Goal: Task Accomplishment & Management: Use online tool/utility

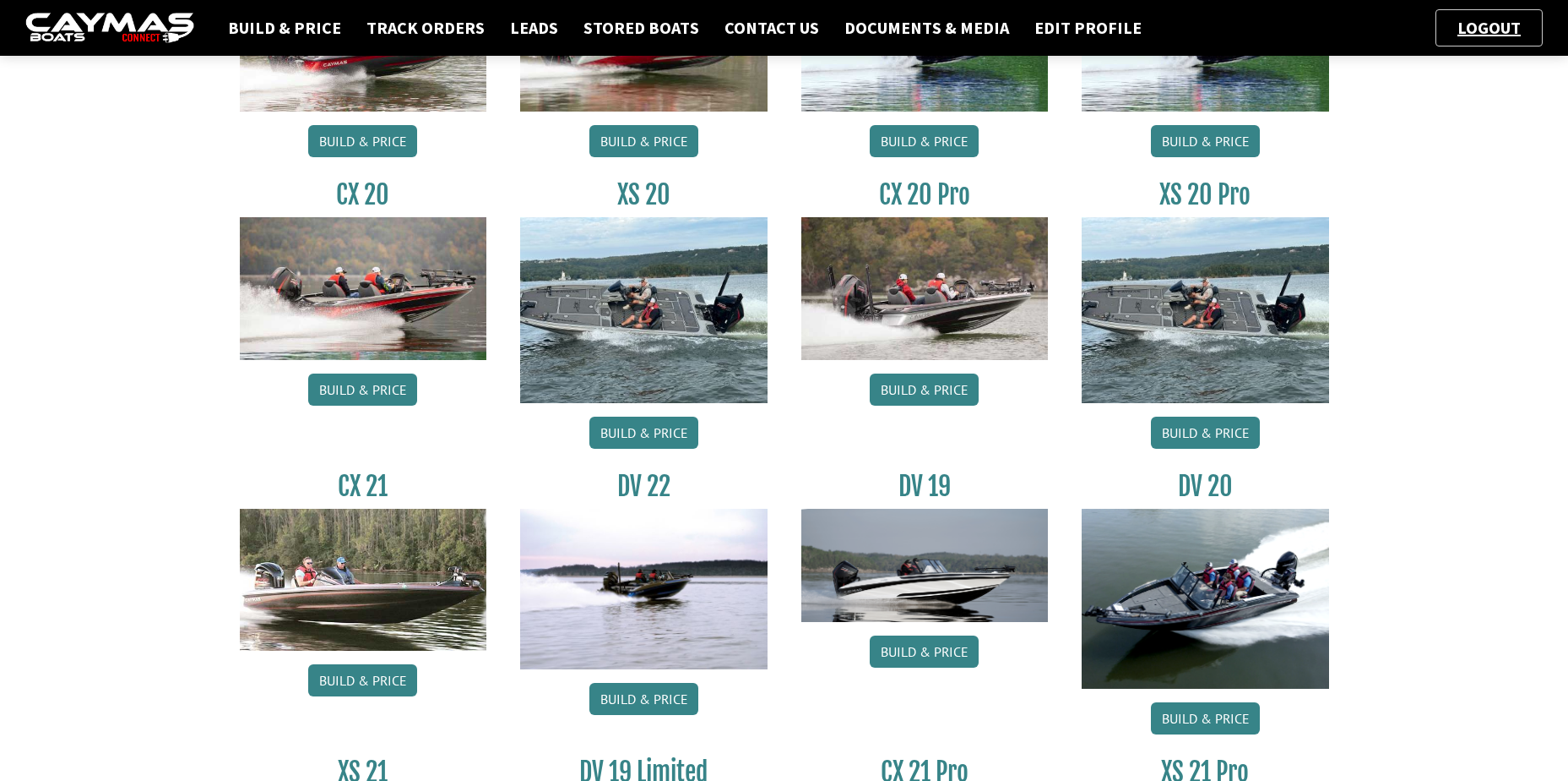
scroll to position [928, 0]
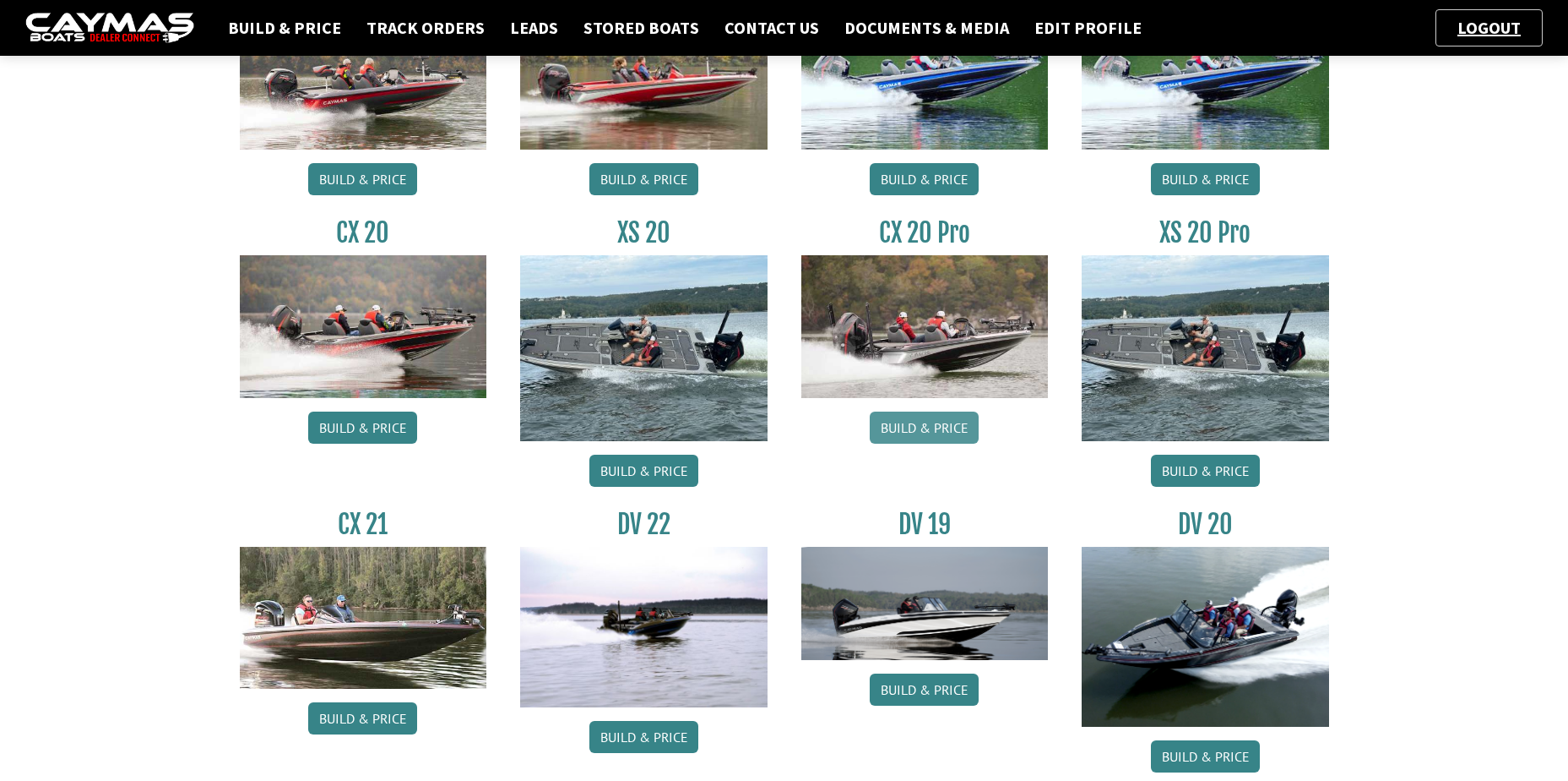
click at [938, 417] on link "Build & Price" at bounding box center [925, 427] width 109 height 32
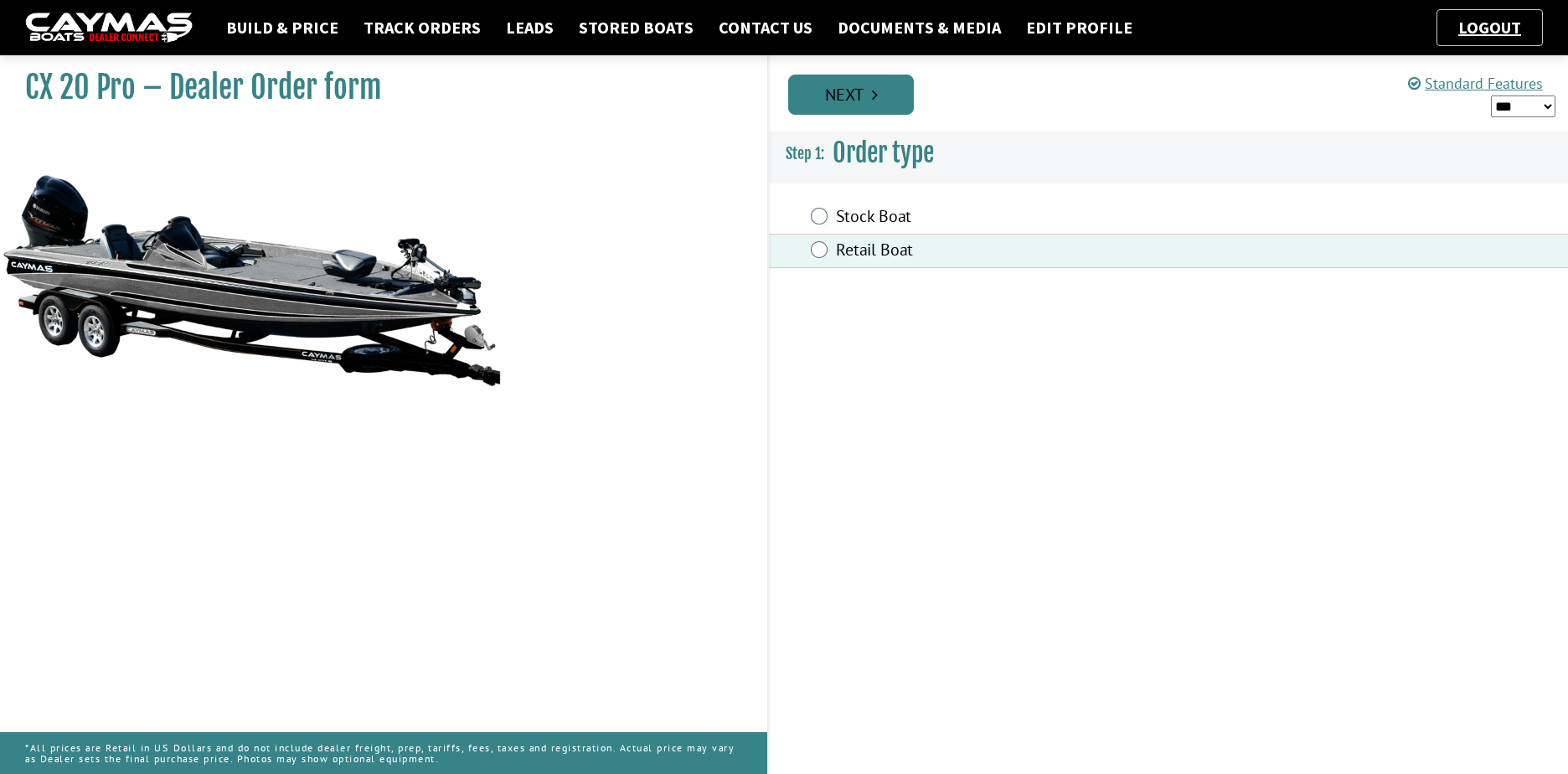
click at [874, 88] on icon "Pagination" at bounding box center [875, 95] width 6 height 17
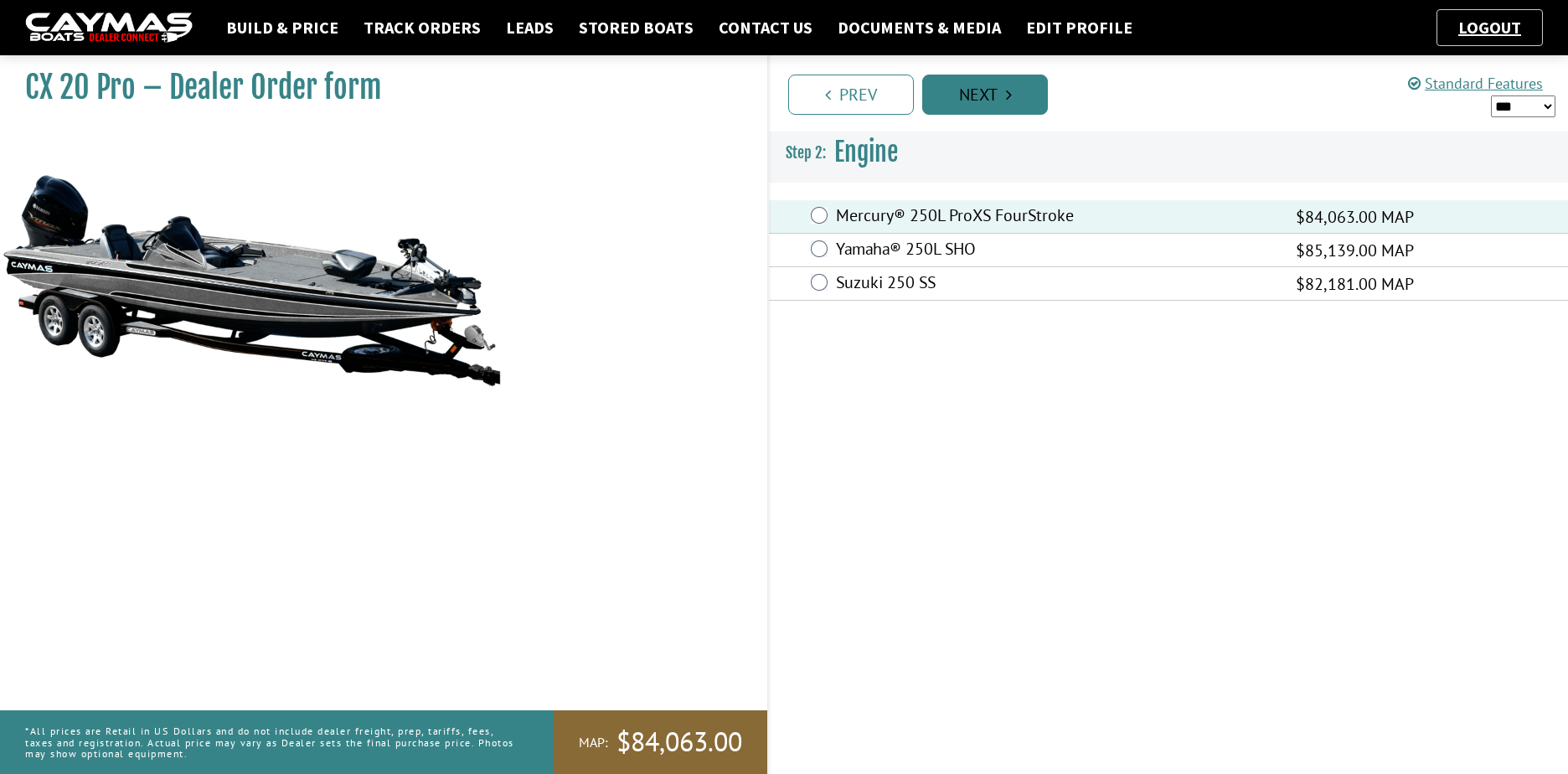
click at [1001, 97] on link "Next" at bounding box center [985, 95] width 126 height 40
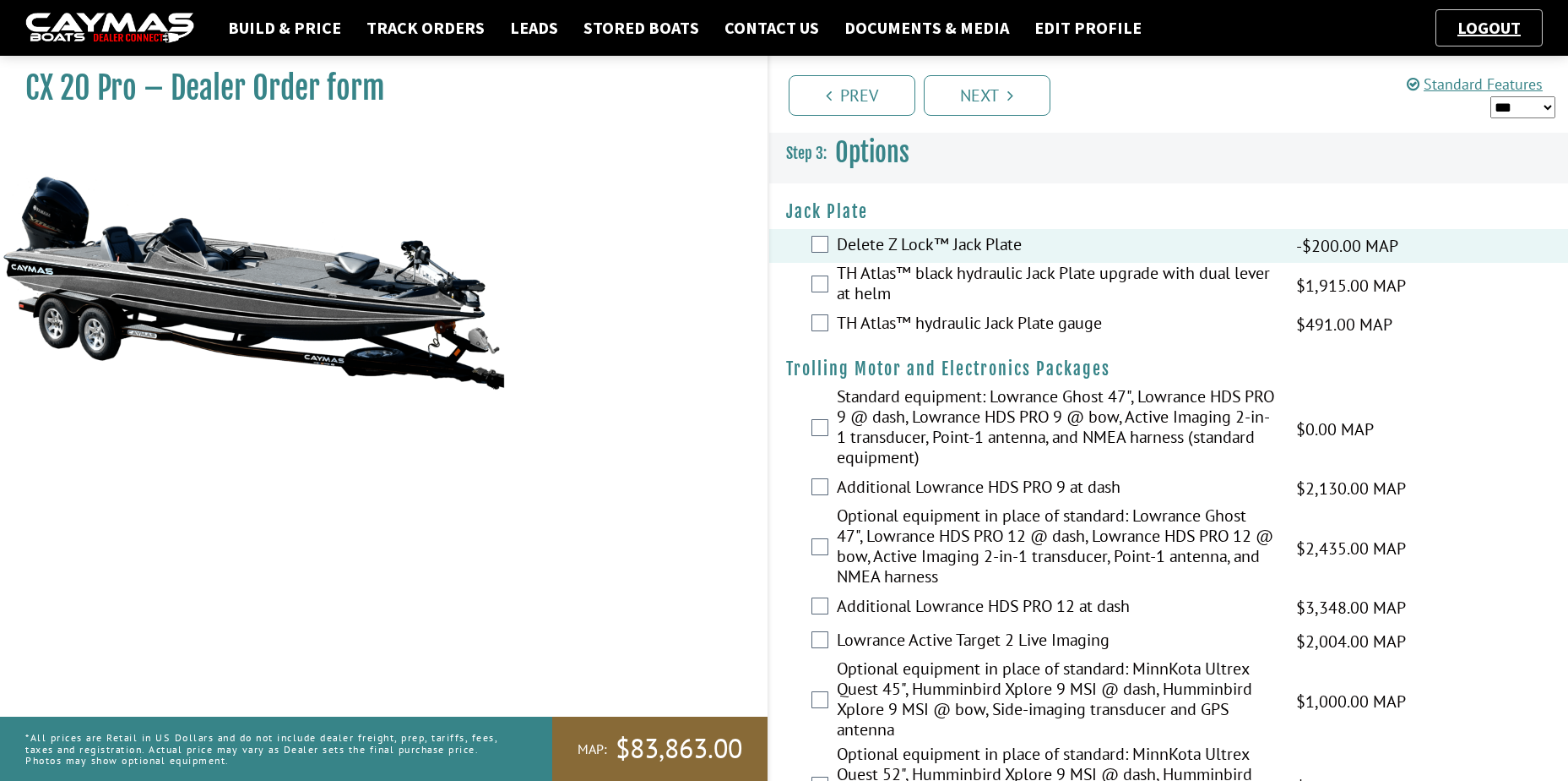
click at [840, 328] on label "TH Atlas™ hydraulic Jack Plate gauge" at bounding box center [1057, 325] width 439 height 25
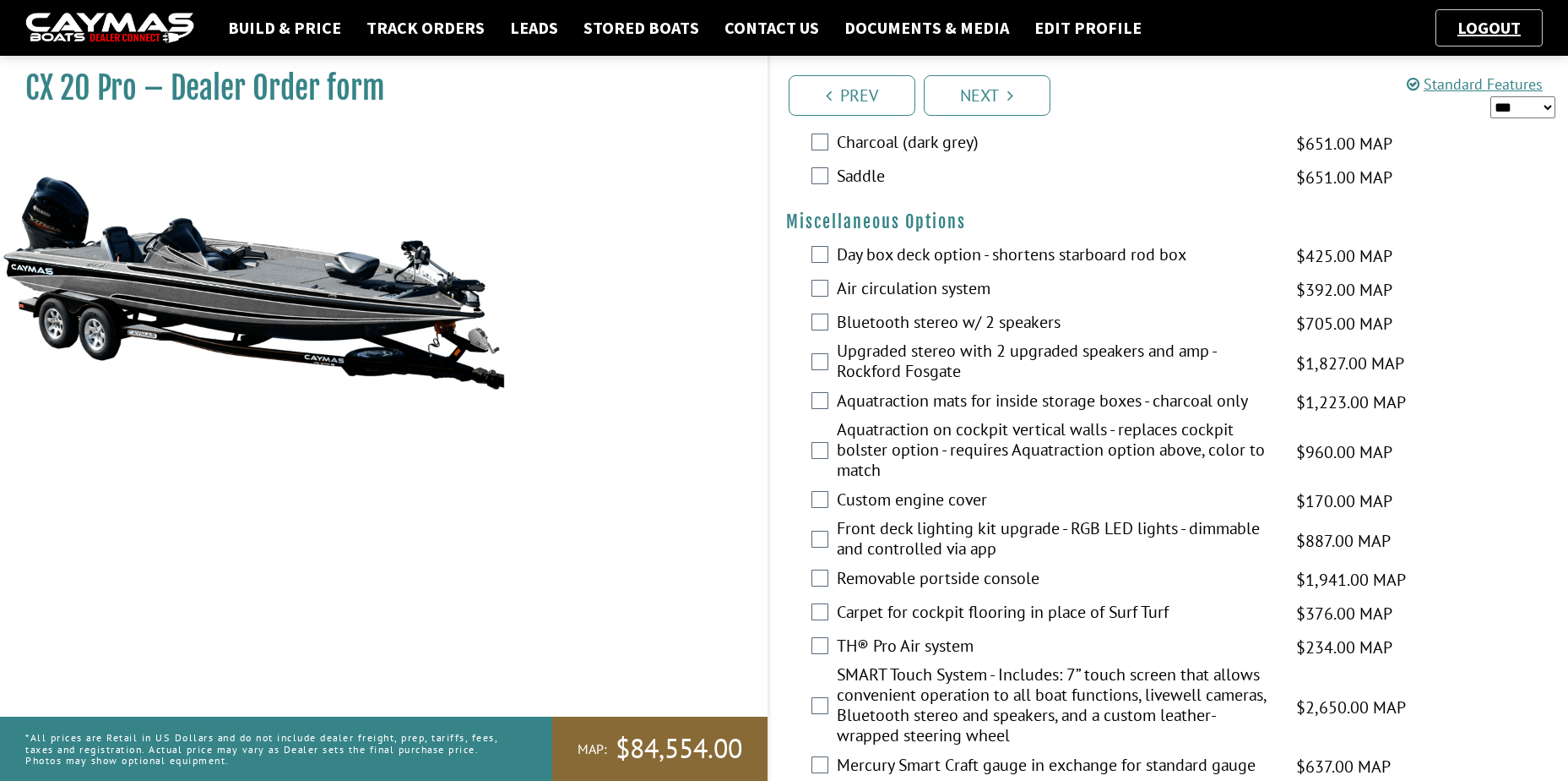
scroll to position [2028, 0]
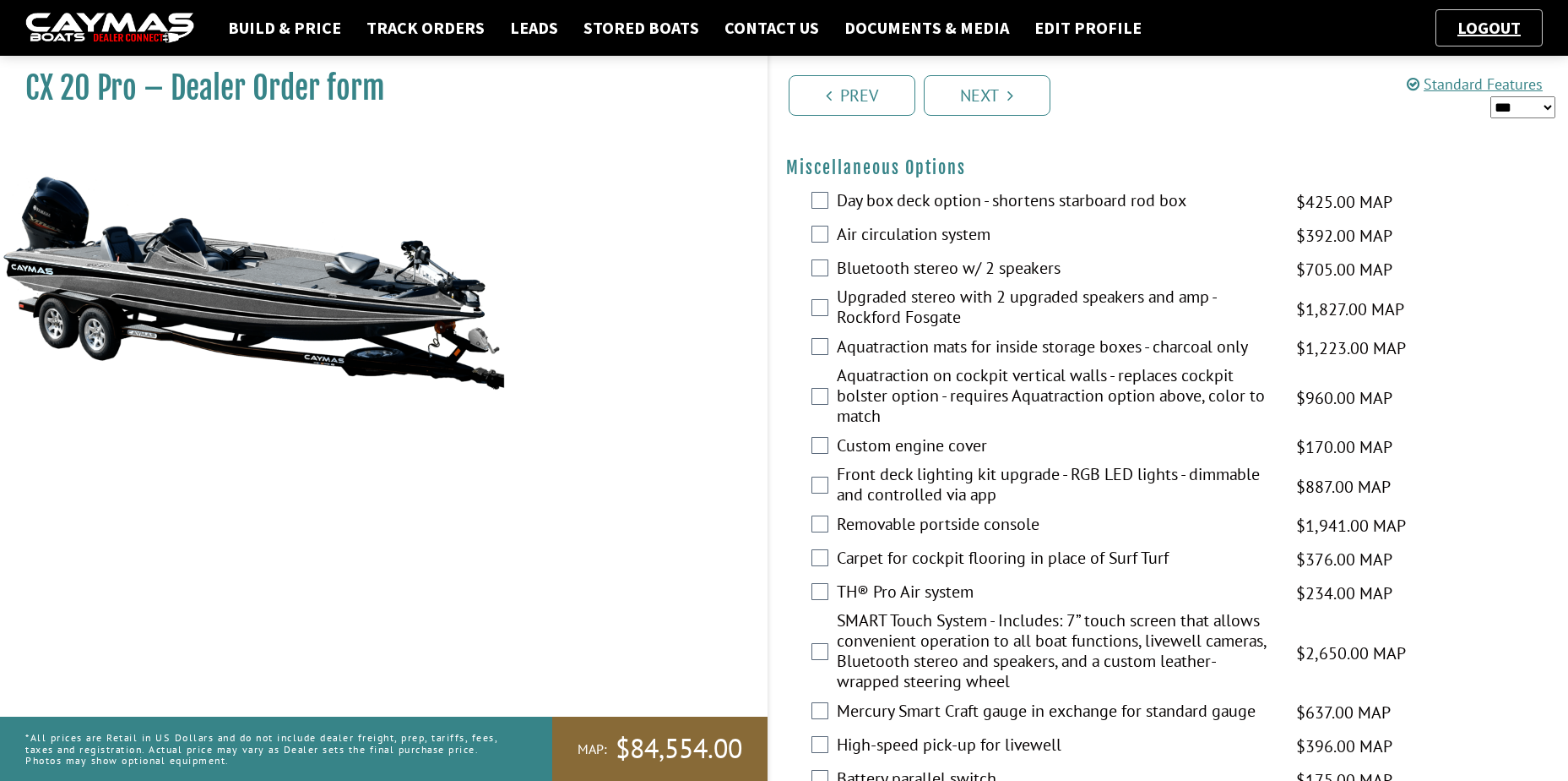
click at [835, 206] on div "Day box deck option - shortens starboard rod box $425.00 MAP $502.00 MSRP $362.…" at bounding box center [1169, 202] width 799 height 34
click at [828, 206] on div "Day box deck option - shortens starboard rod box $425.00 MAP $502.00 MSRP $362.…" at bounding box center [1169, 202] width 799 height 34
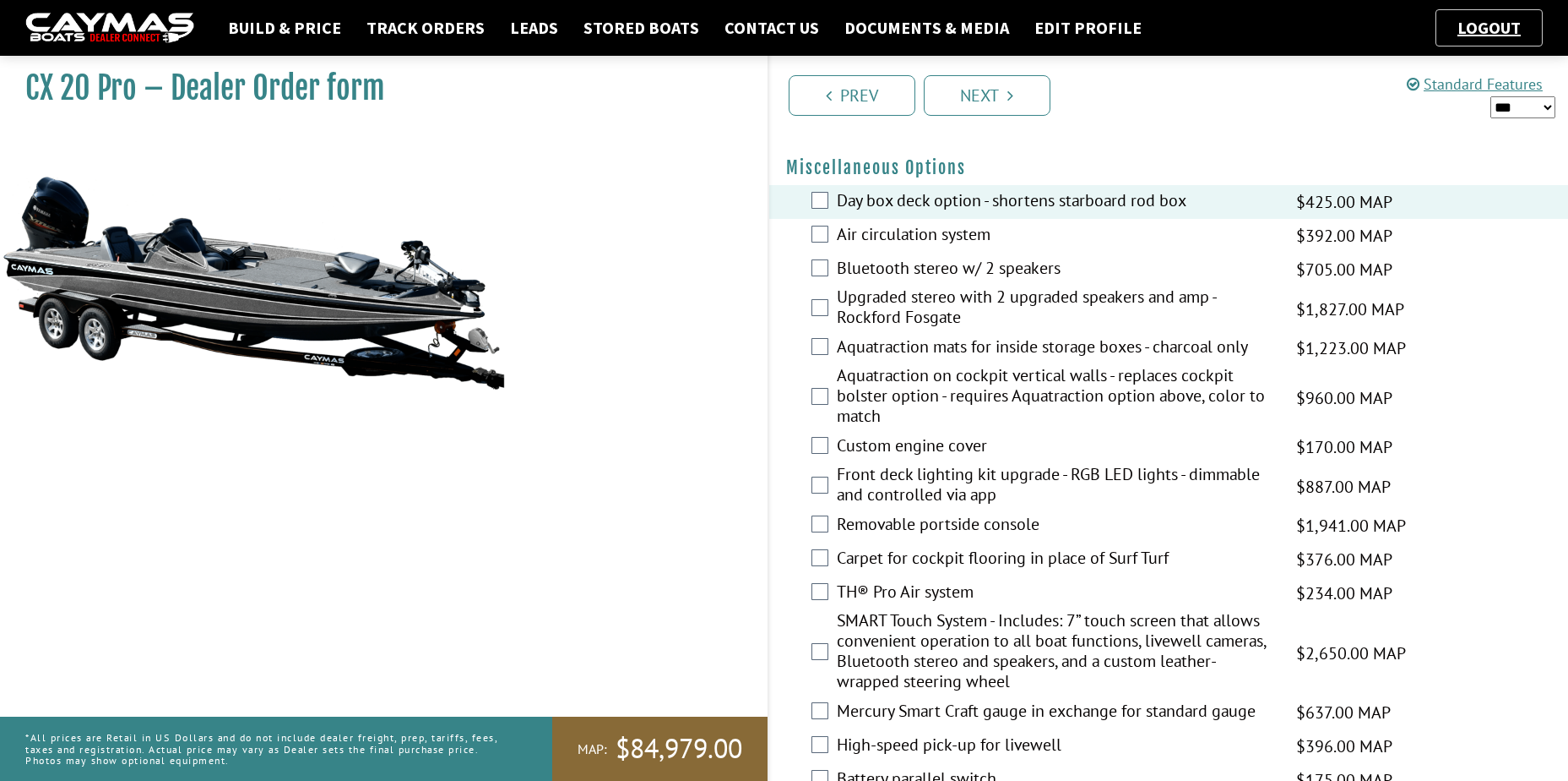
click at [813, 223] on div "Air circulation system $392.00 MAP $463.00 MSRP $334.00 $392.00" at bounding box center [1169, 235] width 799 height 34
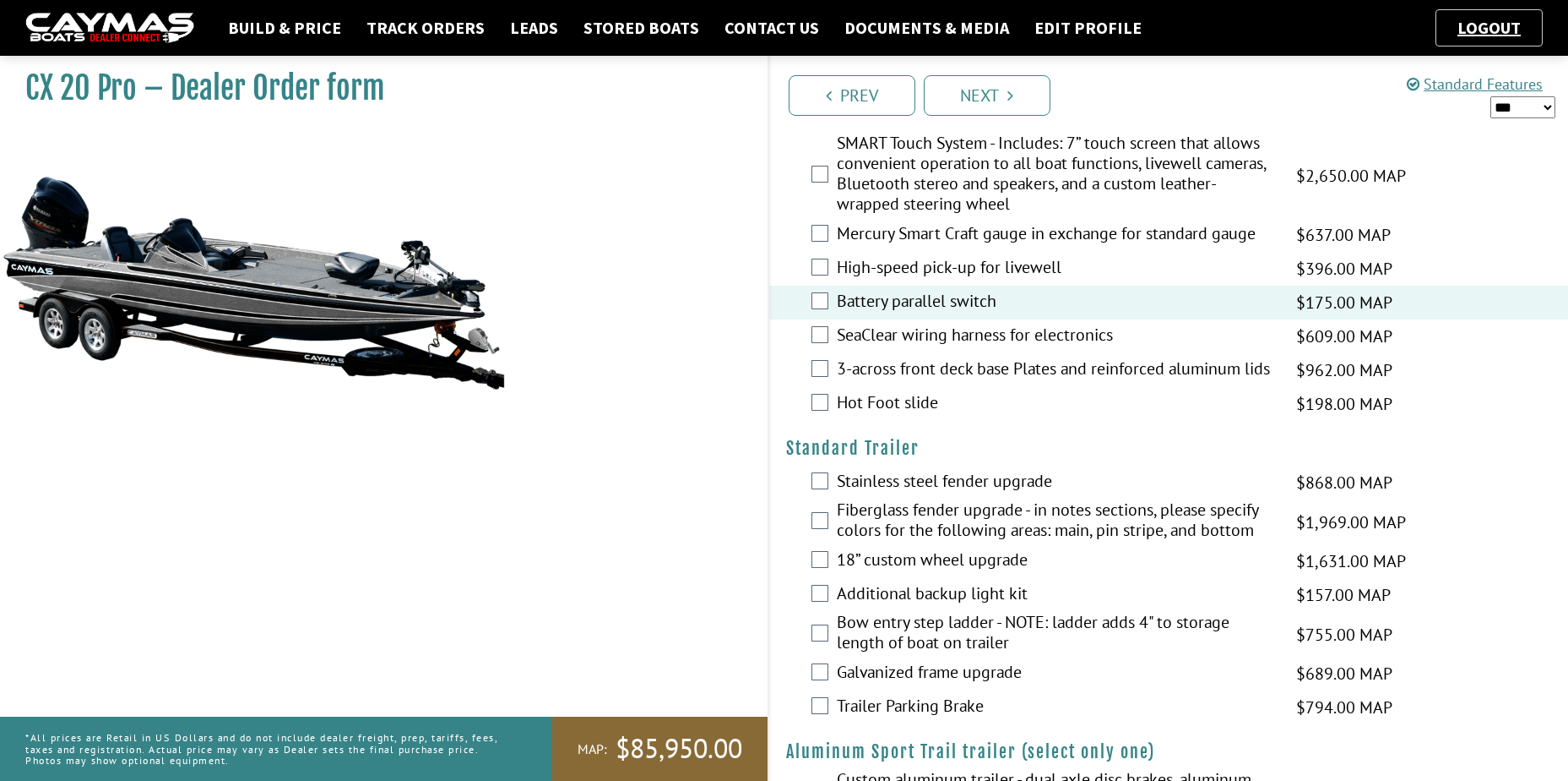
scroll to position [2535, 0]
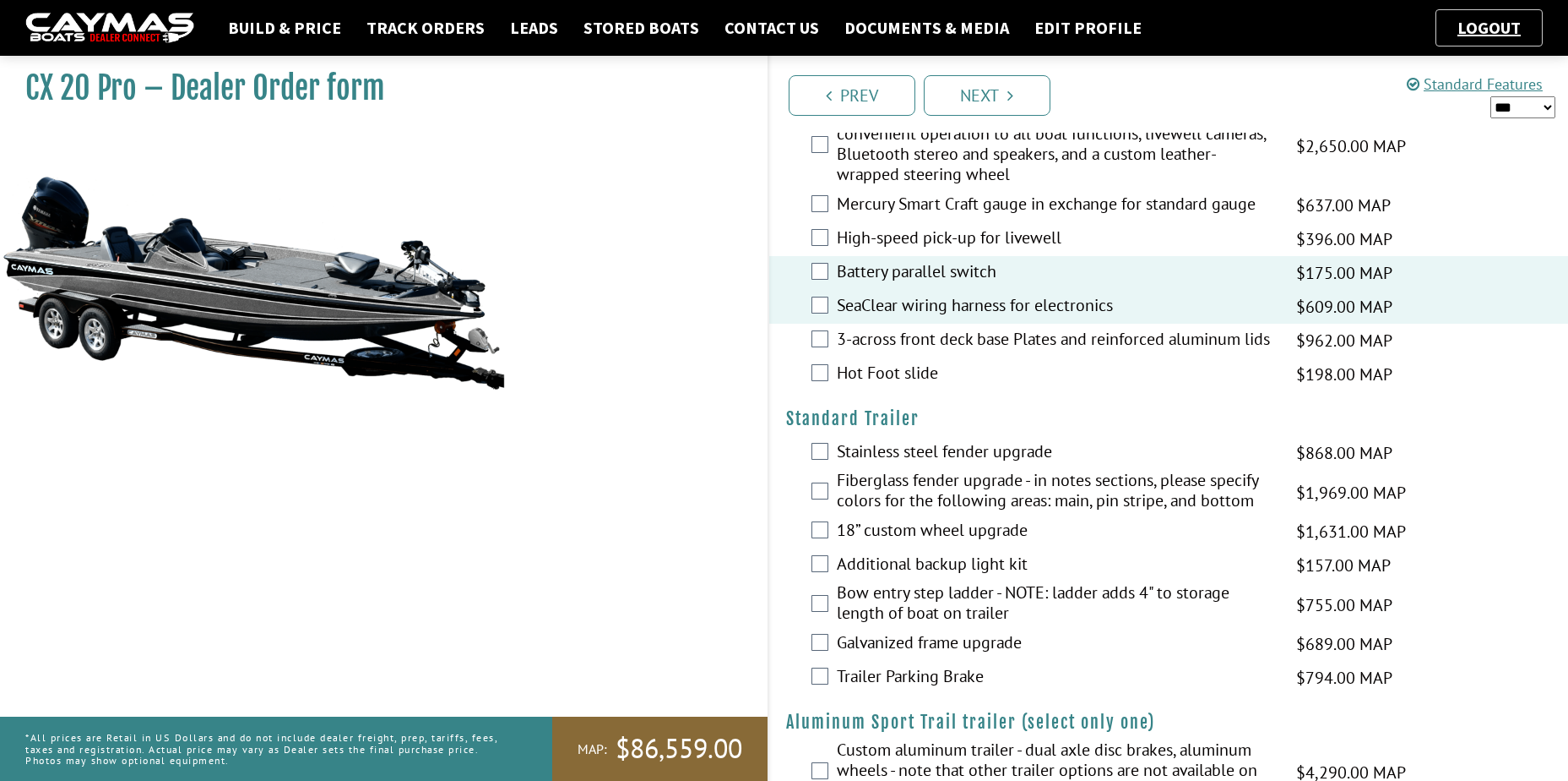
click at [807, 372] on div "Hot Foot slide $198.00 MAP $234.00 MSRP $169.00 $198.00" at bounding box center [1169, 375] width 799 height 34
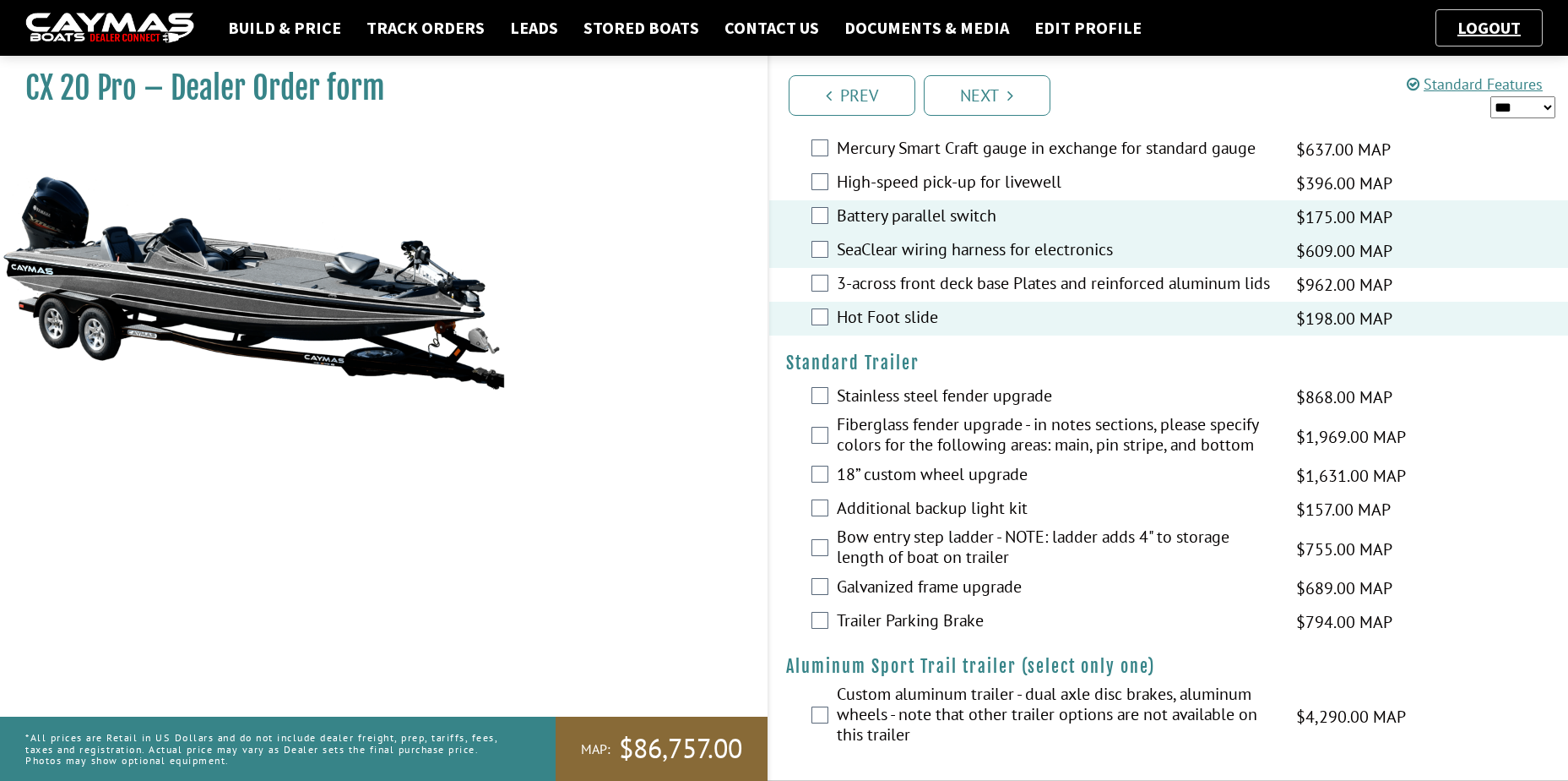
scroll to position [2601, 0]
click at [1018, 90] on link "Next" at bounding box center [987, 95] width 127 height 41
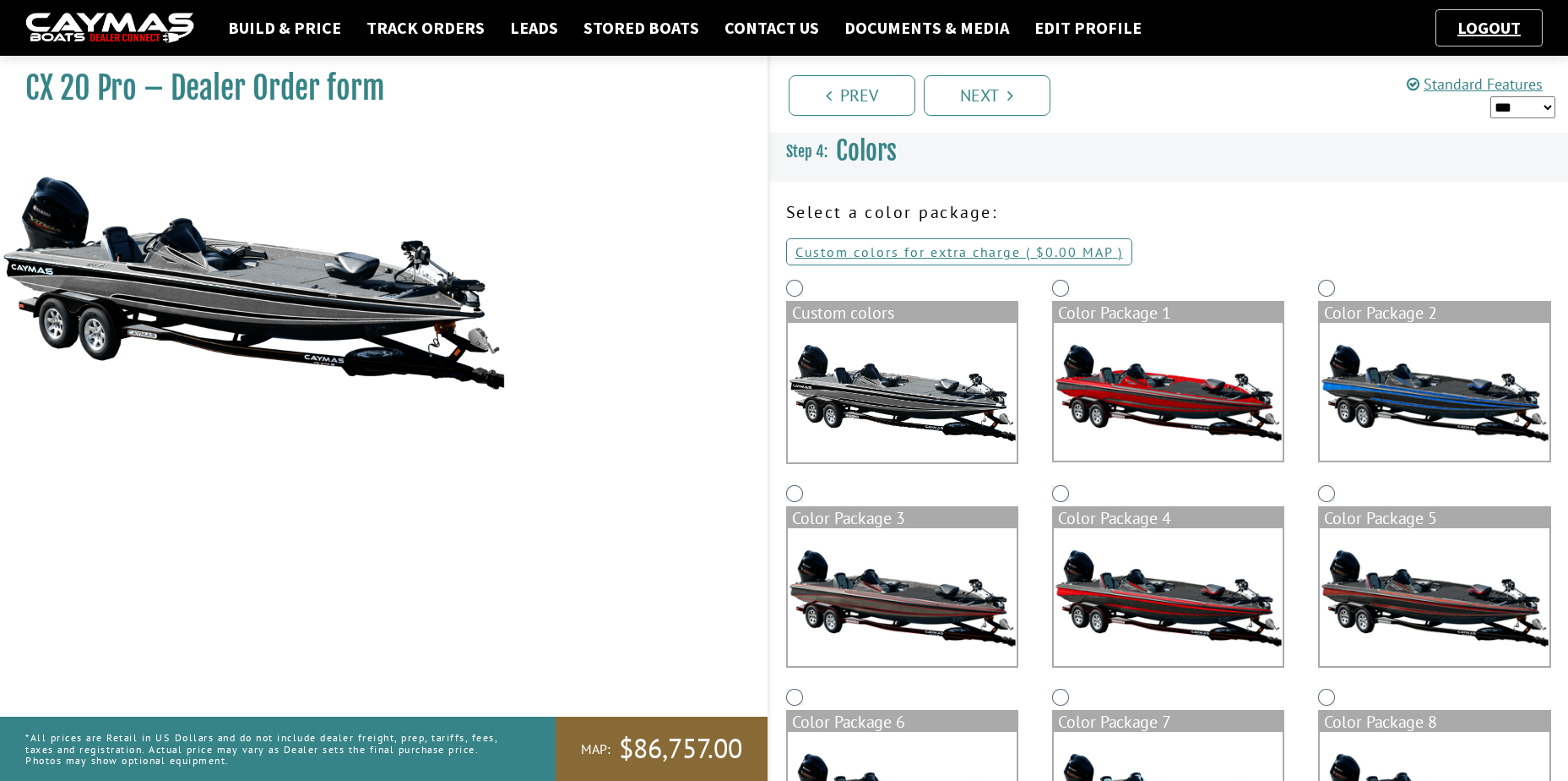
scroll to position [0, 0]
click at [904, 380] on img at bounding box center [902, 393] width 228 height 139
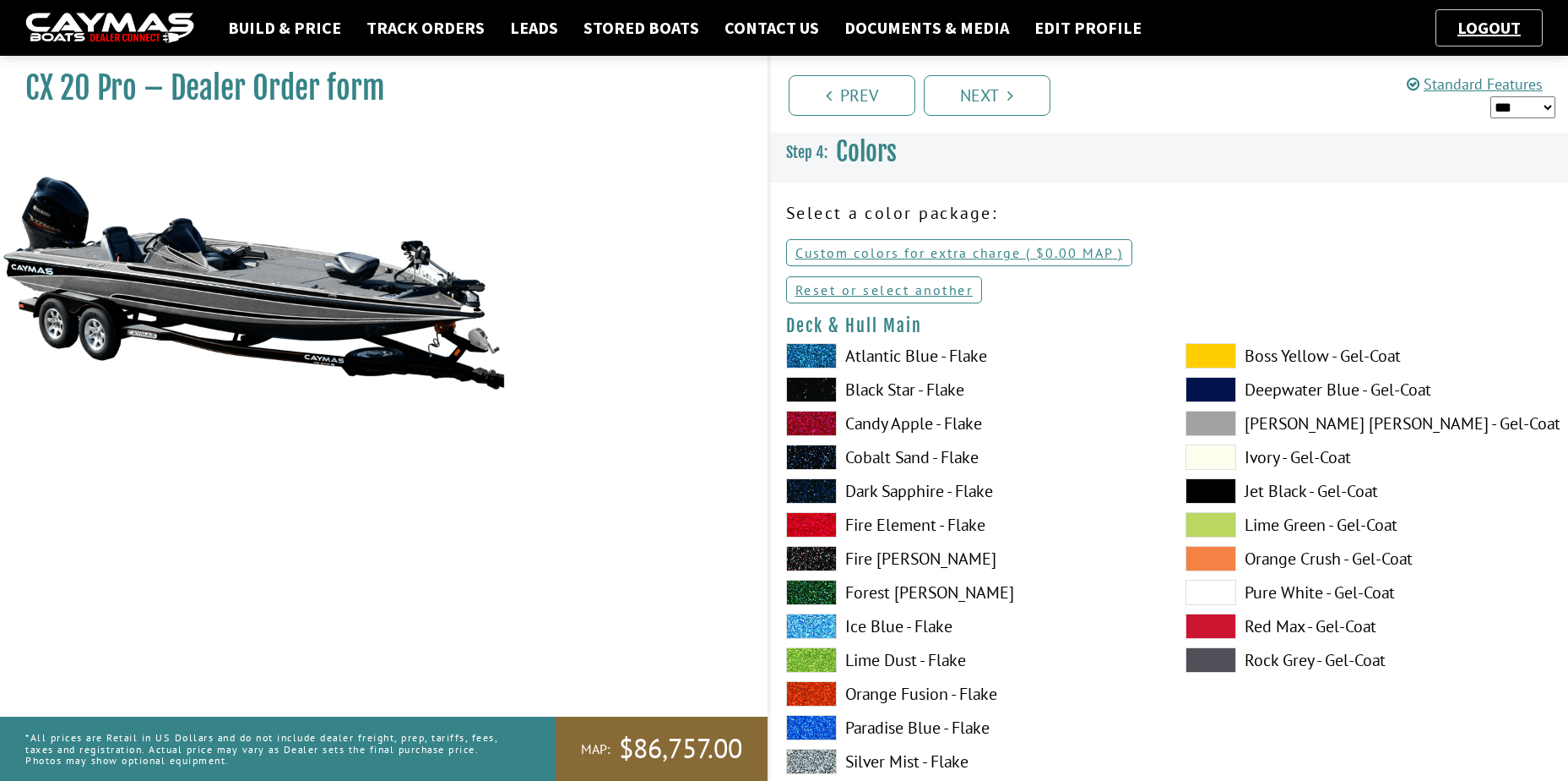
click at [823, 359] on span at bounding box center [811, 356] width 51 height 26
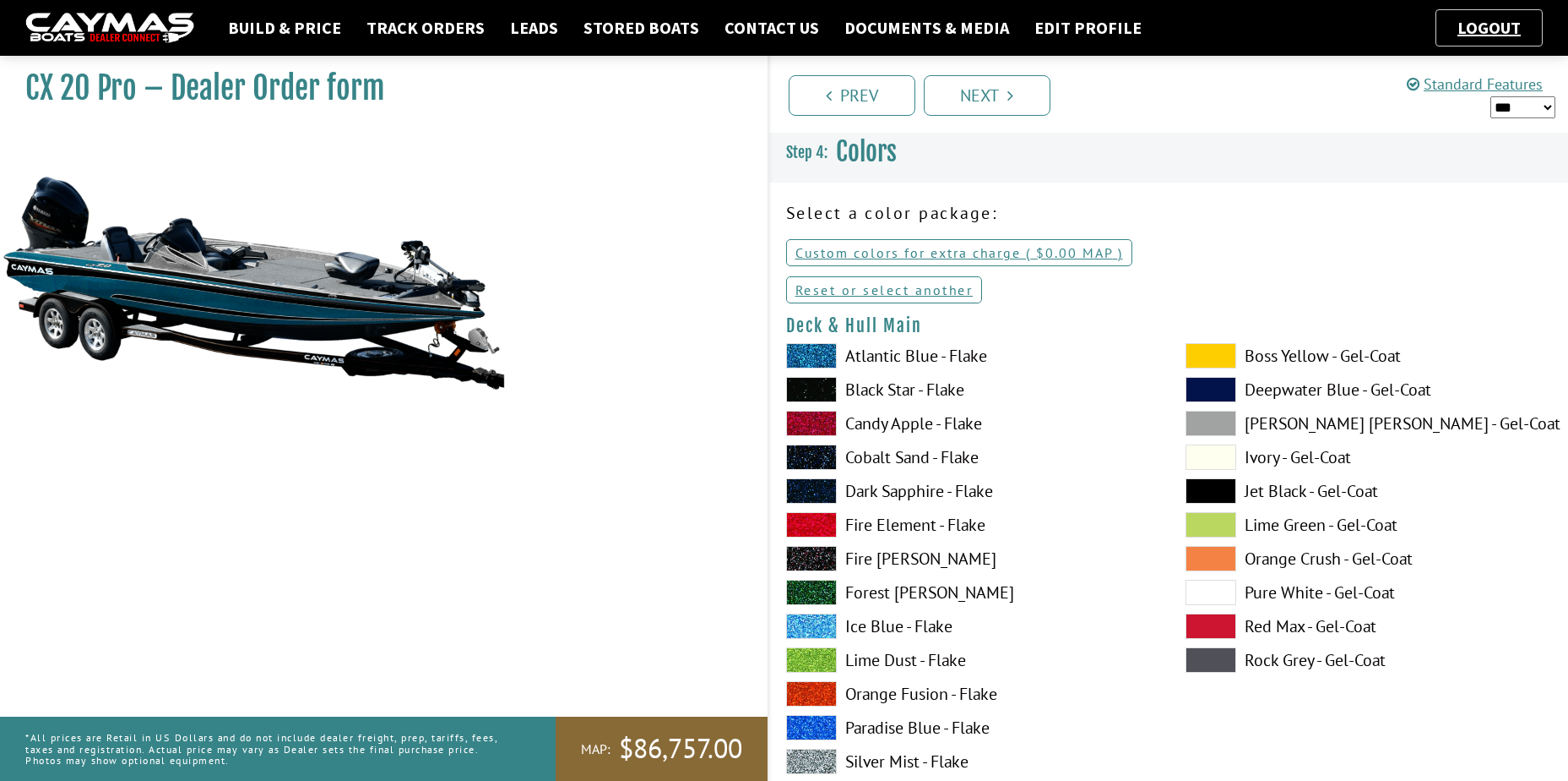
click at [810, 359] on span at bounding box center [811, 356] width 51 height 26
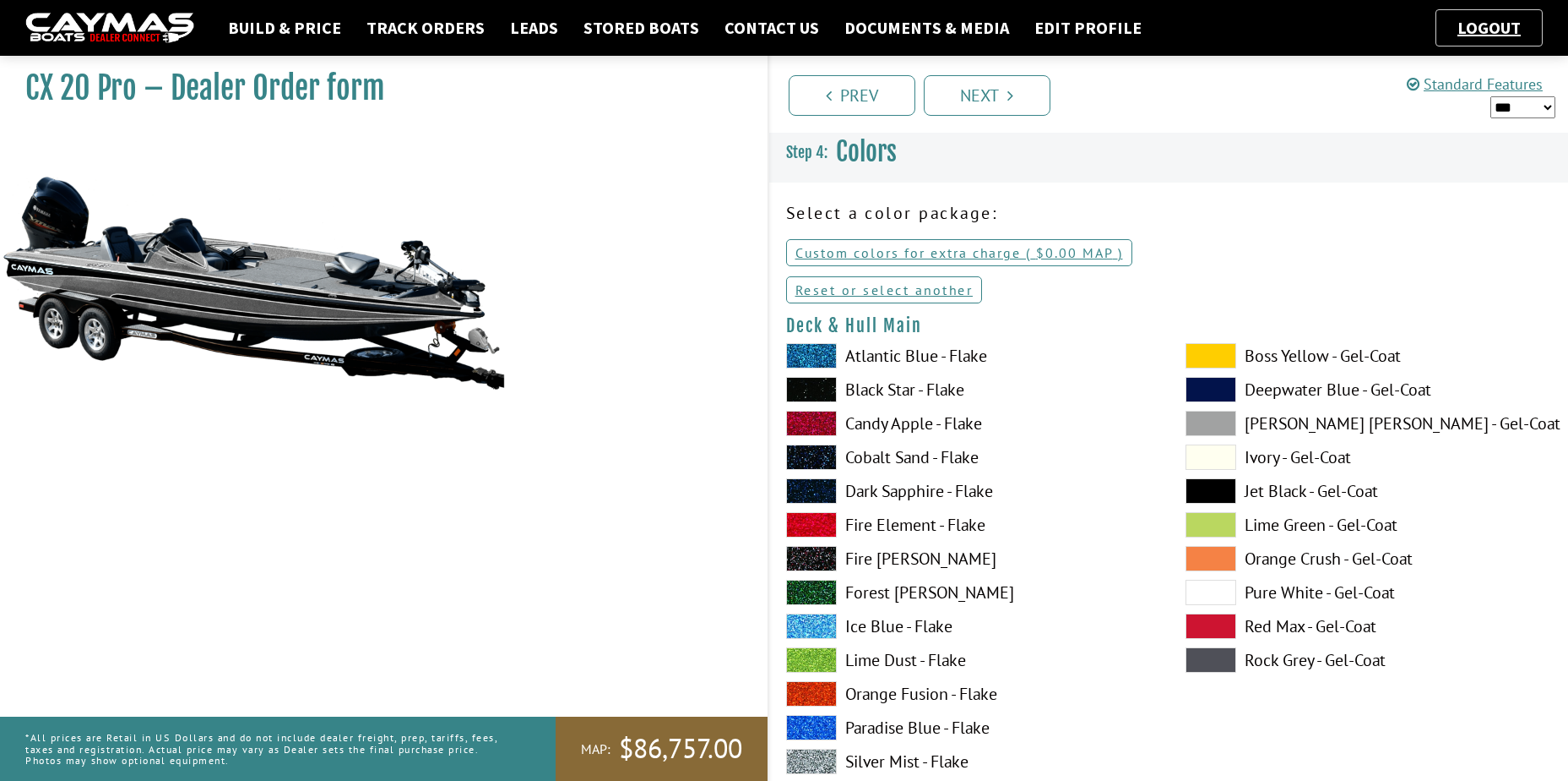
click at [1224, 596] on span at bounding box center [1211, 592] width 51 height 26
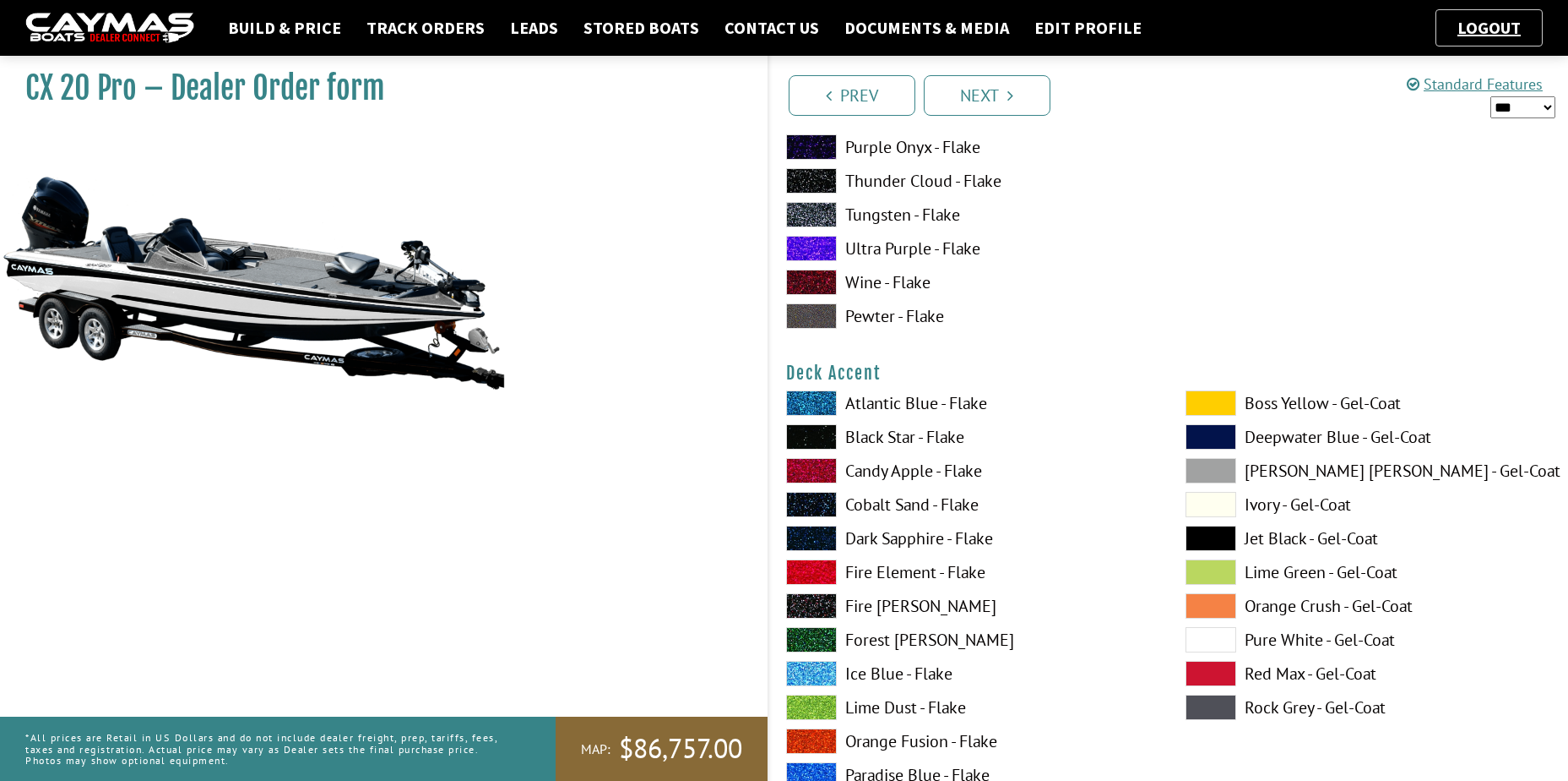
scroll to position [676, 0]
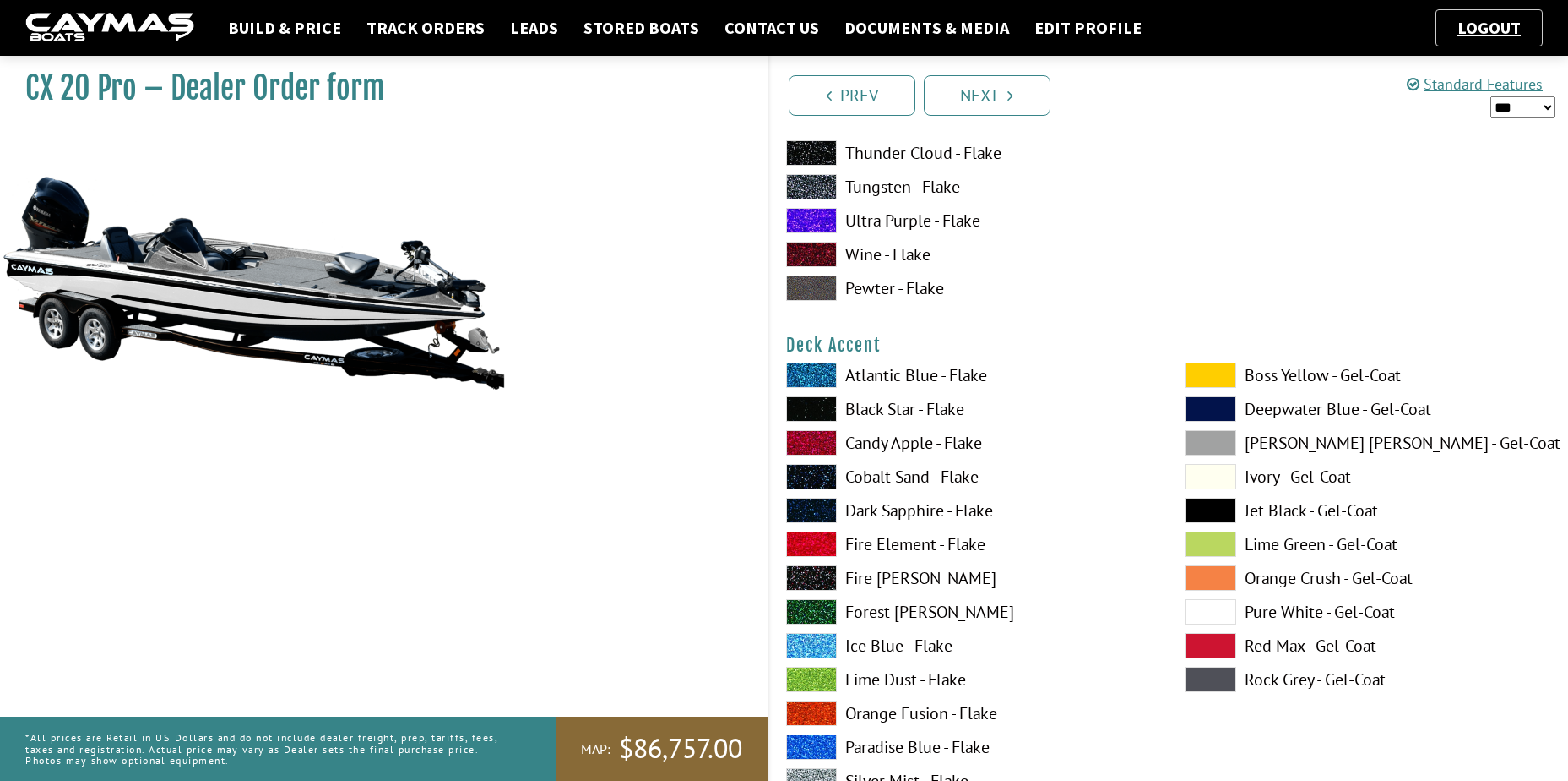
click at [799, 380] on span at bounding box center [811, 376] width 51 height 26
click at [819, 409] on span at bounding box center [811, 409] width 51 height 26
click at [812, 443] on span at bounding box center [811, 443] width 51 height 26
click at [817, 480] on span at bounding box center [811, 477] width 51 height 26
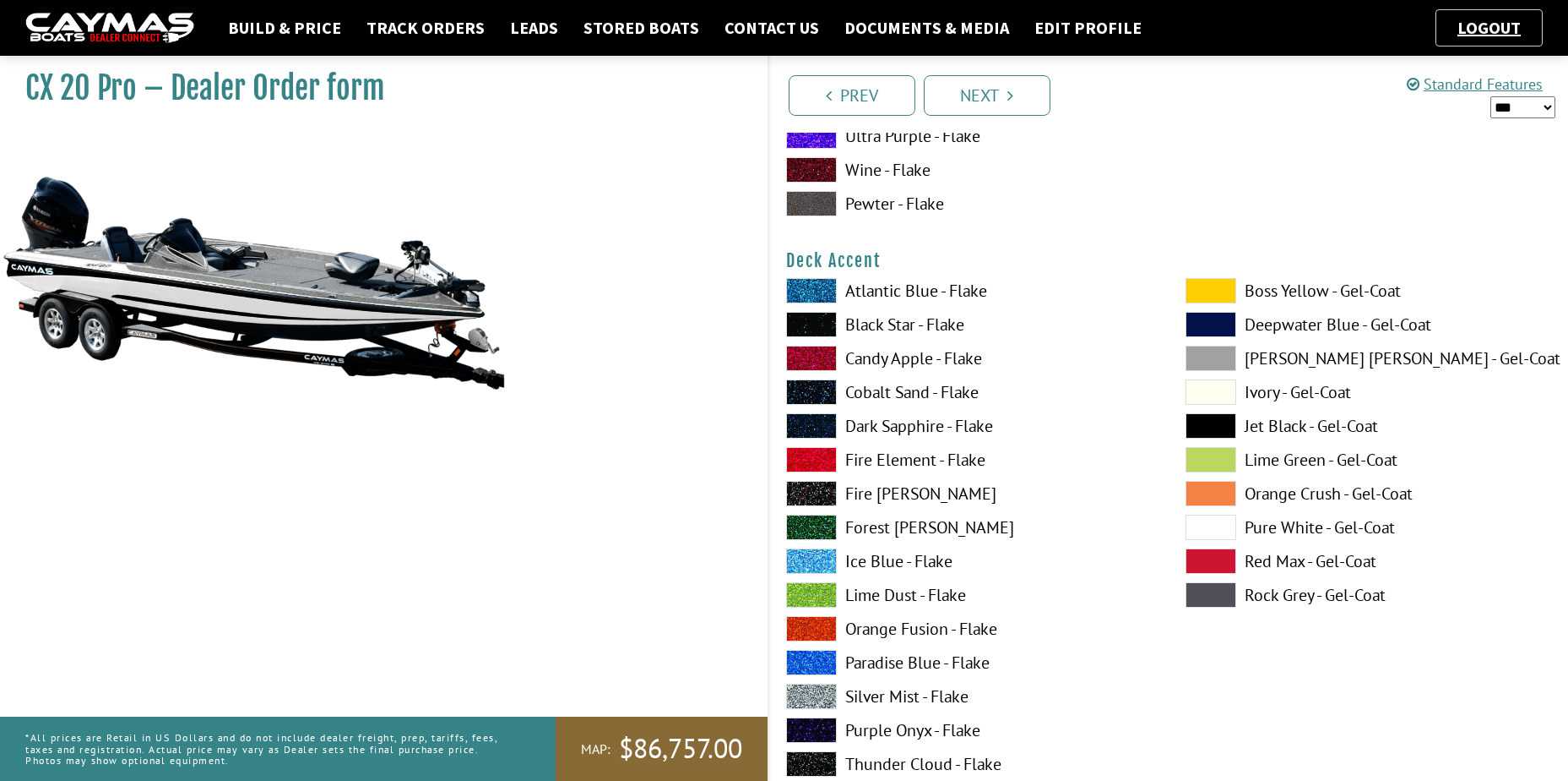
click at [1214, 561] on span at bounding box center [1211, 561] width 51 height 26
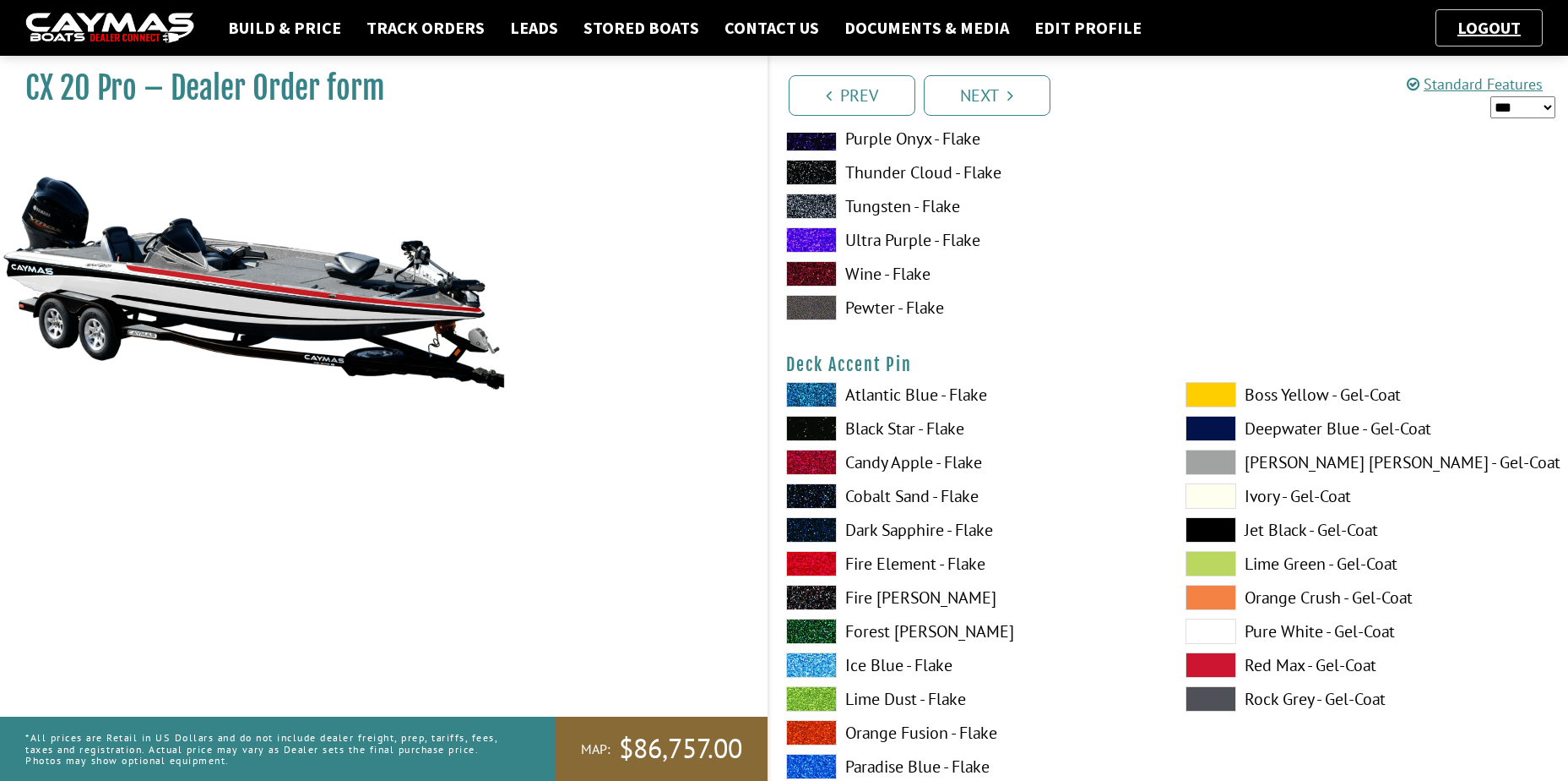
scroll to position [1437, 0]
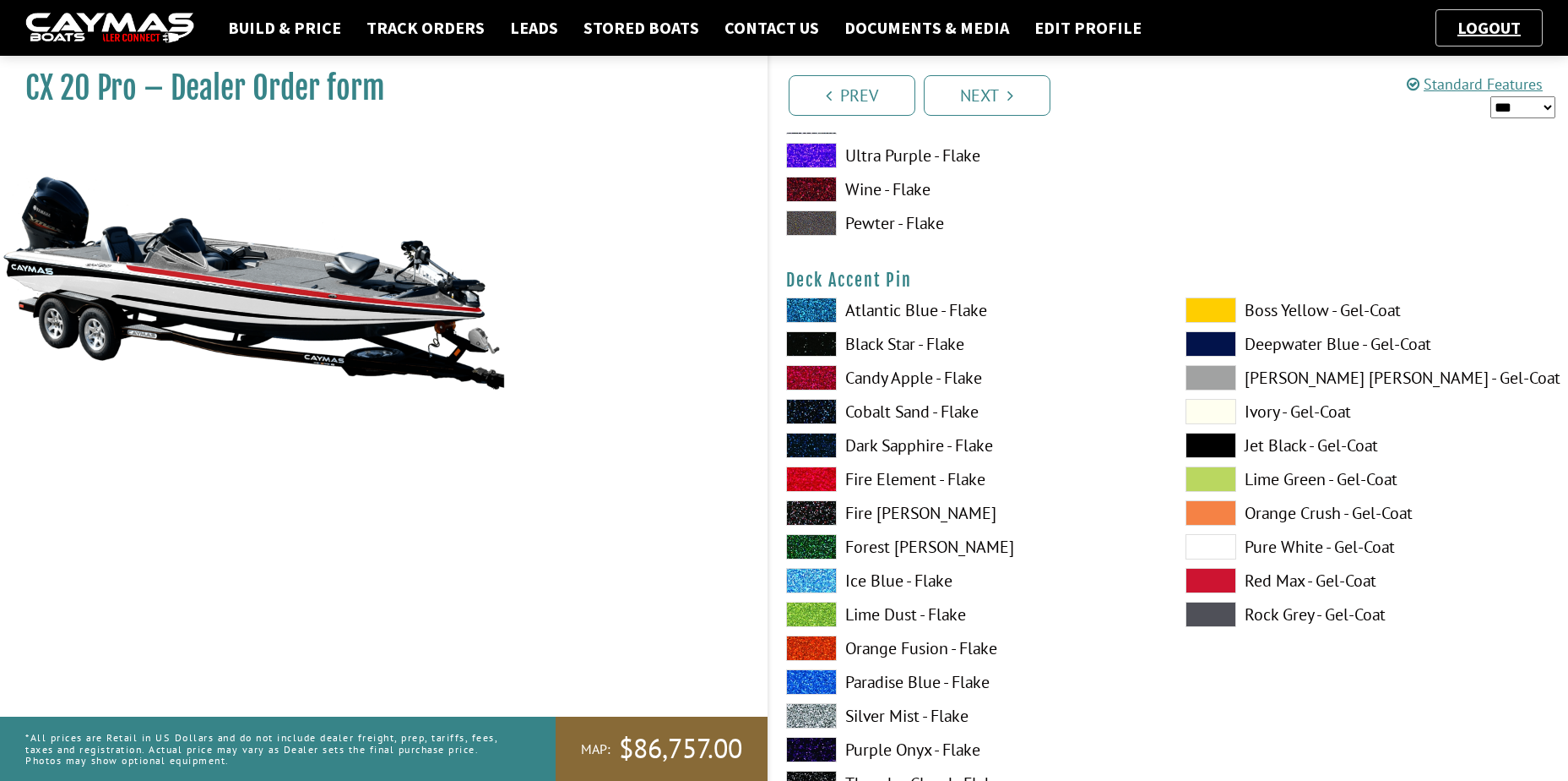
click at [815, 348] on span at bounding box center [811, 344] width 51 height 26
click at [1222, 573] on span at bounding box center [1211, 580] width 51 height 26
click at [1210, 550] on span at bounding box center [1211, 547] width 51 height 26
click at [1219, 584] on span at bounding box center [1211, 580] width 51 height 26
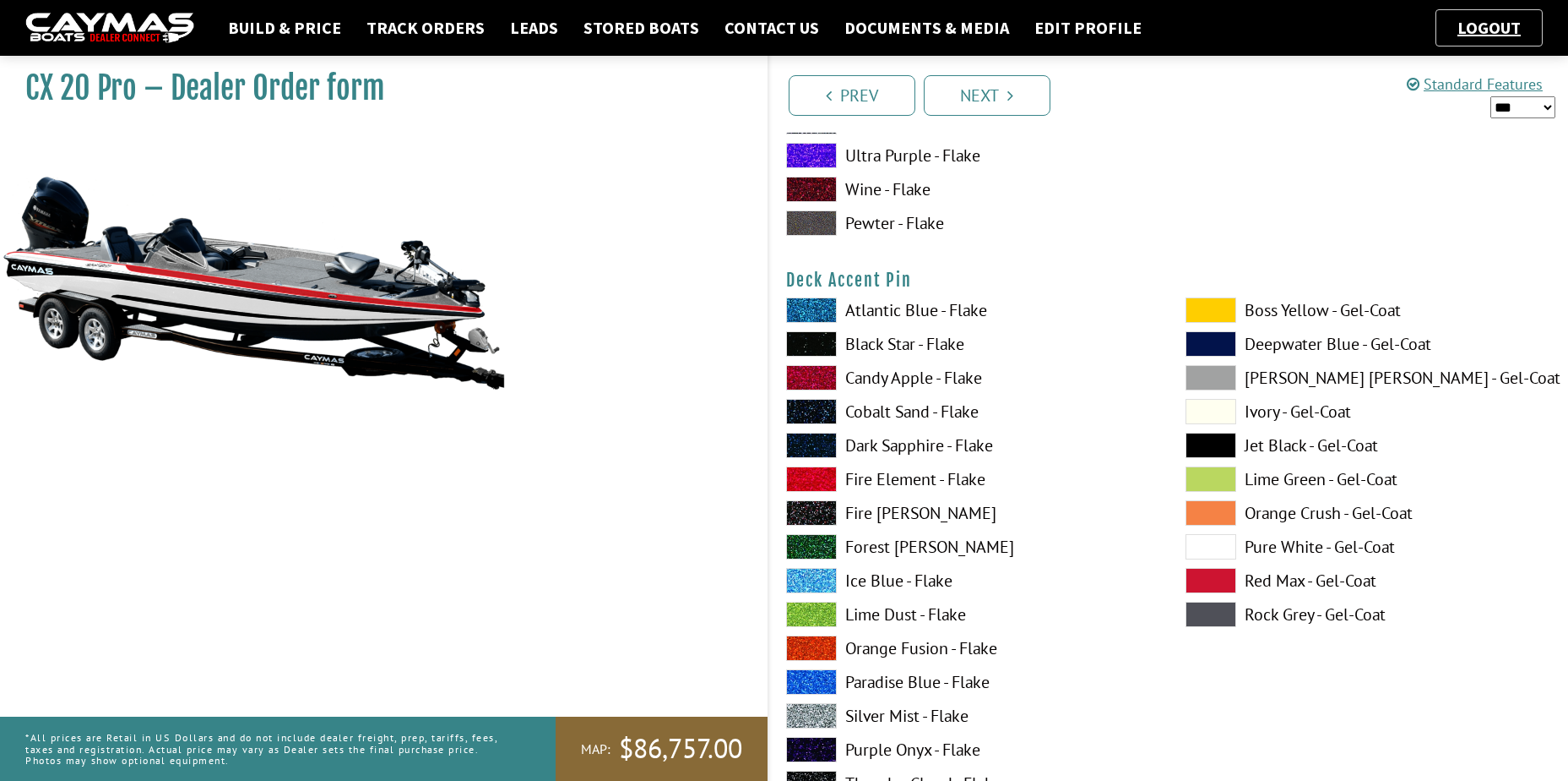
click at [1208, 545] on span at bounding box center [1211, 547] width 51 height 26
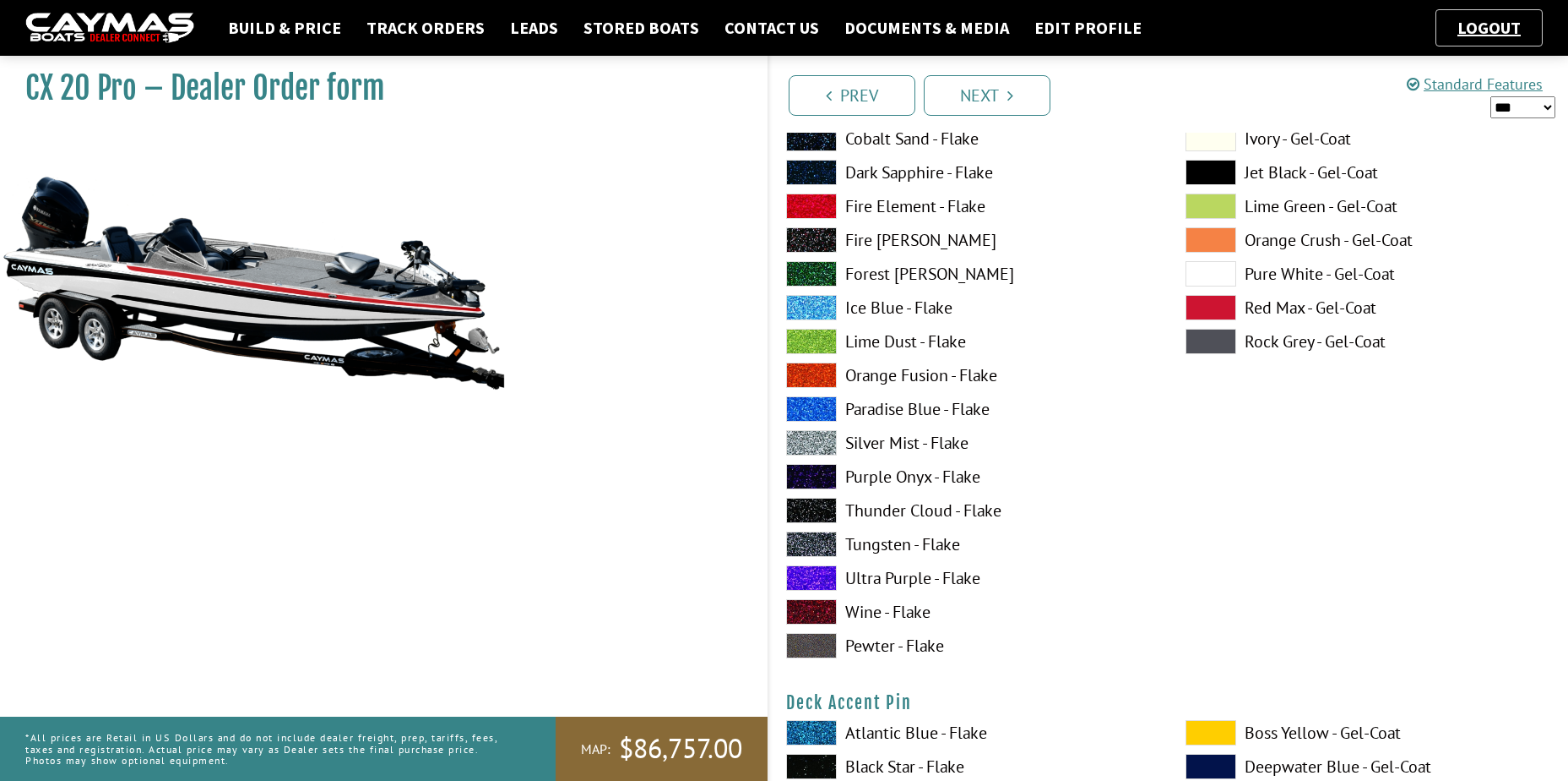
click at [380, 337] on img at bounding box center [253, 282] width 506 height 308
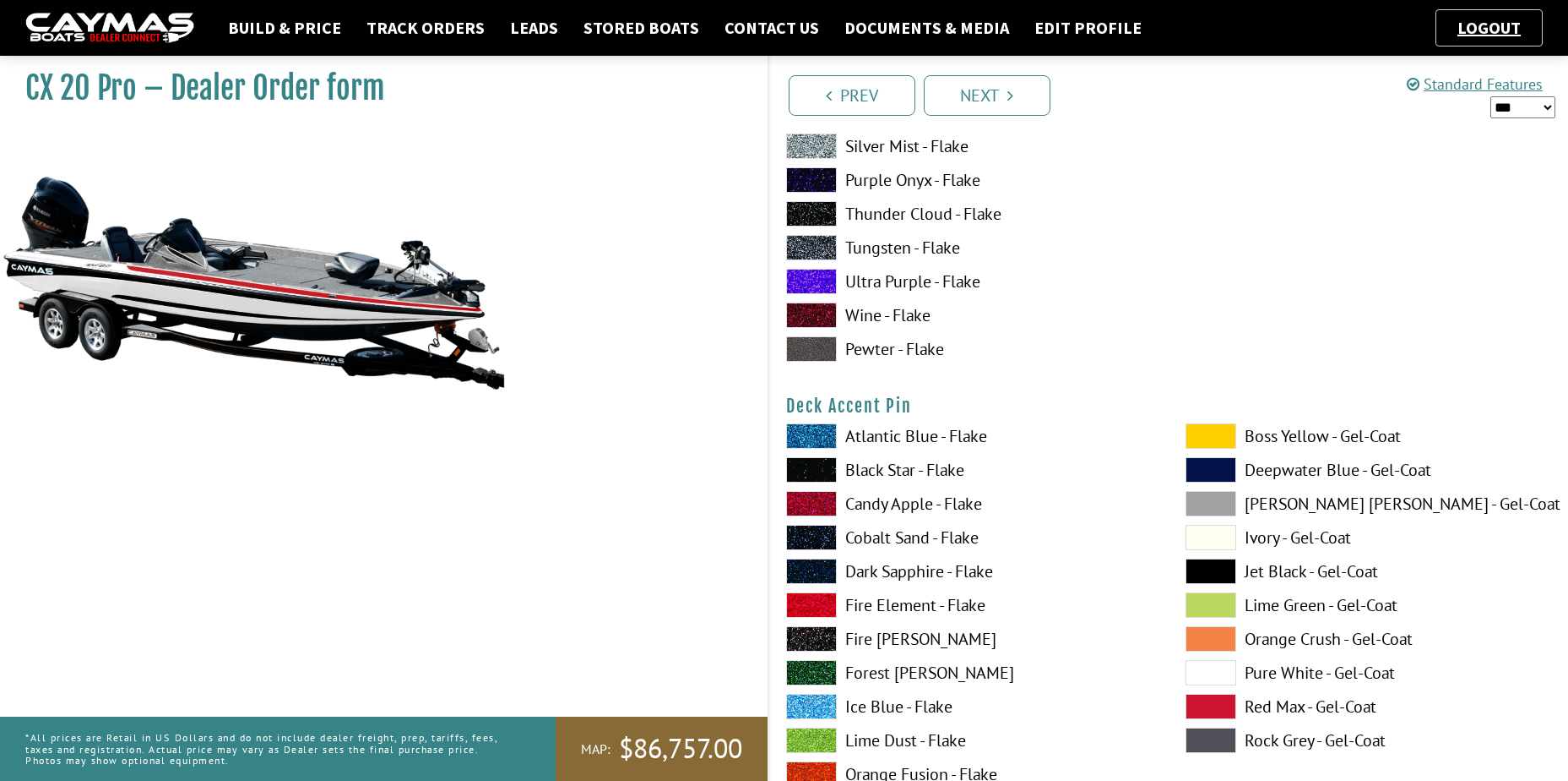
scroll to position [1351, 0]
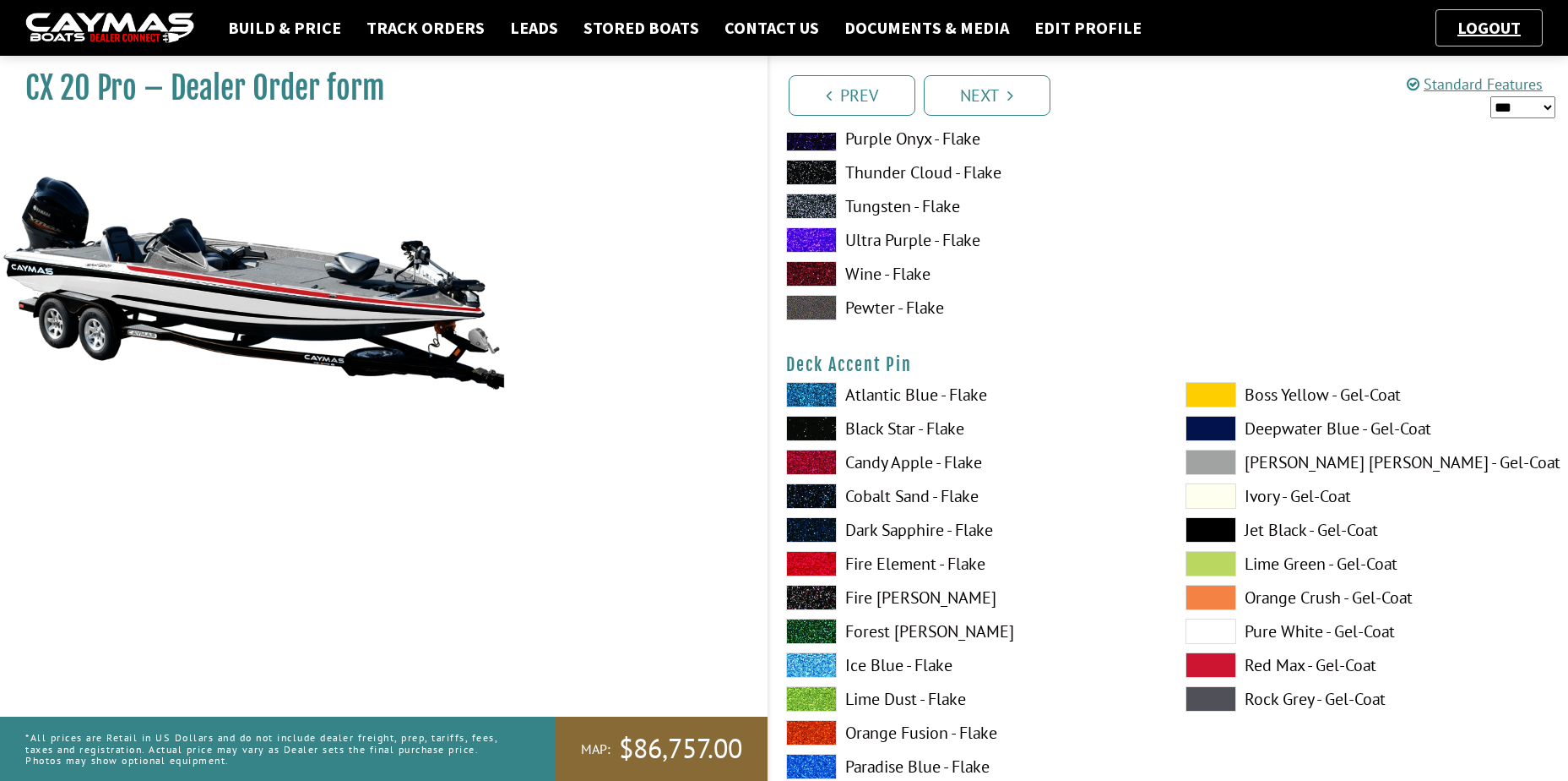
click at [1225, 669] on span at bounding box center [1211, 665] width 51 height 26
click at [1211, 629] on span at bounding box center [1211, 631] width 51 height 26
click at [1215, 670] on span at bounding box center [1211, 665] width 51 height 26
click at [1214, 633] on span at bounding box center [1211, 631] width 51 height 26
click at [1216, 659] on span at bounding box center [1211, 665] width 51 height 26
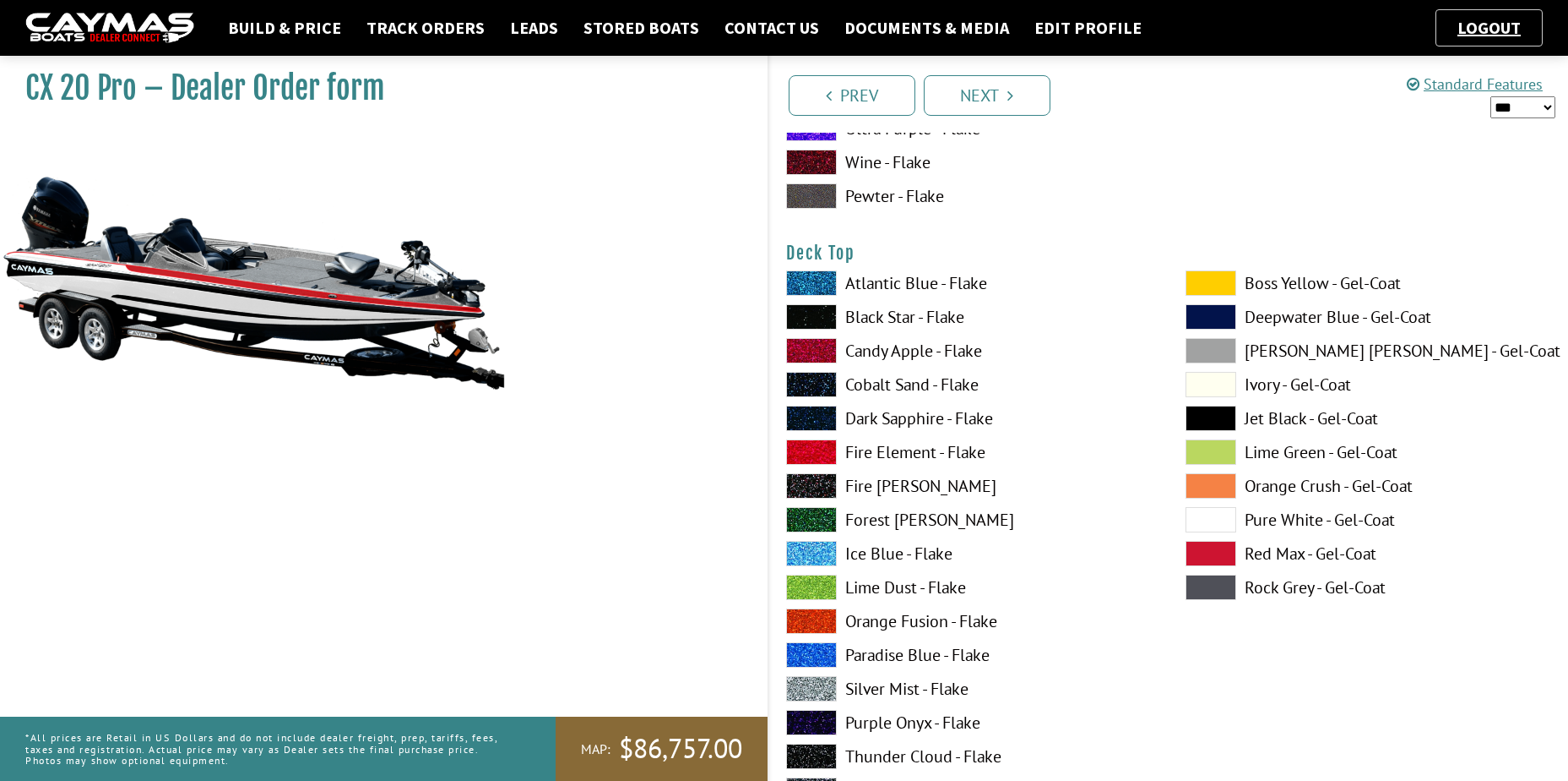
scroll to position [2197, 0]
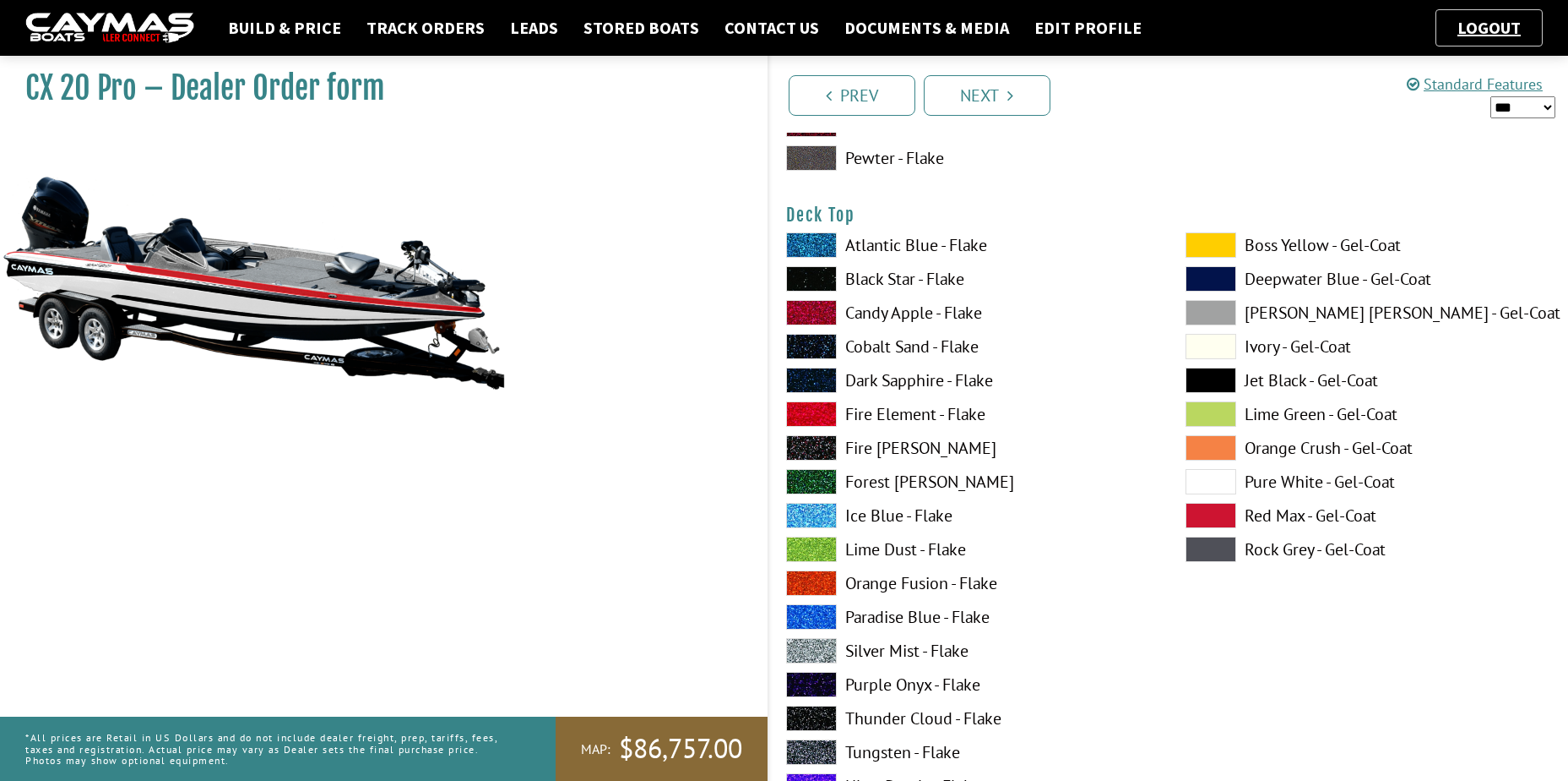
click at [1221, 518] on span at bounding box center [1211, 516] width 51 height 26
click at [1220, 518] on span at bounding box center [1211, 516] width 51 height 26
click at [1214, 477] on span at bounding box center [1211, 482] width 51 height 26
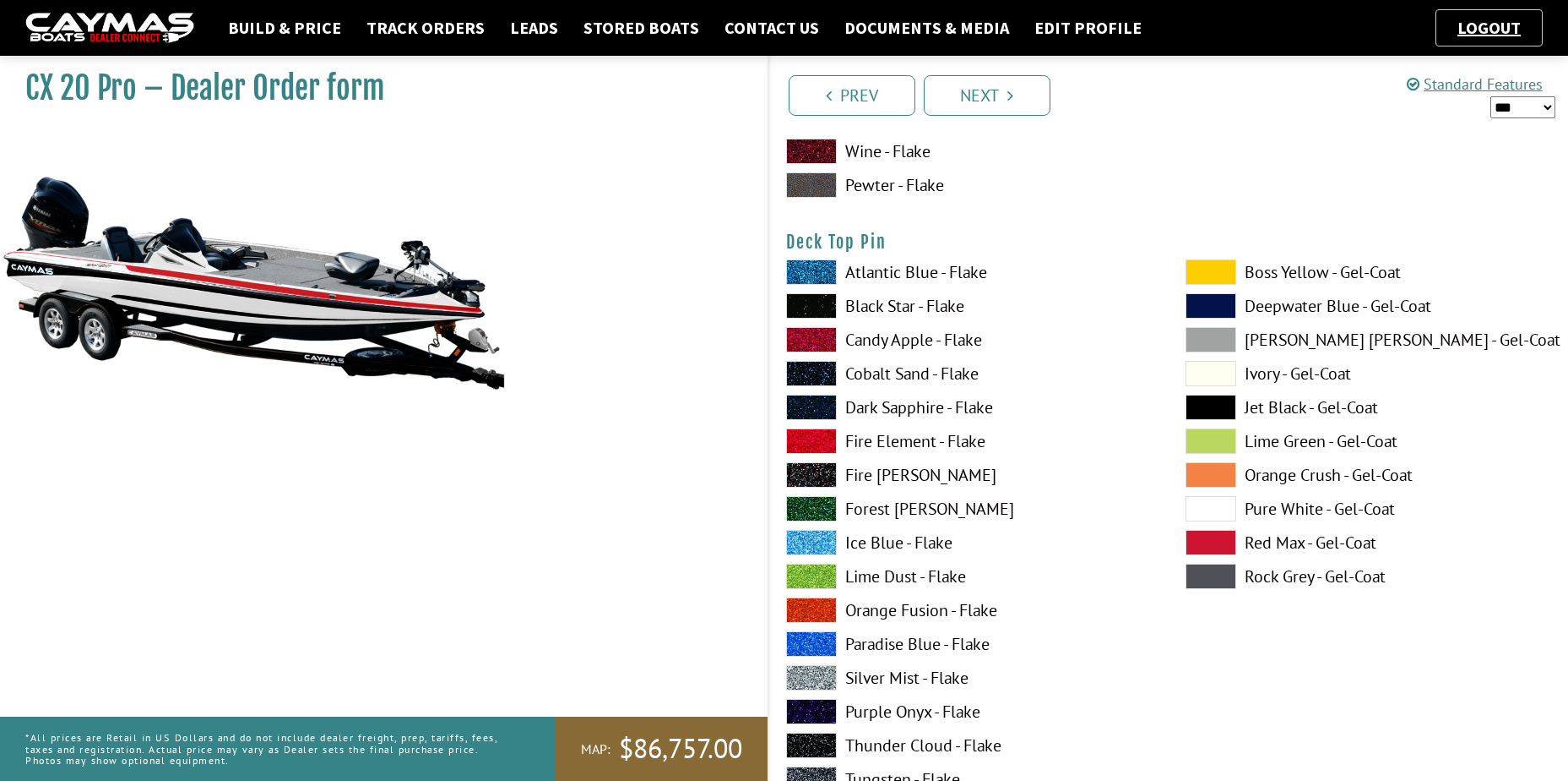
scroll to position [2873, 0]
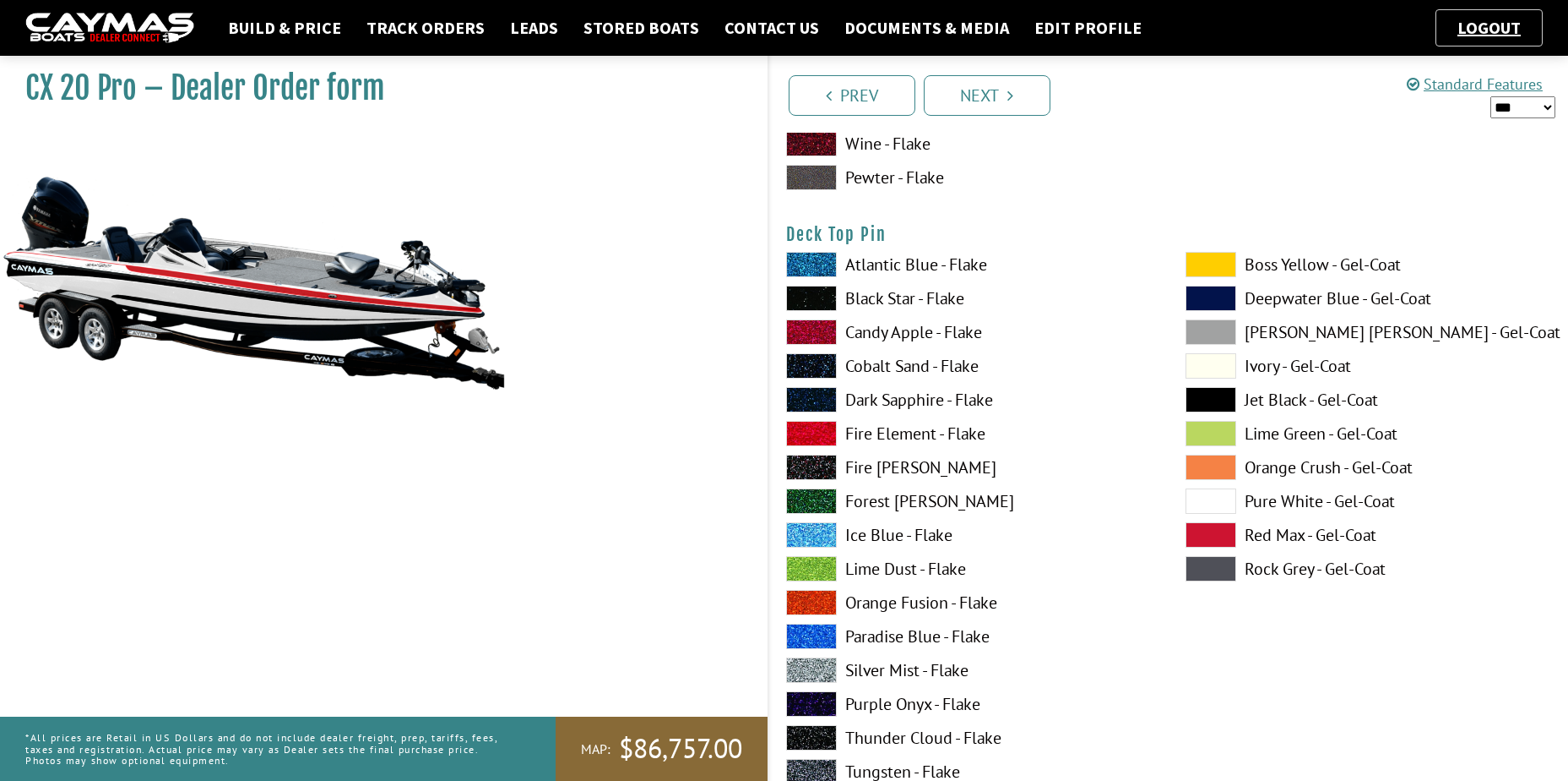
click at [1219, 540] on span at bounding box center [1211, 535] width 51 height 26
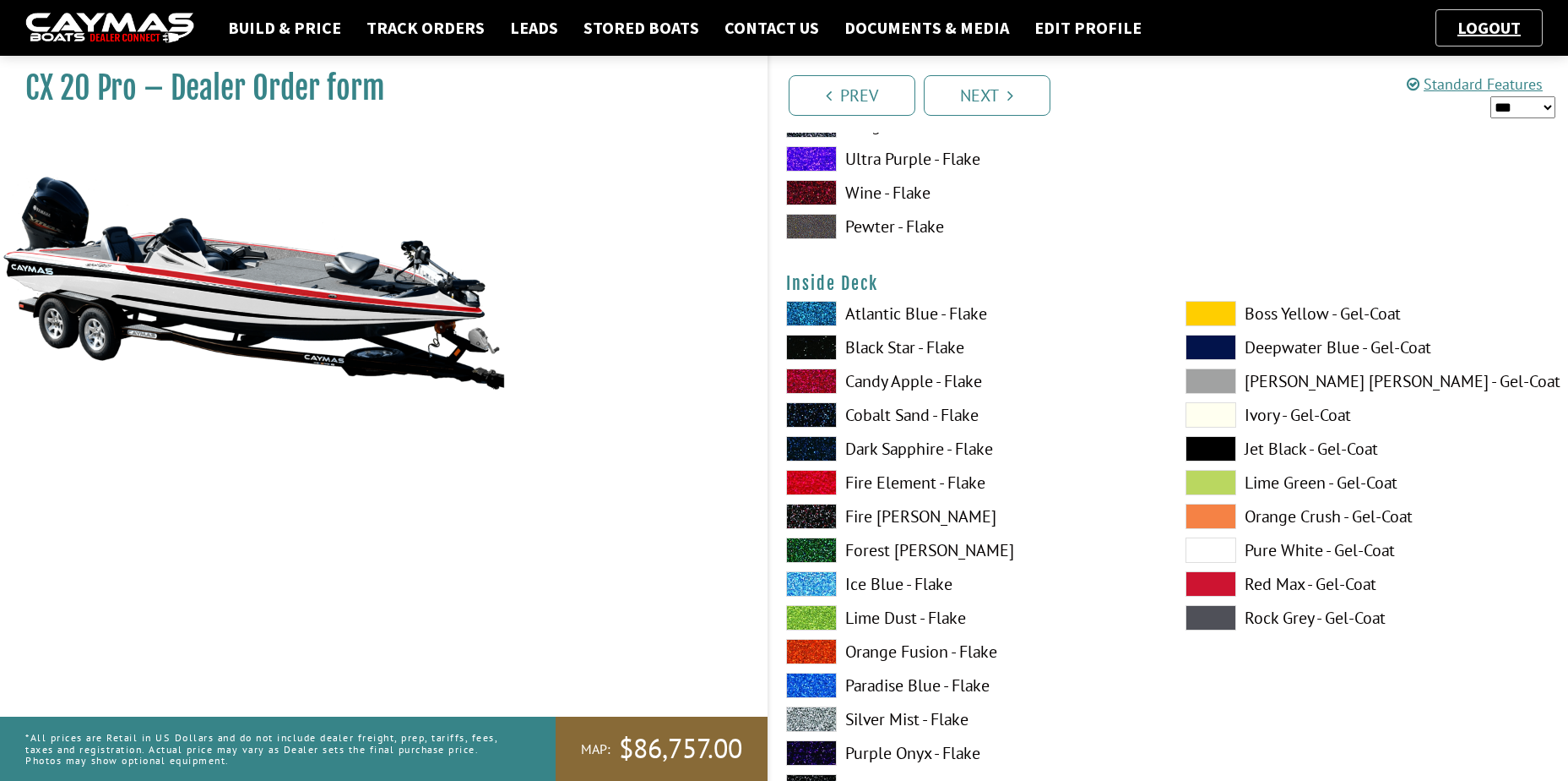
scroll to position [3548, 0]
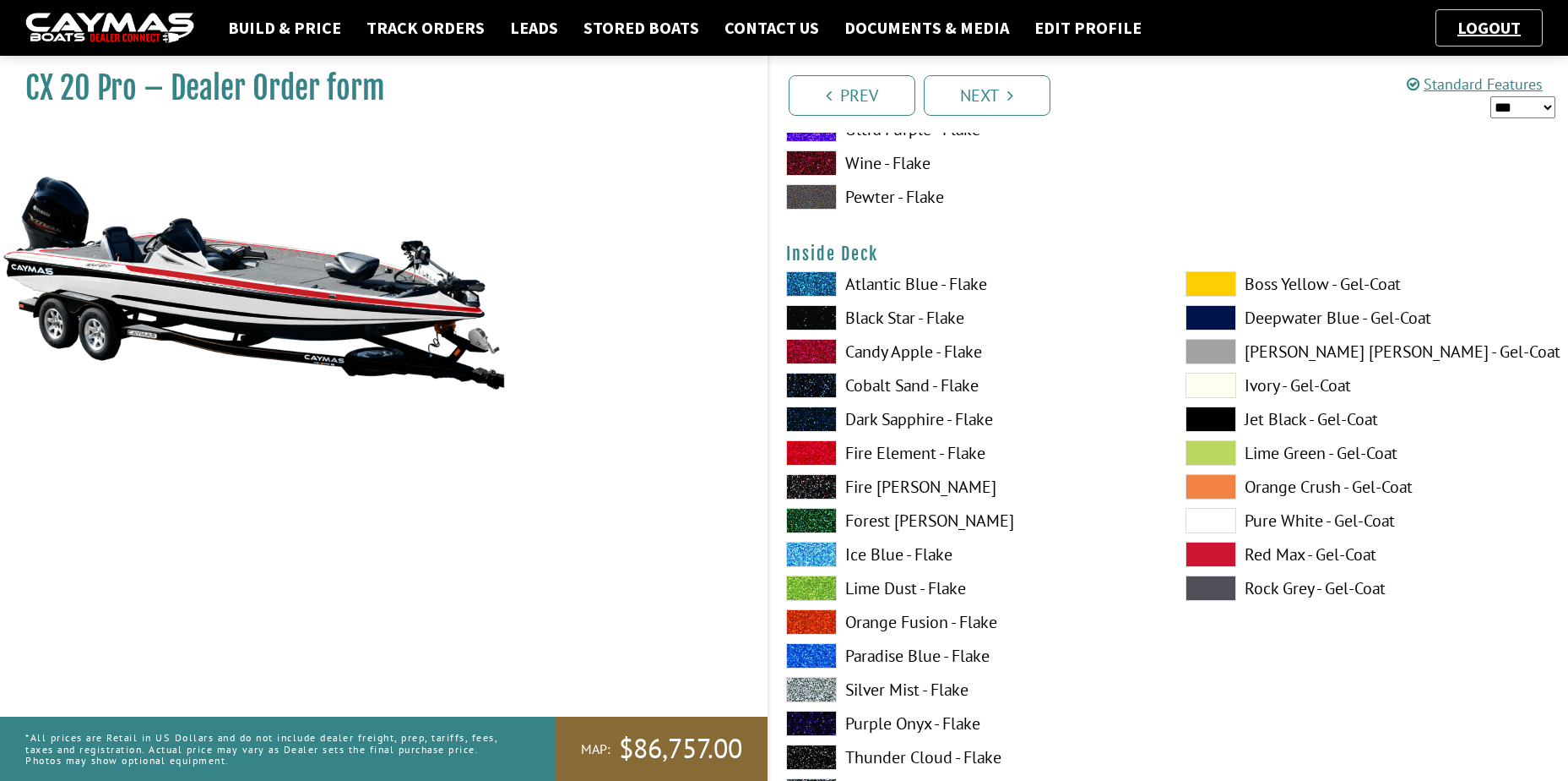
click at [1219, 557] on span at bounding box center [1211, 554] width 51 height 26
click at [1199, 518] on span at bounding box center [1211, 521] width 51 height 26
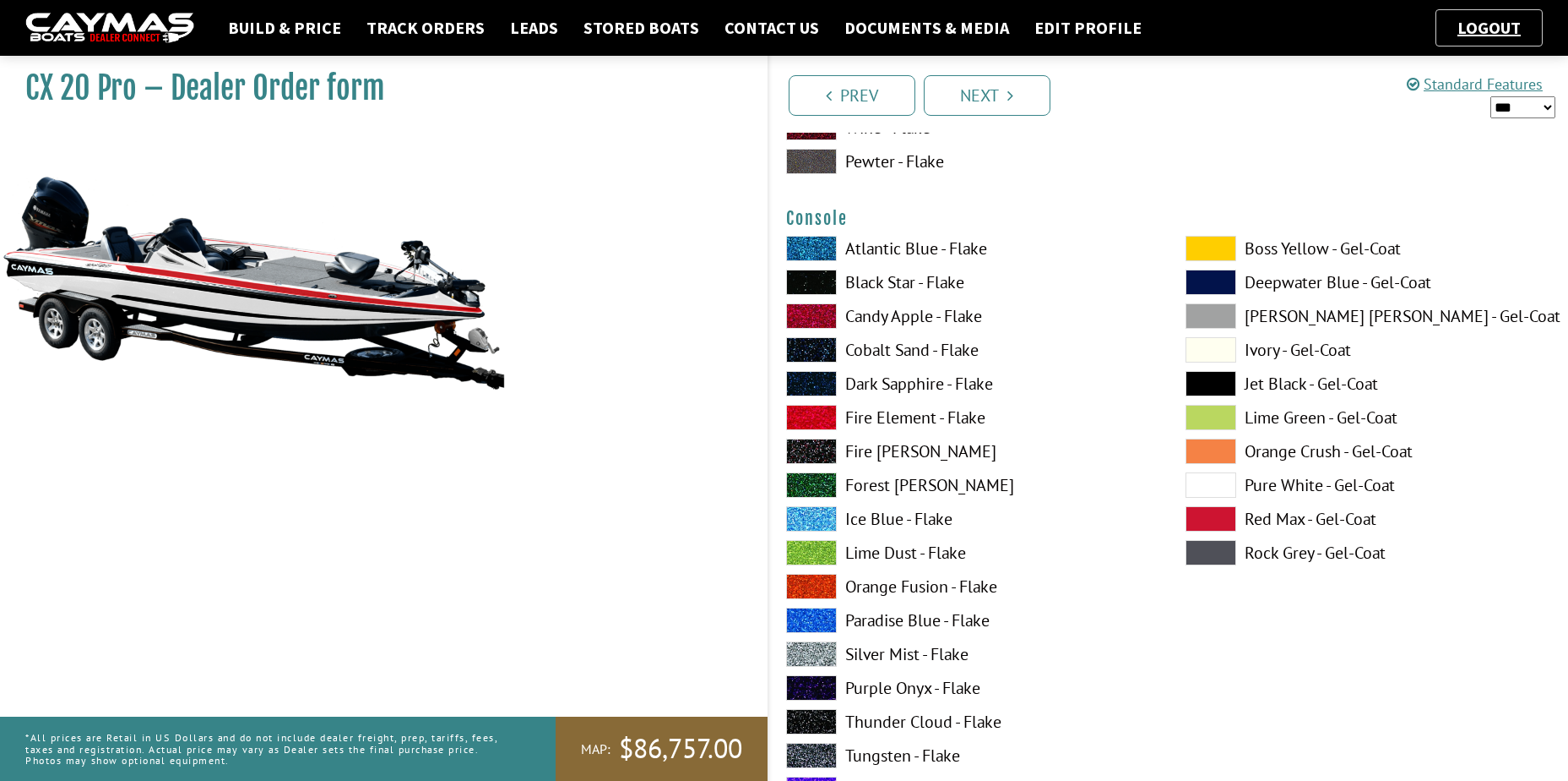
scroll to position [4309, 0]
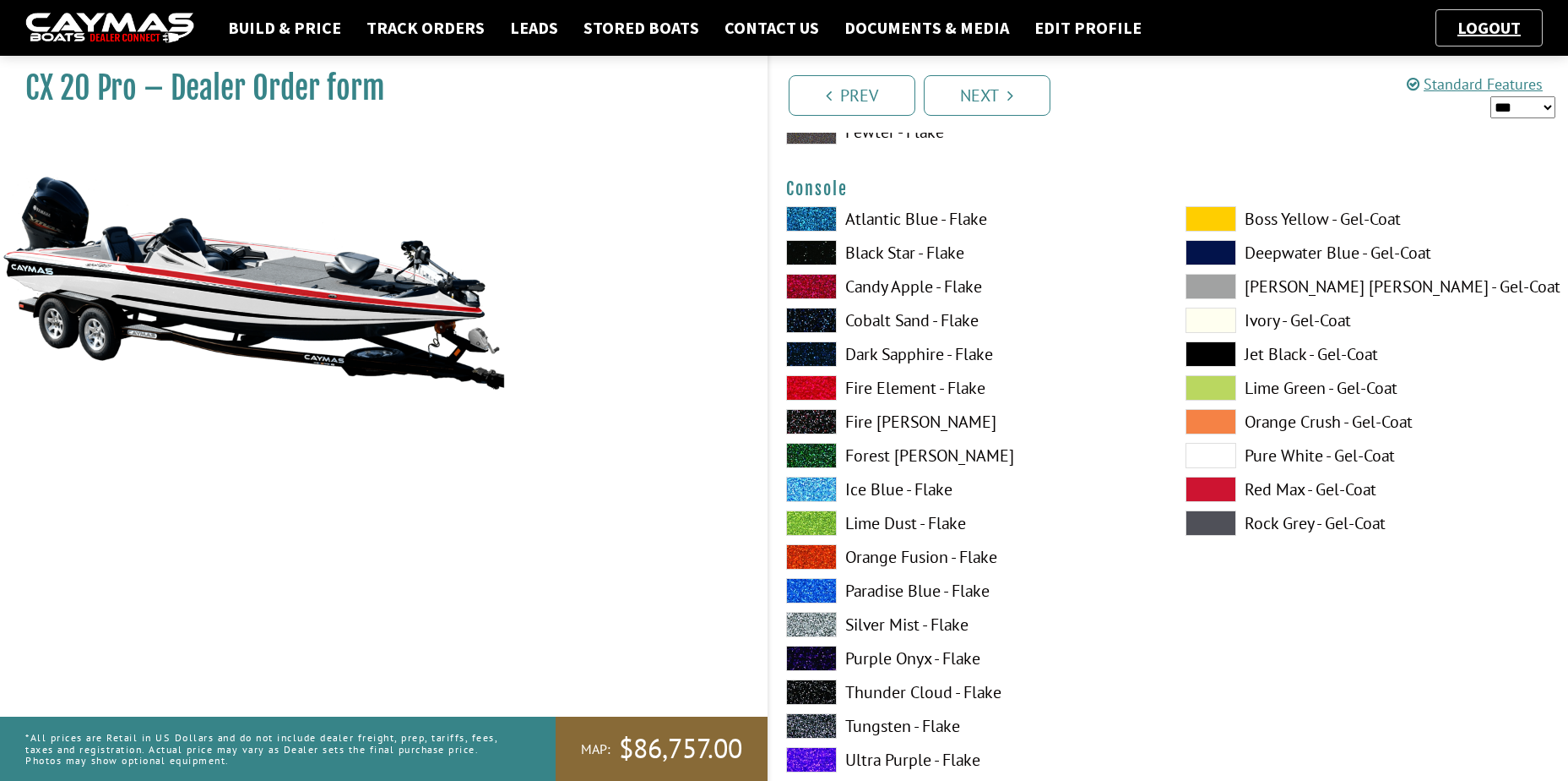
click at [1222, 488] on span at bounding box center [1211, 490] width 51 height 26
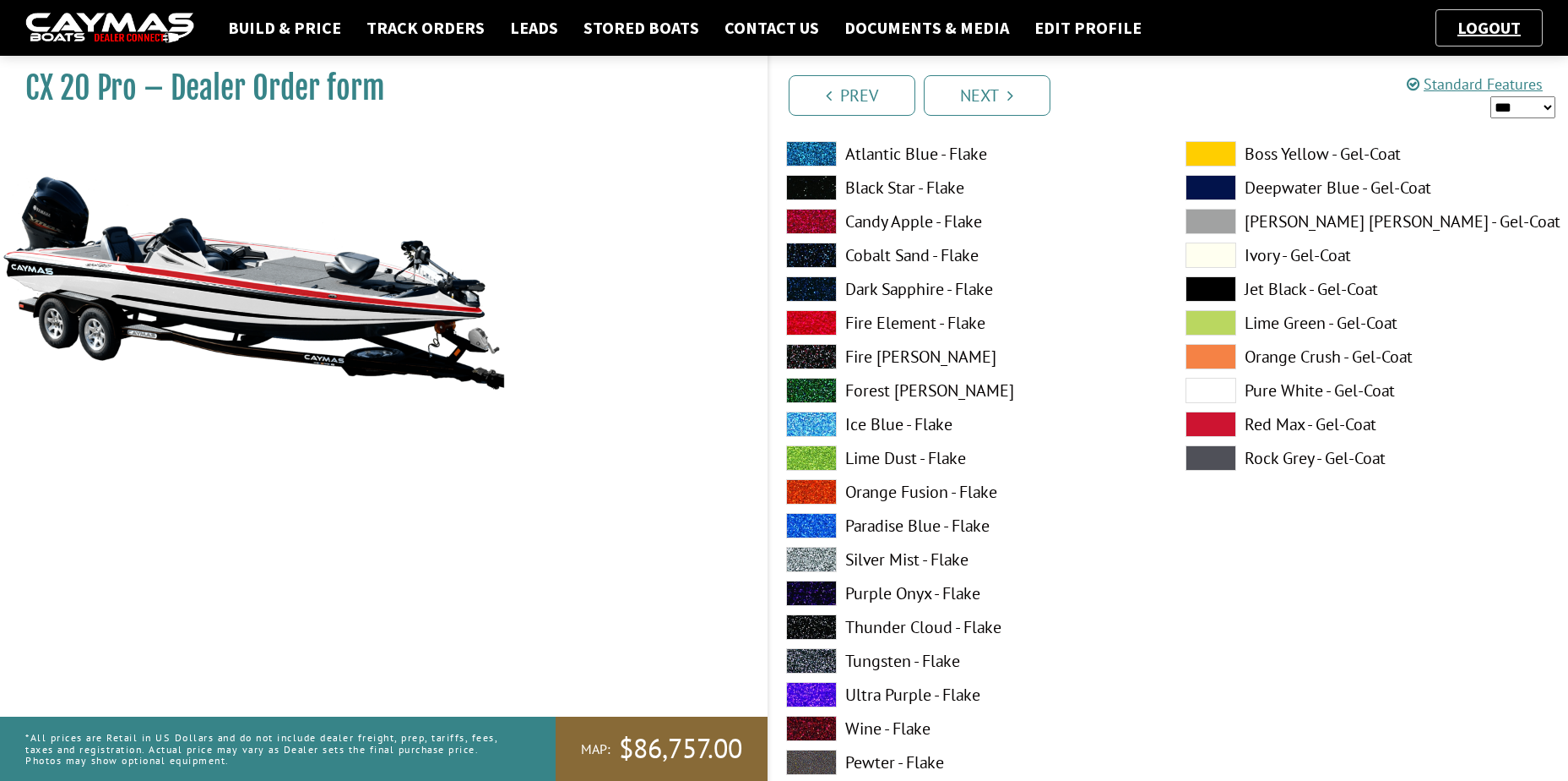
click at [1215, 431] on span at bounding box center [1211, 424] width 51 height 26
click at [1209, 418] on span at bounding box center [1211, 424] width 51 height 26
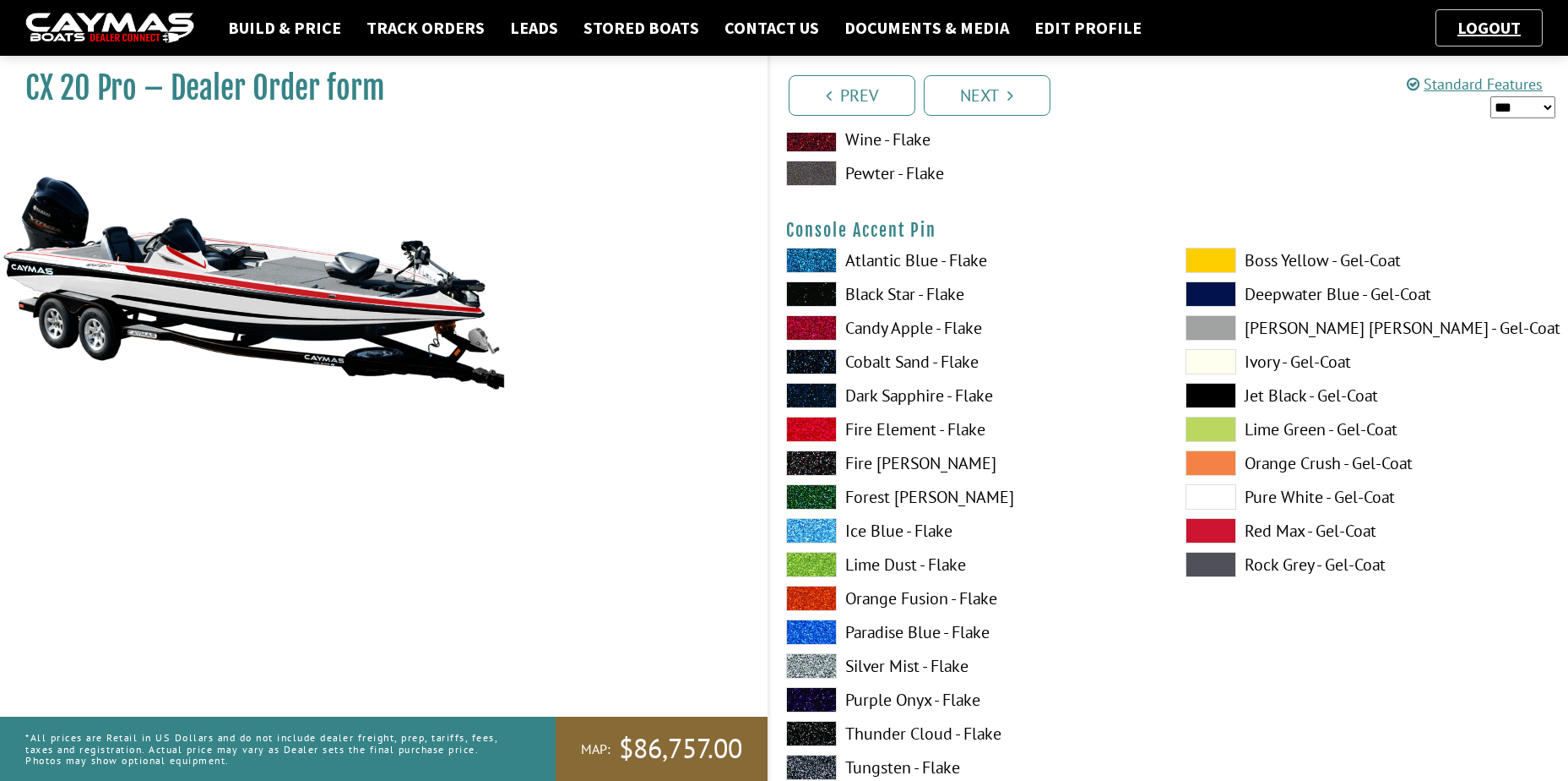
scroll to position [5661, 0]
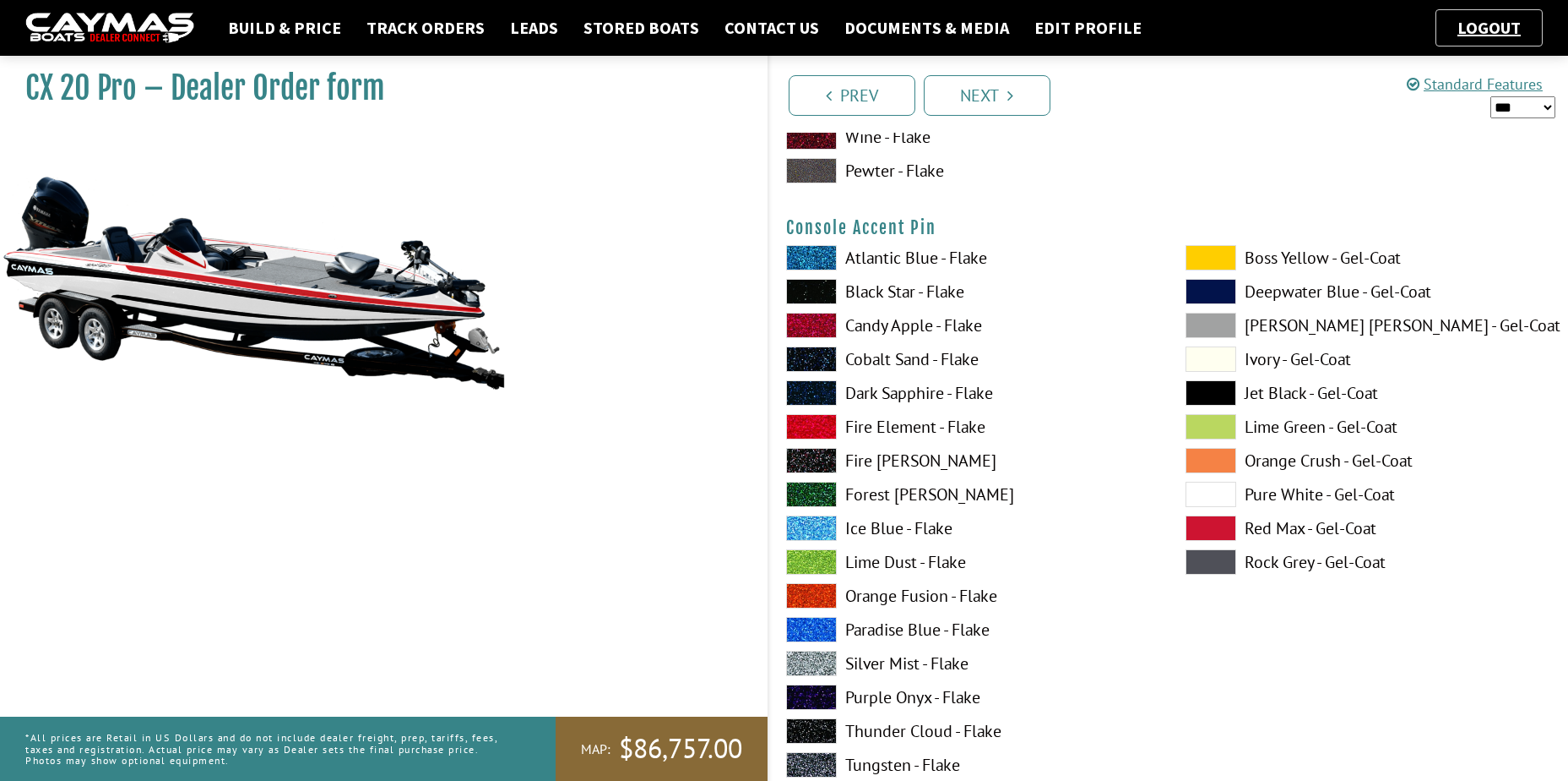
click at [1219, 518] on span at bounding box center [1211, 529] width 51 height 26
click at [1218, 518] on span at bounding box center [1211, 529] width 51 height 26
click at [1220, 505] on span at bounding box center [1211, 495] width 51 height 26
click at [1212, 534] on span at bounding box center [1211, 529] width 51 height 26
click at [1213, 493] on span at bounding box center [1211, 495] width 51 height 26
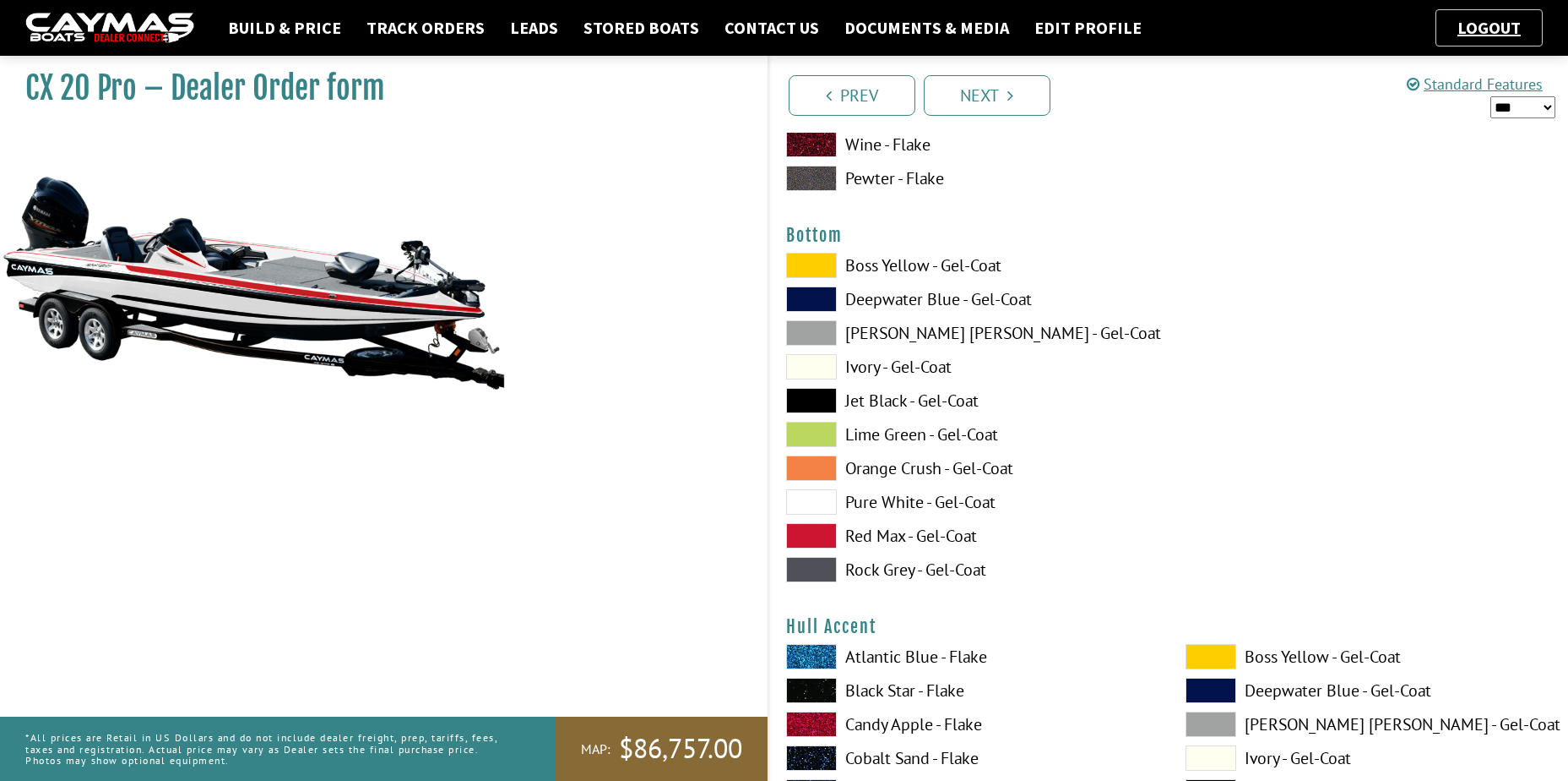
scroll to position [6421, 0]
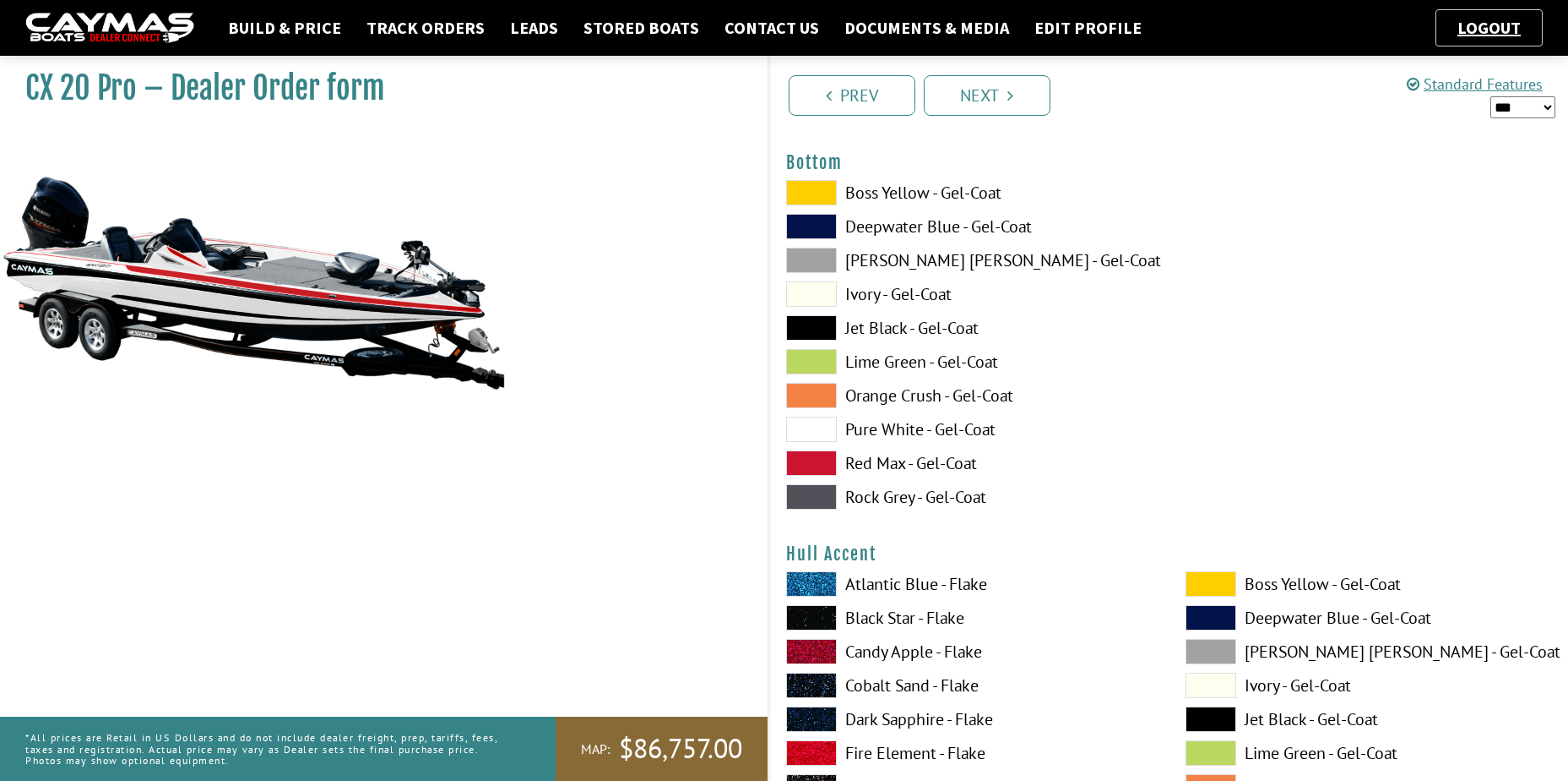
click at [815, 434] on span at bounding box center [811, 429] width 51 height 26
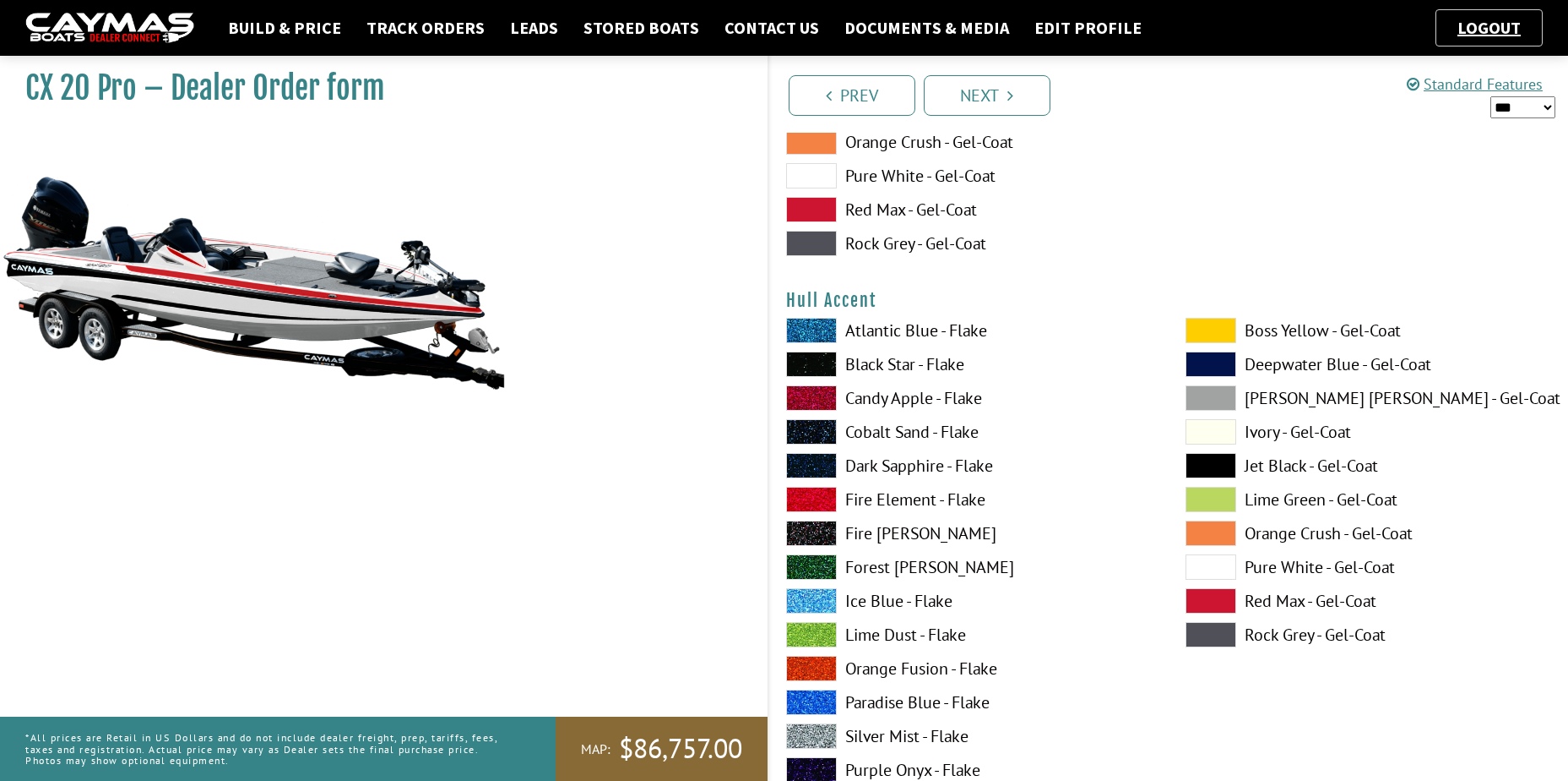
scroll to position [6759, 0]
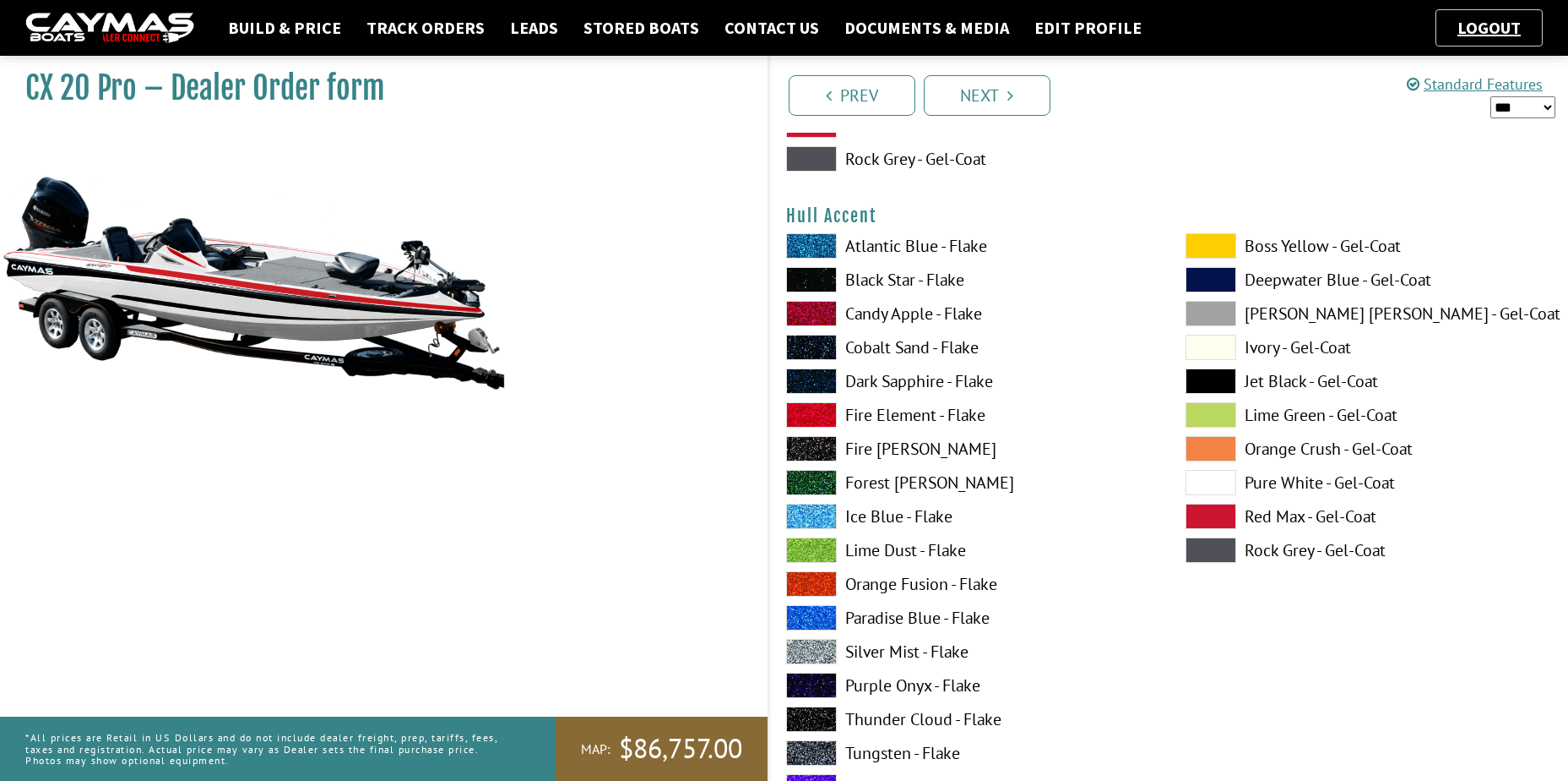
click at [1212, 510] on span at bounding box center [1211, 517] width 51 height 26
click at [1211, 481] on span at bounding box center [1211, 483] width 51 height 26
click at [1212, 455] on span at bounding box center [1211, 449] width 51 height 26
click at [1218, 520] on span at bounding box center [1211, 517] width 51 height 26
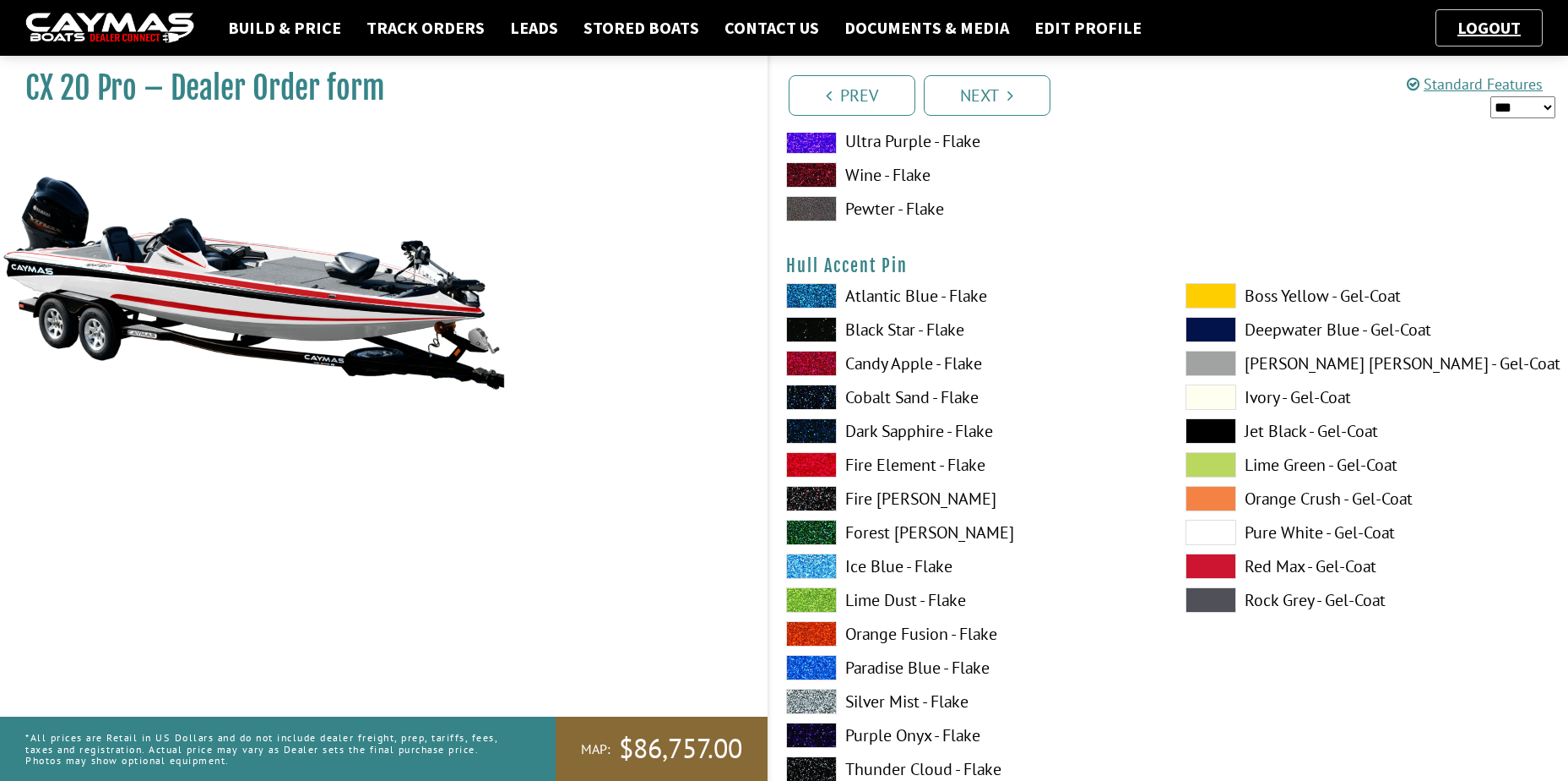
scroll to position [7435, 0]
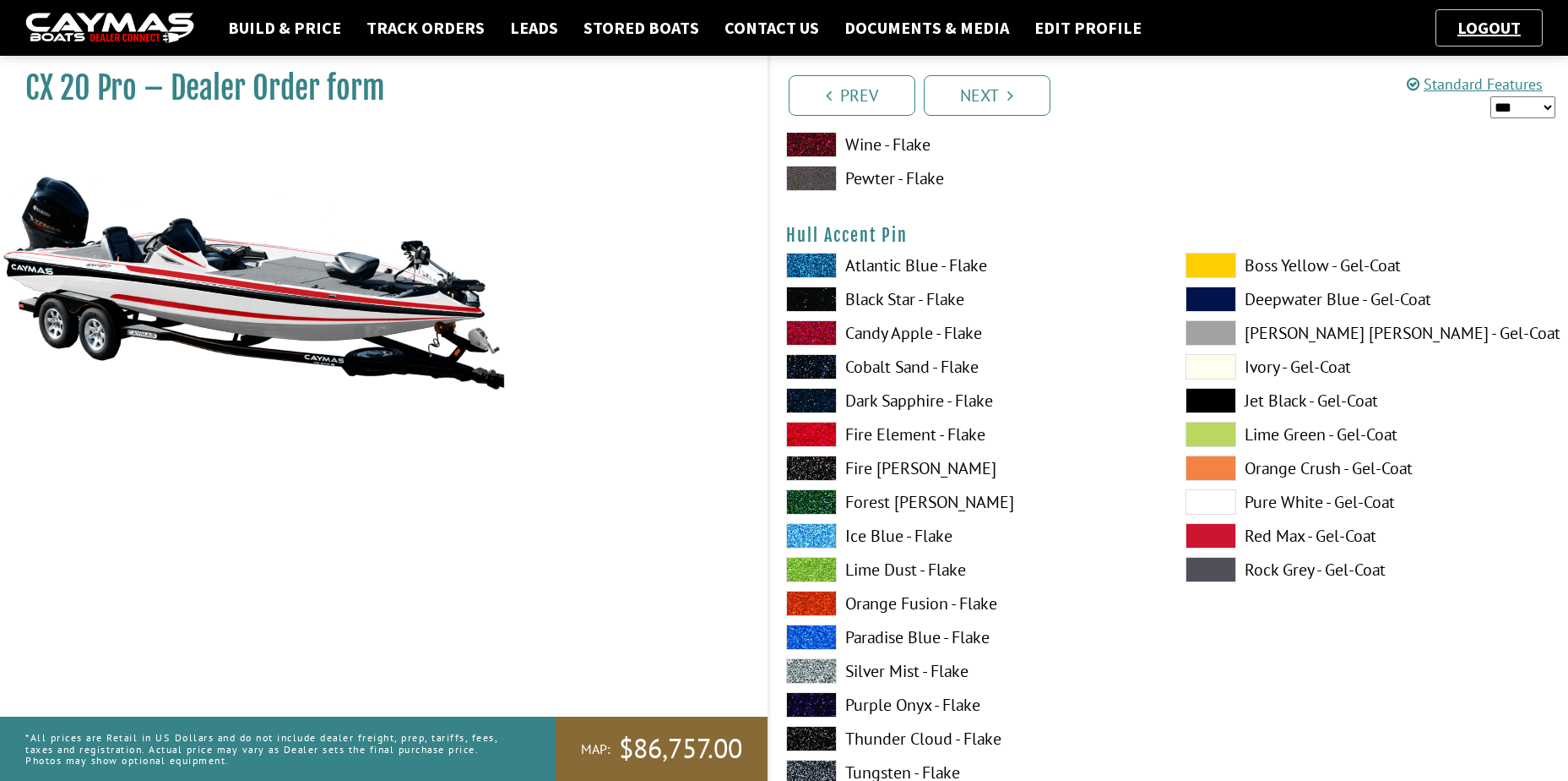
click at [1222, 538] on span at bounding box center [1211, 536] width 51 height 26
click at [1215, 507] on span at bounding box center [1211, 502] width 51 height 26
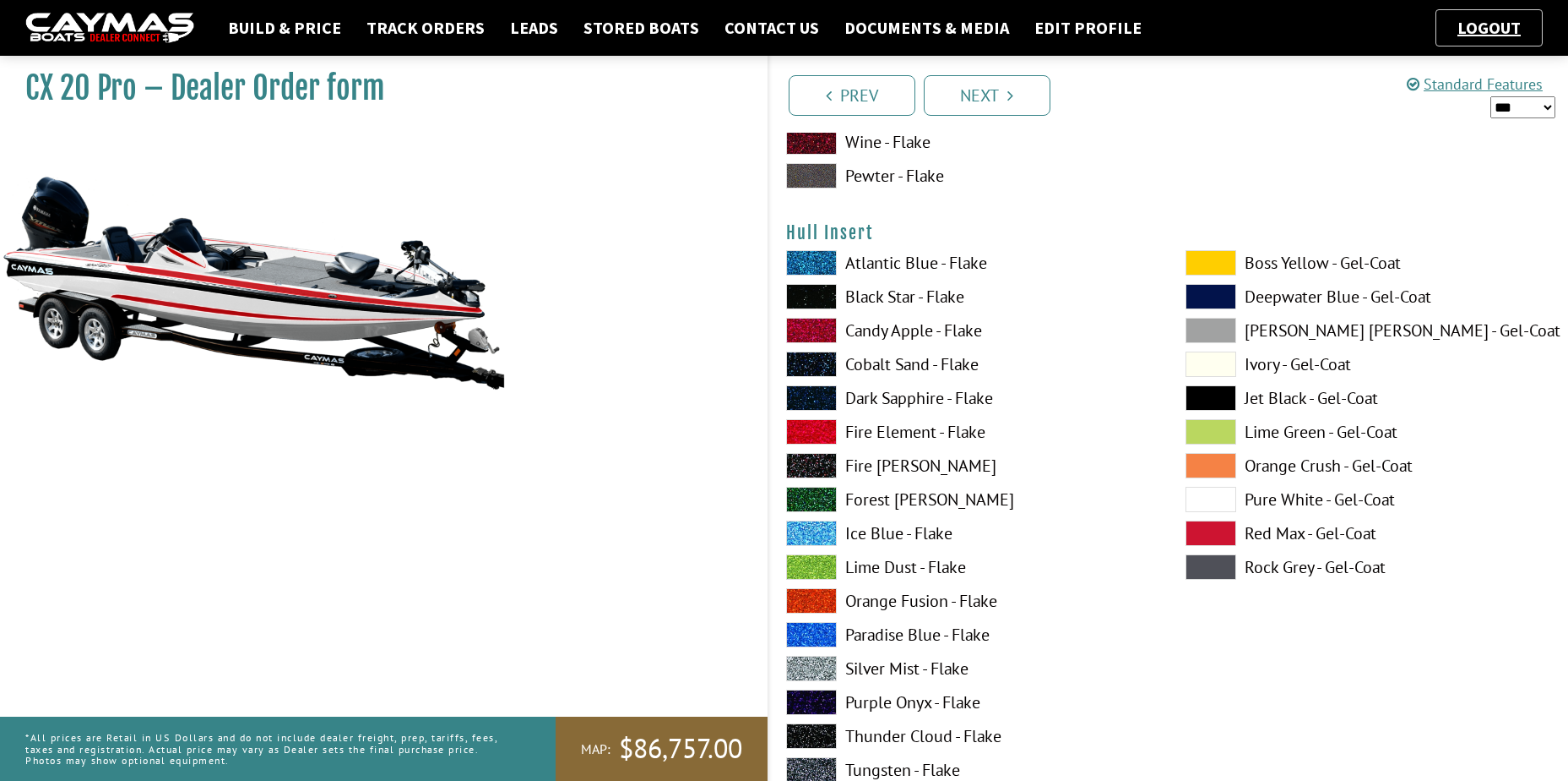
scroll to position [8196, 0]
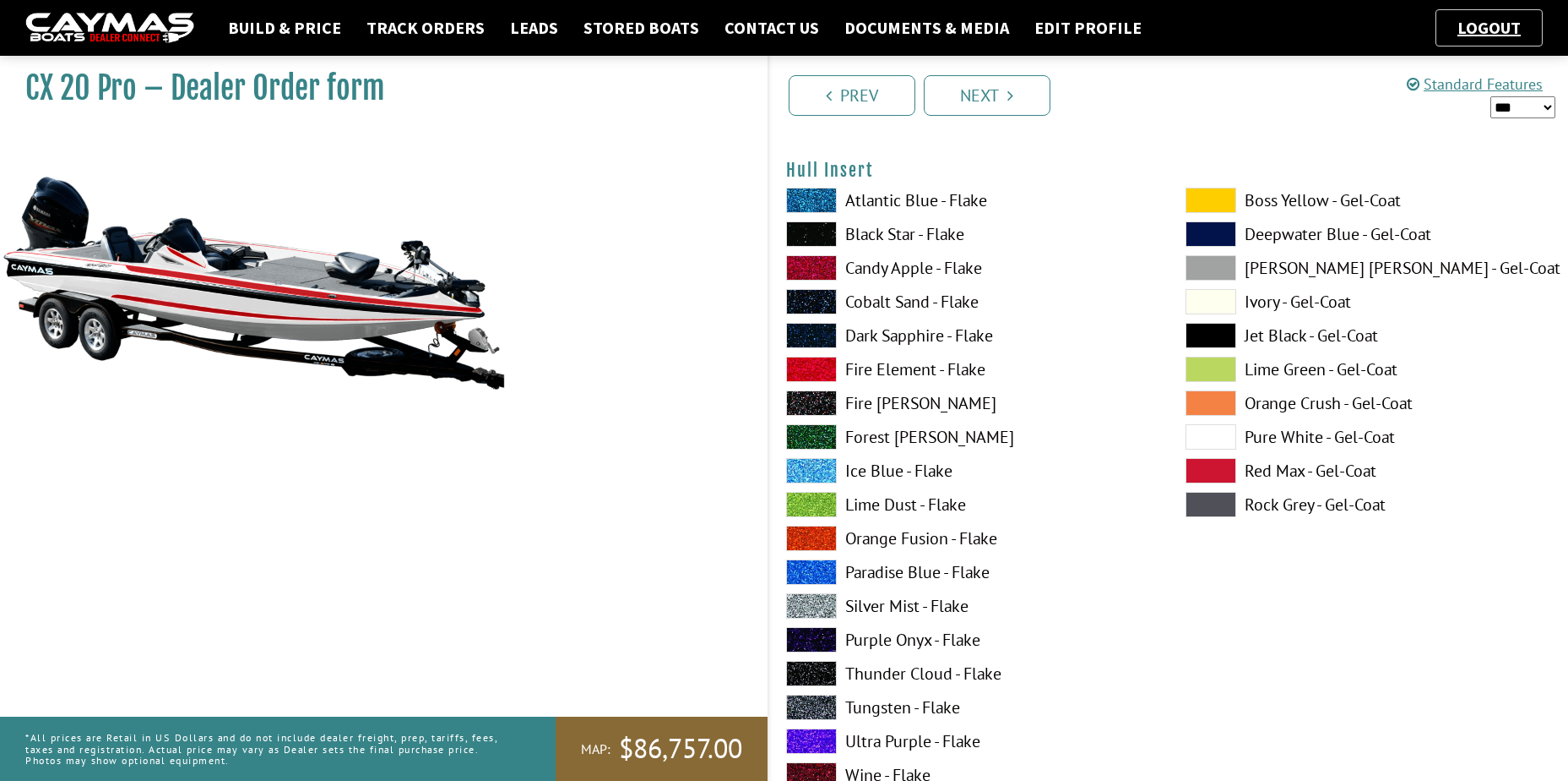
click at [1215, 462] on span at bounding box center [1211, 471] width 51 height 26
click at [1214, 462] on span at bounding box center [1211, 471] width 51 height 26
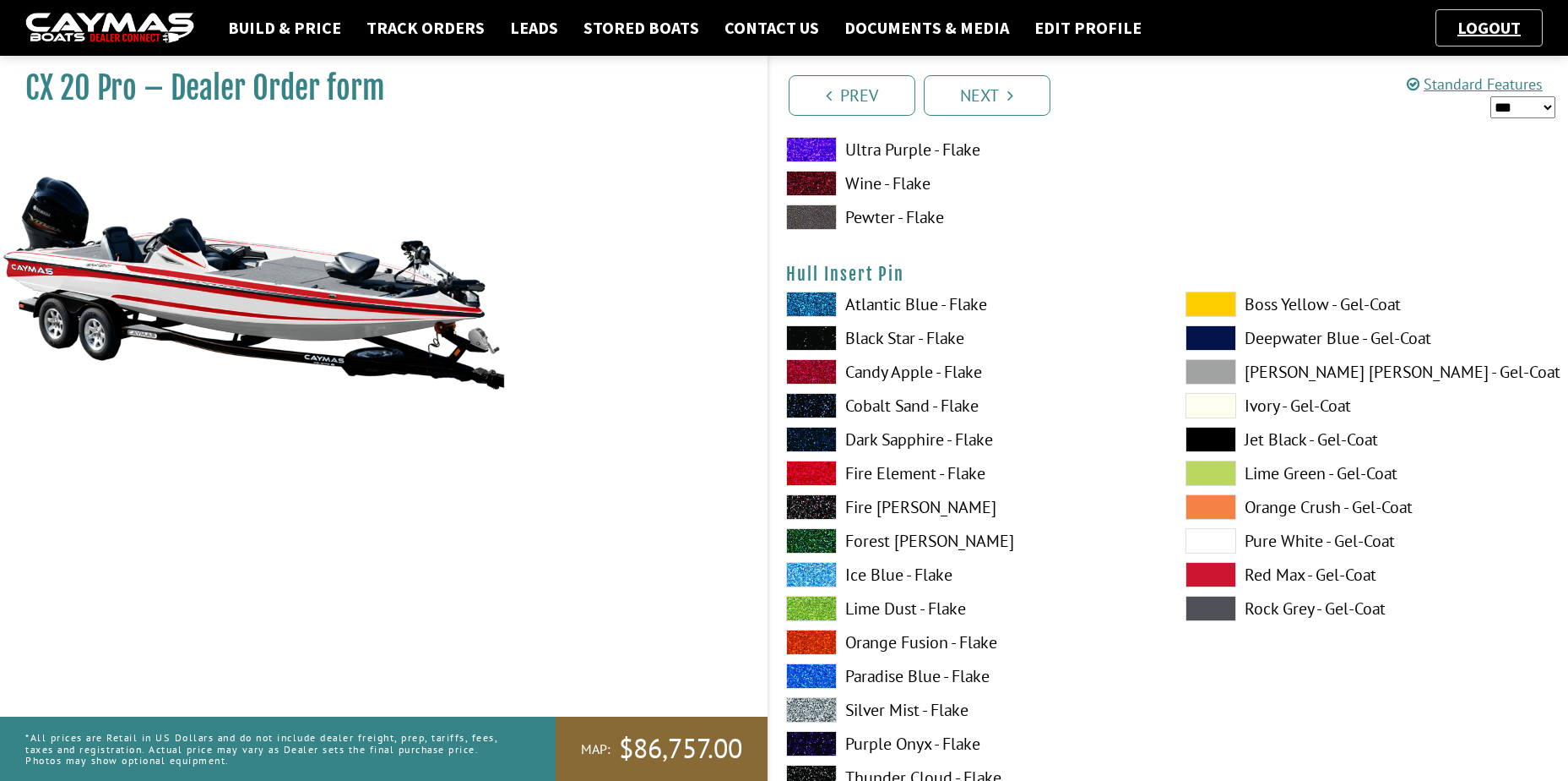
scroll to position [8871, 0]
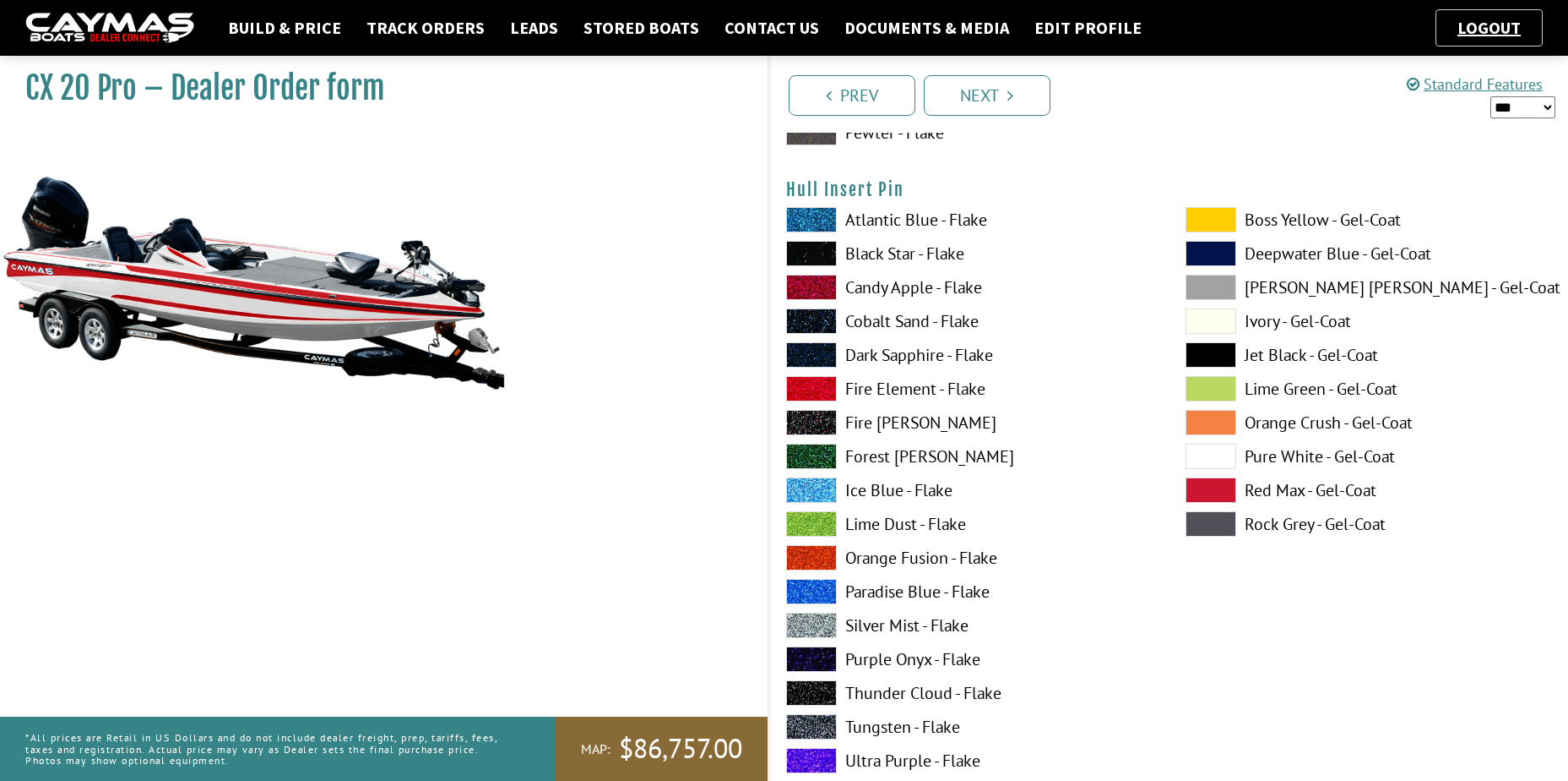
click at [1215, 486] on span at bounding box center [1211, 490] width 51 height 26
click at [1212, 477] on div "Boss Yellow - Gel-Coat Deepwater Blue - Gel-Coat Dove Gray - Gel-Coat Ivory - G…" at bounding box center [1368, 528] width 399 height 642
click at [1211, 454] on span at bounding box center [1211, 456] width 51 height 26
click at [1215, 487] on span at bounding box center [1211, 490] width 51 height 26
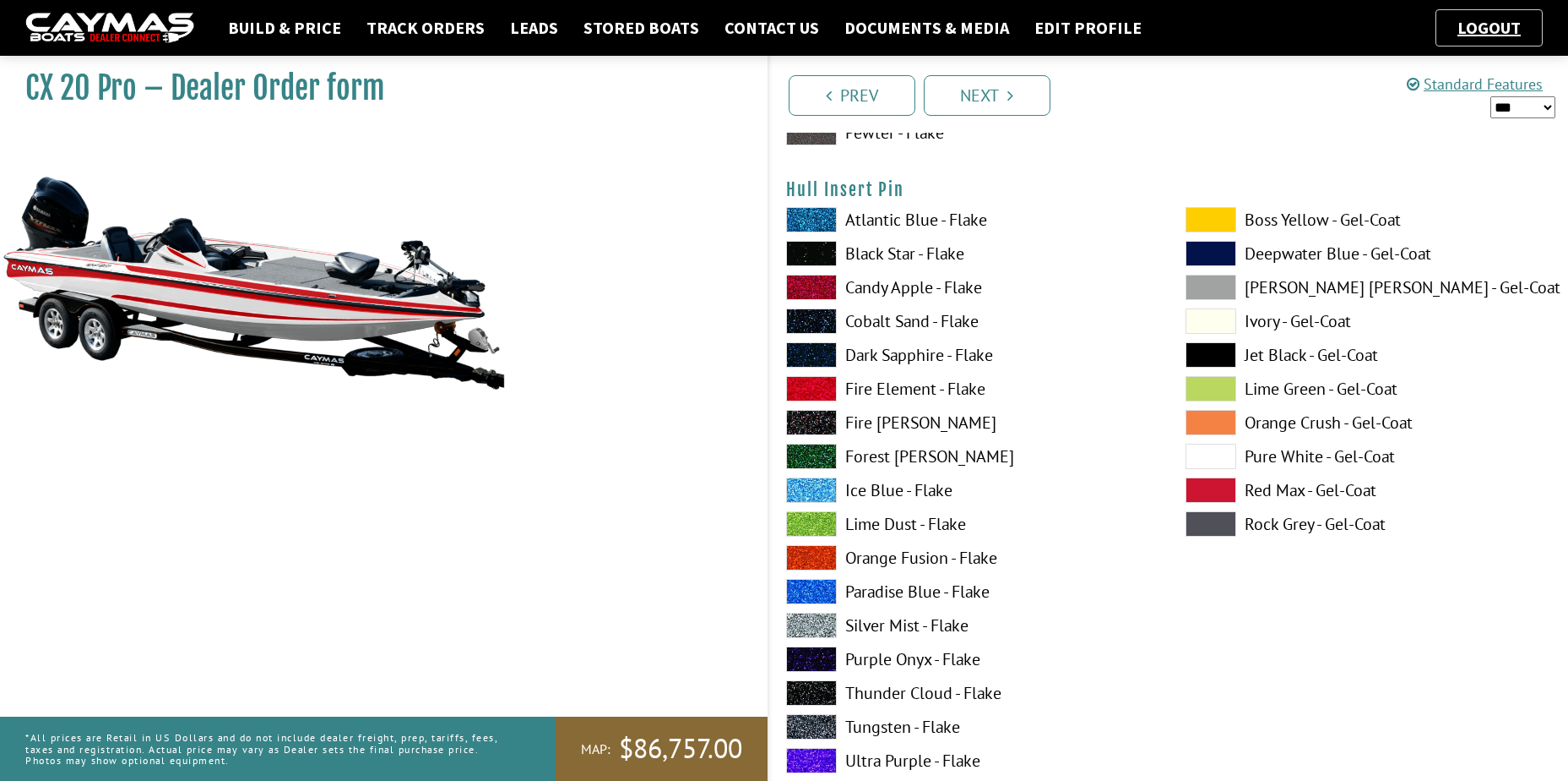
click at [1218, 453] on span at bounding box center [1211, 456] width 51 height 26
click at [1215, 482] on span at bounding box center [1211, 490] width 51 height 26
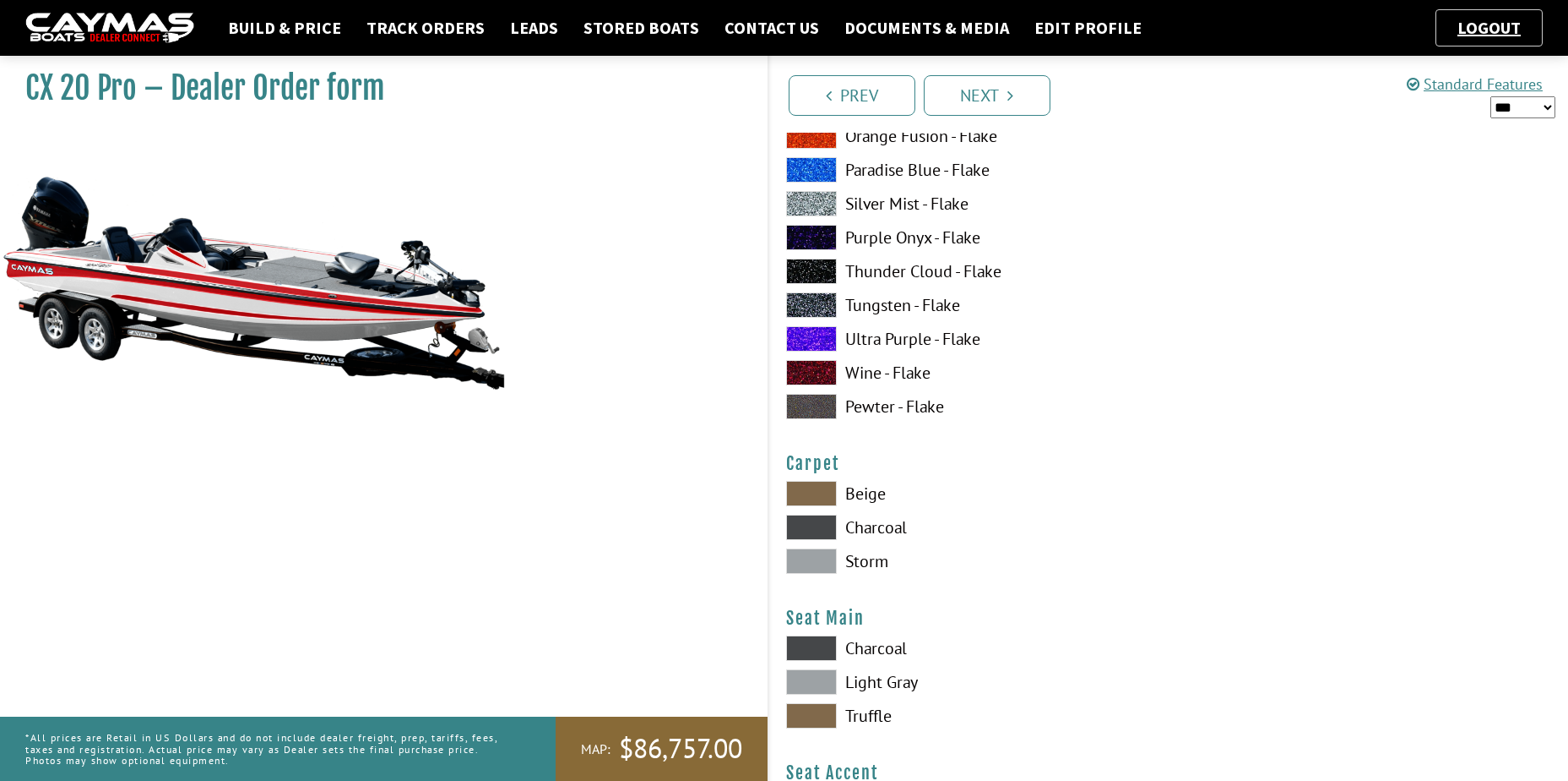
scroll to position [9294, 0]
click at [816, 554] on span at bounding box center [811, 560] width 51 height 26
click at [814, 531] on span at bounding box center [811, 527] width 51 height 26
click at [824, 486] on span at bounding box center [811, 493] width 51 height 26
click at [822, 555] on span at bounding box center [811, 560] width 51 height 26
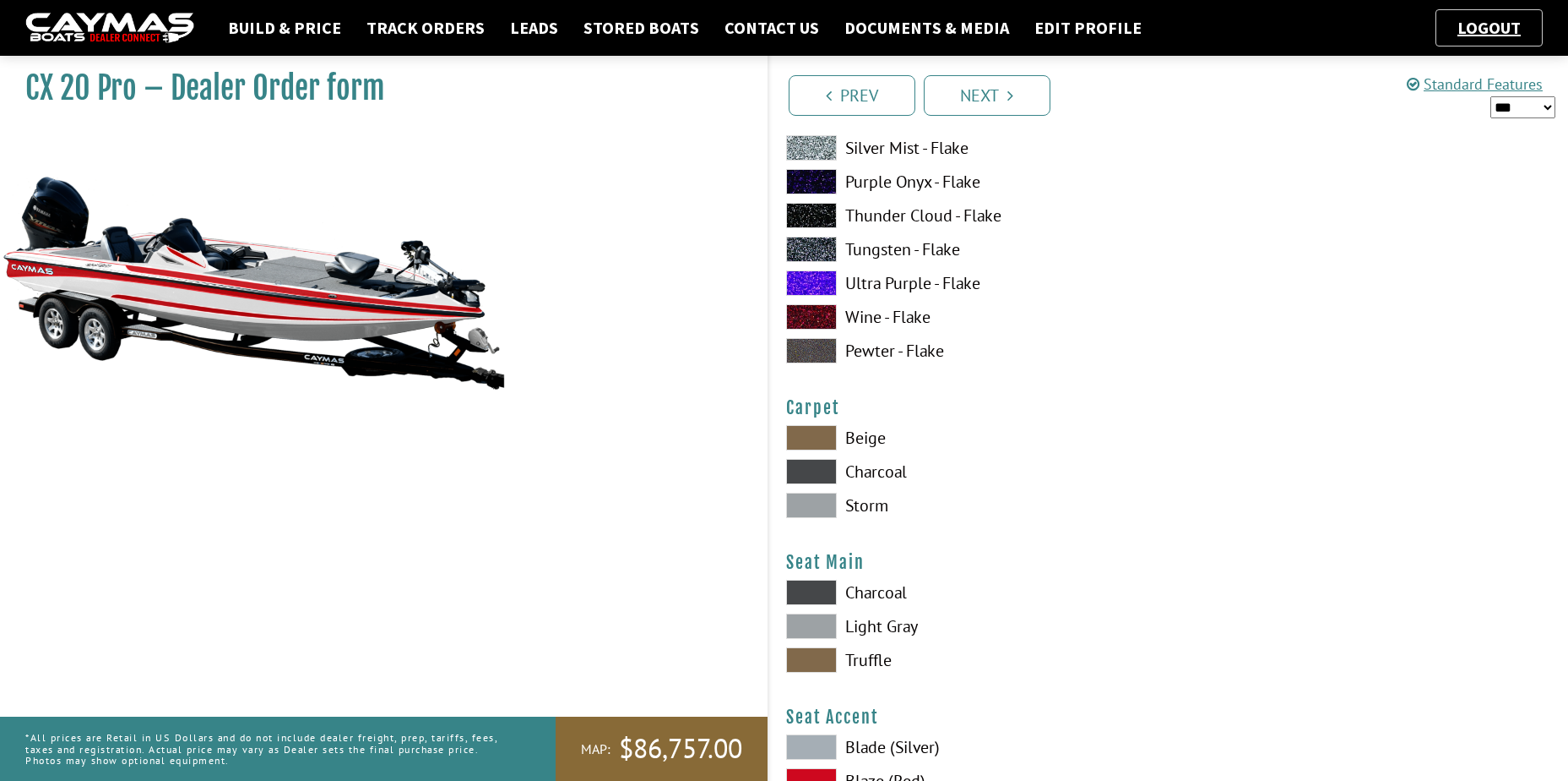
scroll to position [9378, 0]
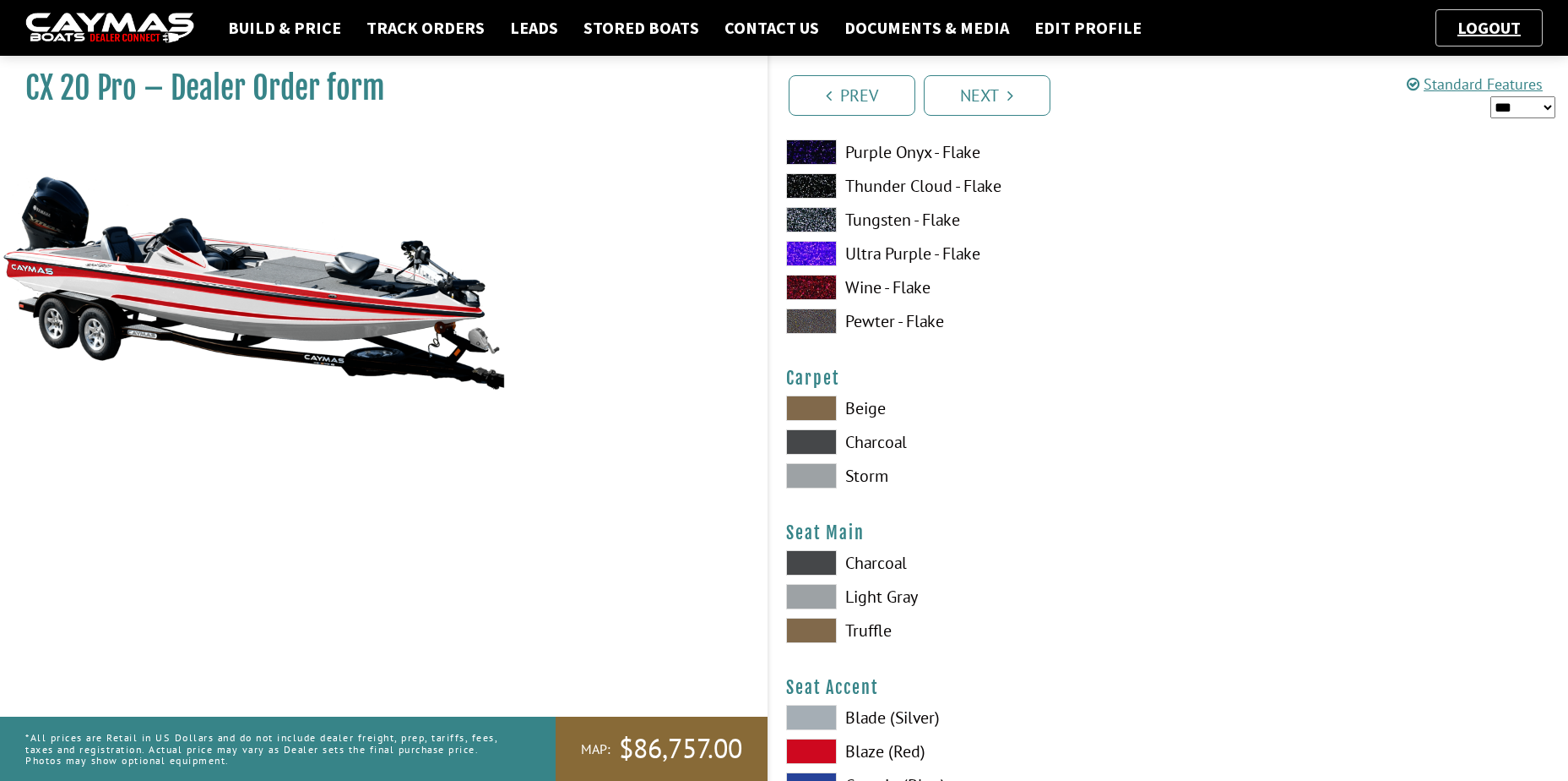
click at [820, 562] on span at bounding box center [811, 563] width 51 height 26
click at [822, 606] on span at bounding box center [811, 597] width 51 height 26
click at [810, 631] on span at bounding box center [811, 631] width 51 height 26
click at [818, 588] on span at bounding box center [811, 597] width 51 height 26
click at [820, 567] on span at bounding box center [811, 563] width 51 height 26
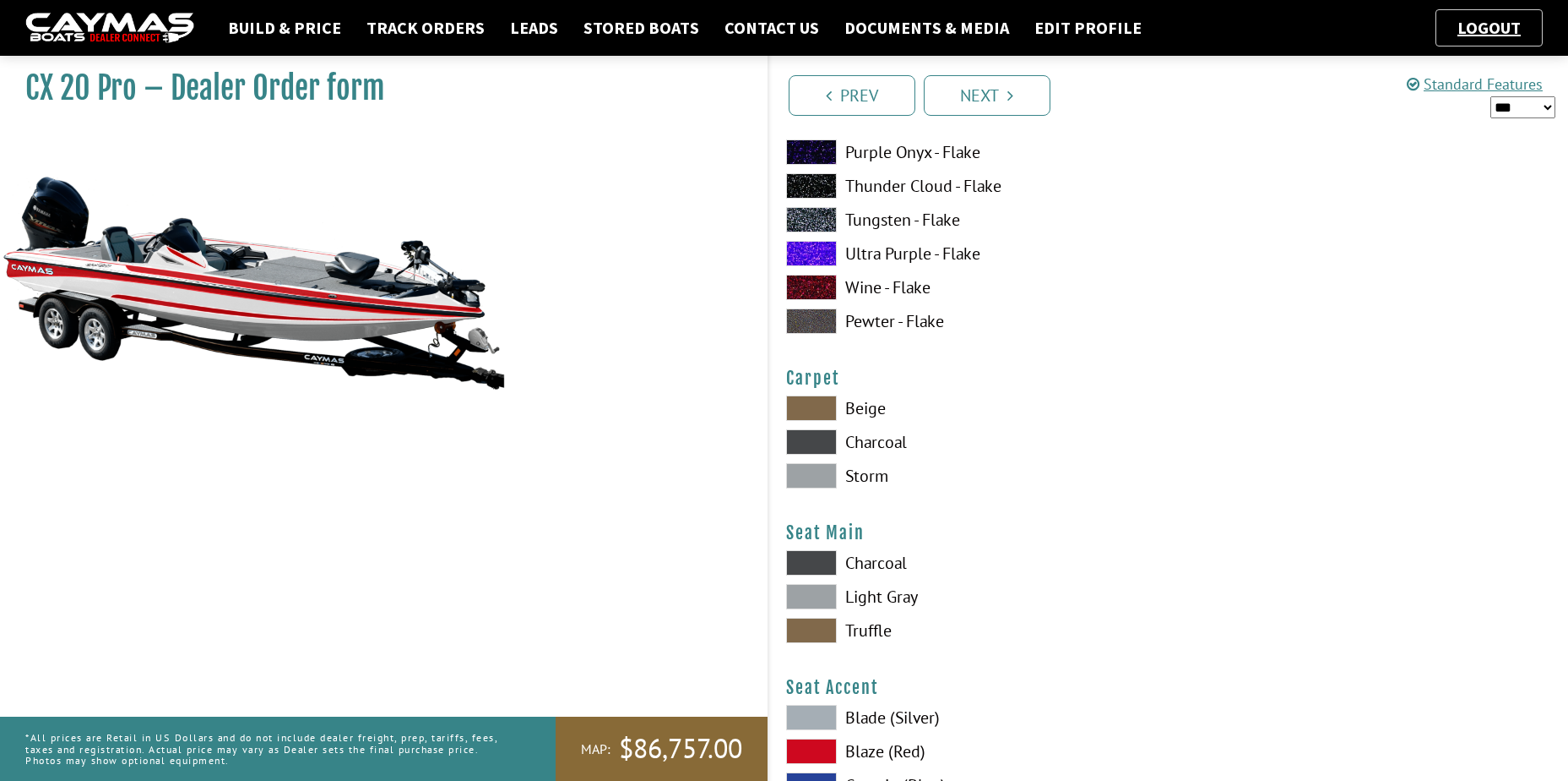
click at [827, 600] on span at bounding box center [811, 597] width 51 height 26
click at [817, 567] on span at bounding box center [811, 563] width 51 height 26
click at [814, 586] on span at bounding box center [811, 597] width 51 height 26
click at [815, 566] on span at bounding box center [811, 563] width 51 height 26
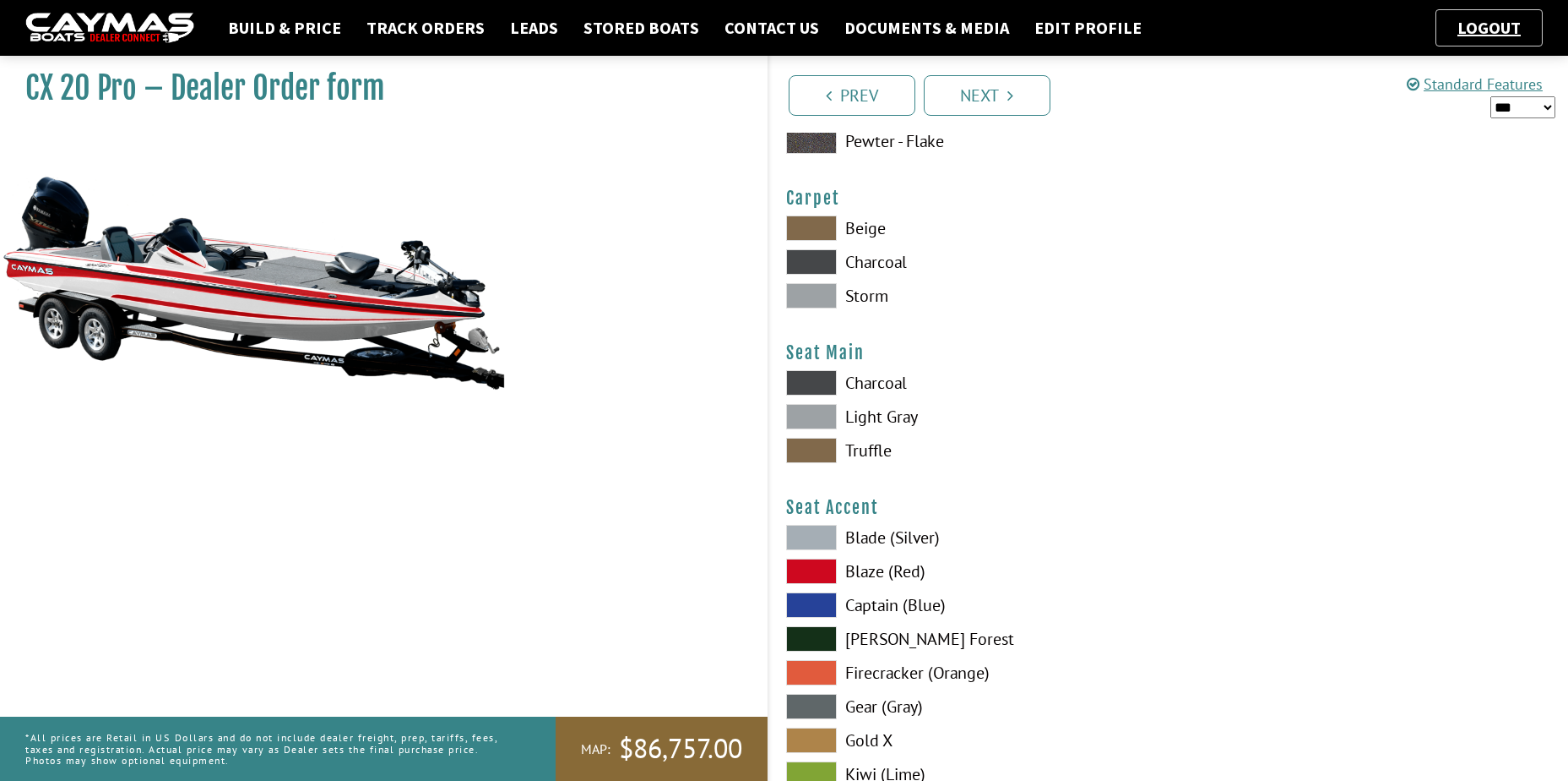
scroll to position [9631, 0]
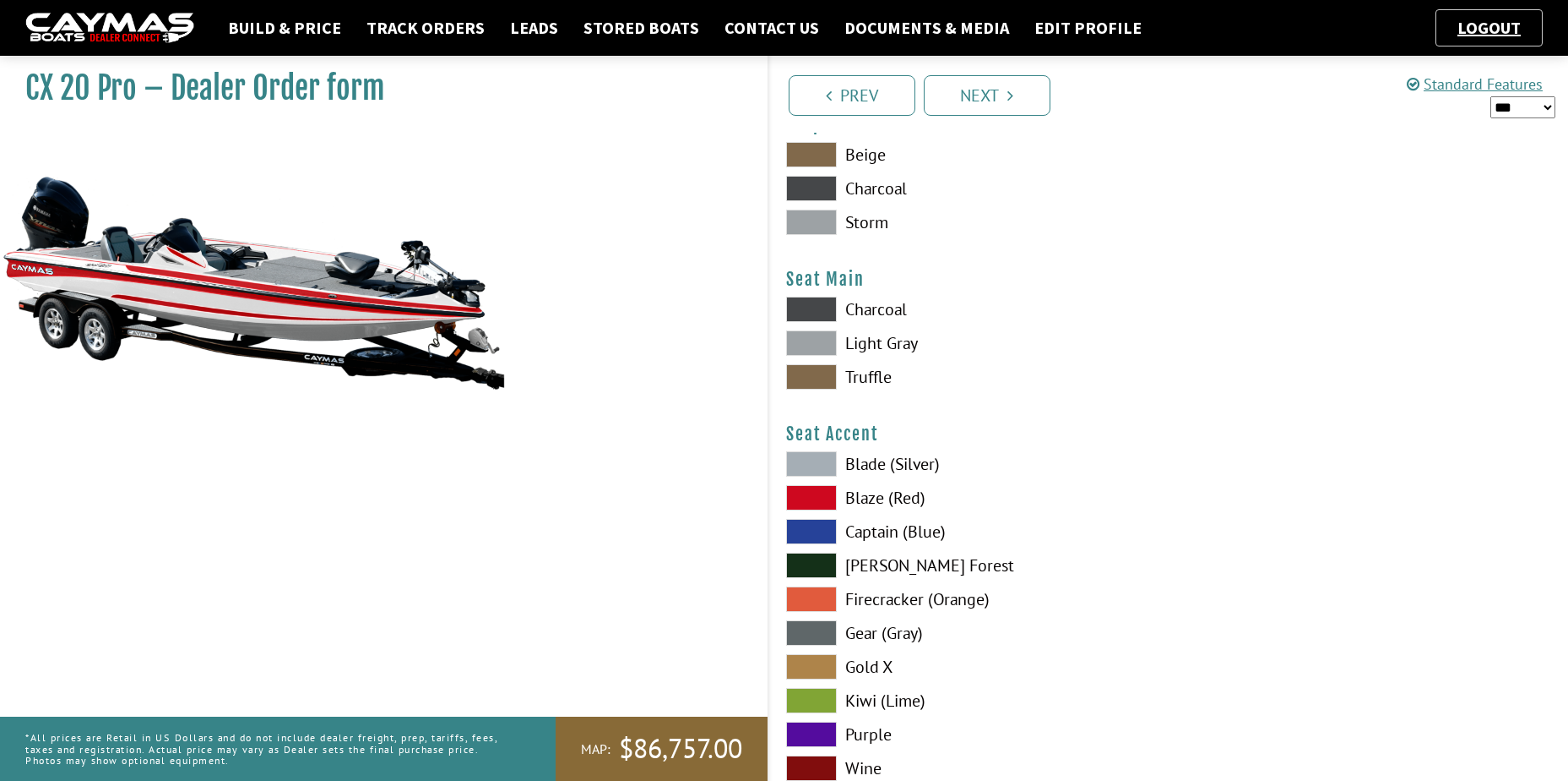
click at [801, 491] on span at bounding box center [811, 498] width 51 height 26
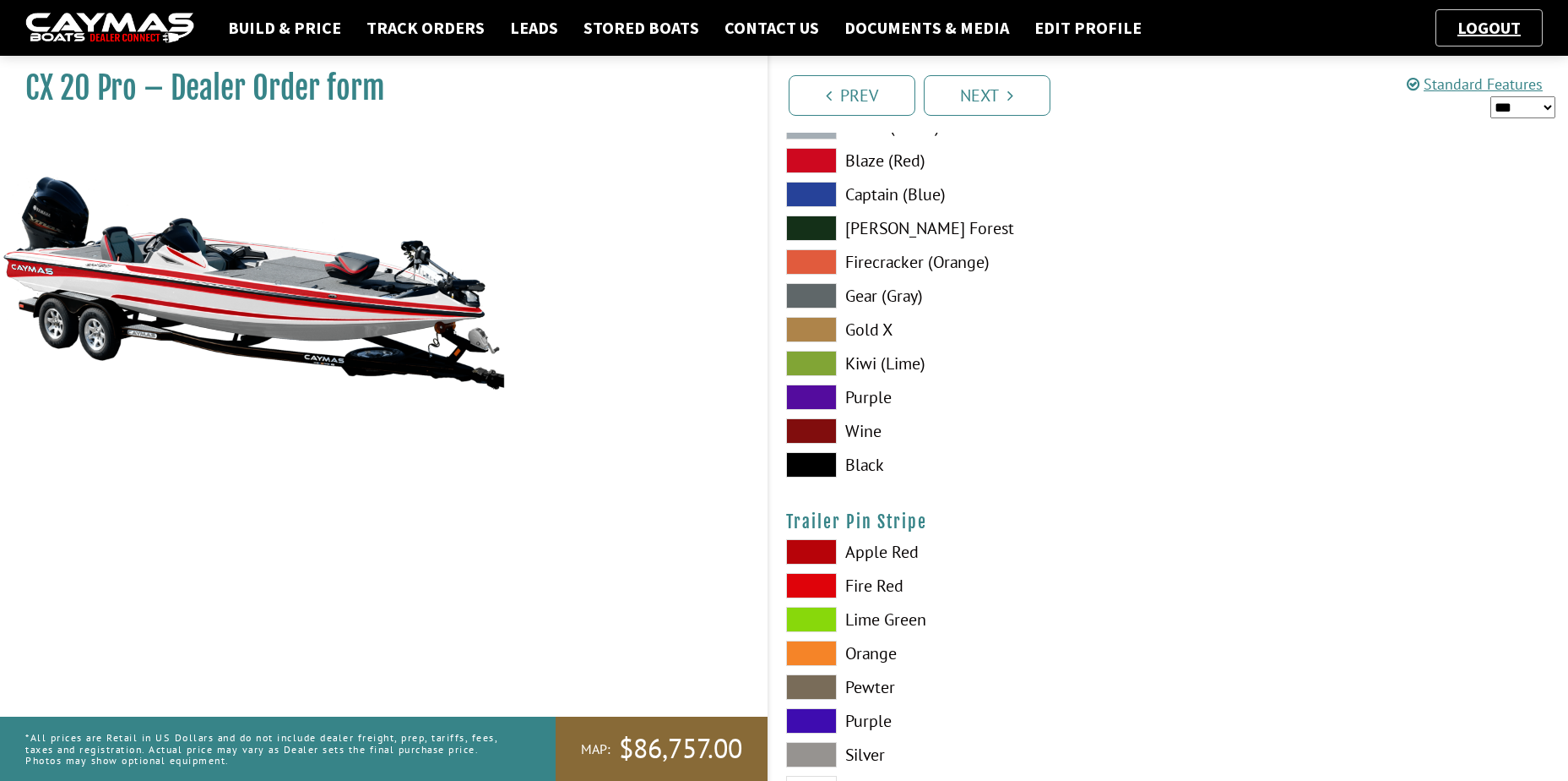
scroll to position [9970, 0]
click at [820, 581] on span at bounding box center [811, 585] width 51 height 26
click at [820, 618] on span at bounding box center [811, 619] width 51 height 26
click at [820, 617] on span at bounding box center [811, 619] width 51 height 26
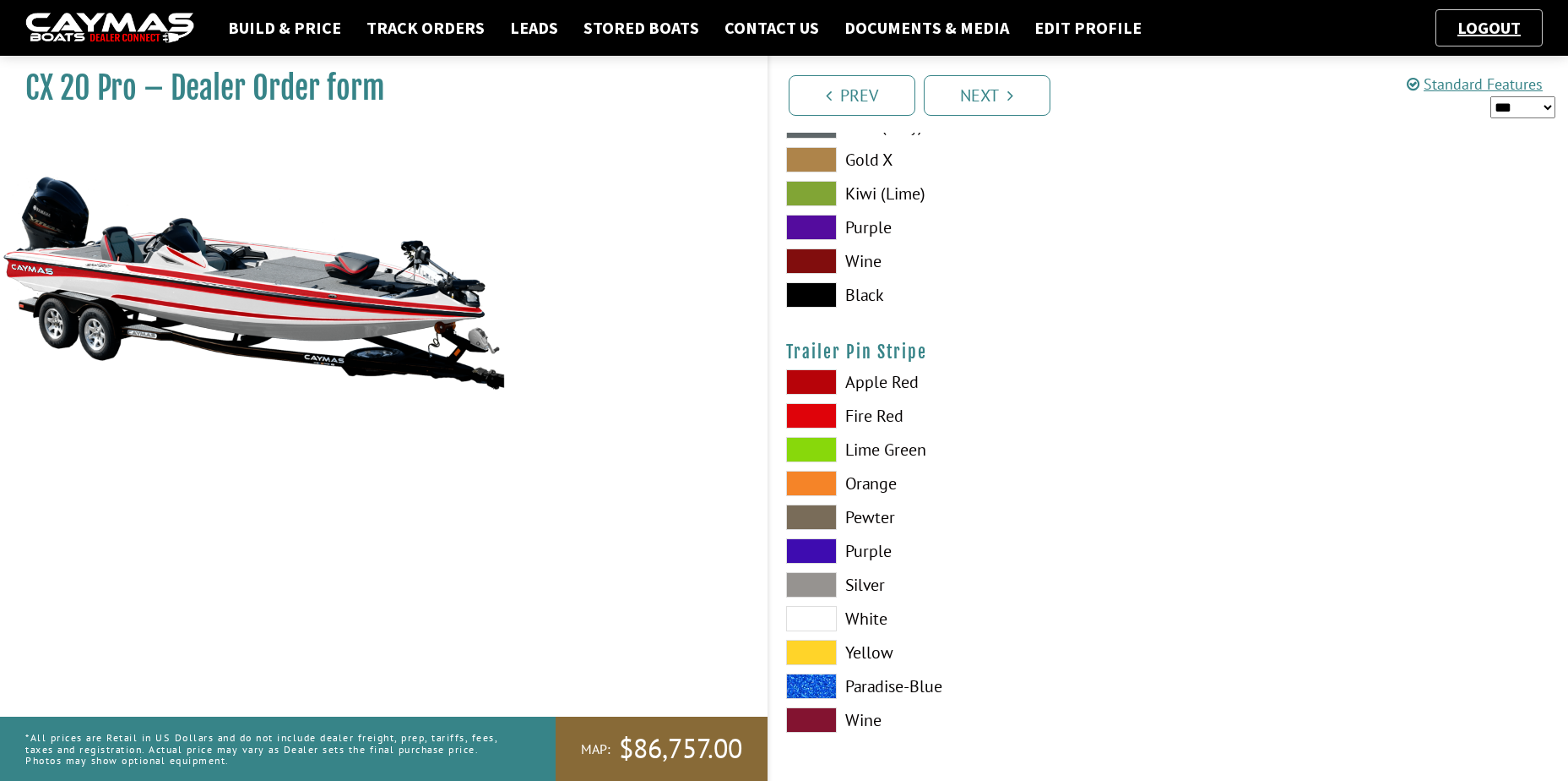
scroll to position [10140, 0]
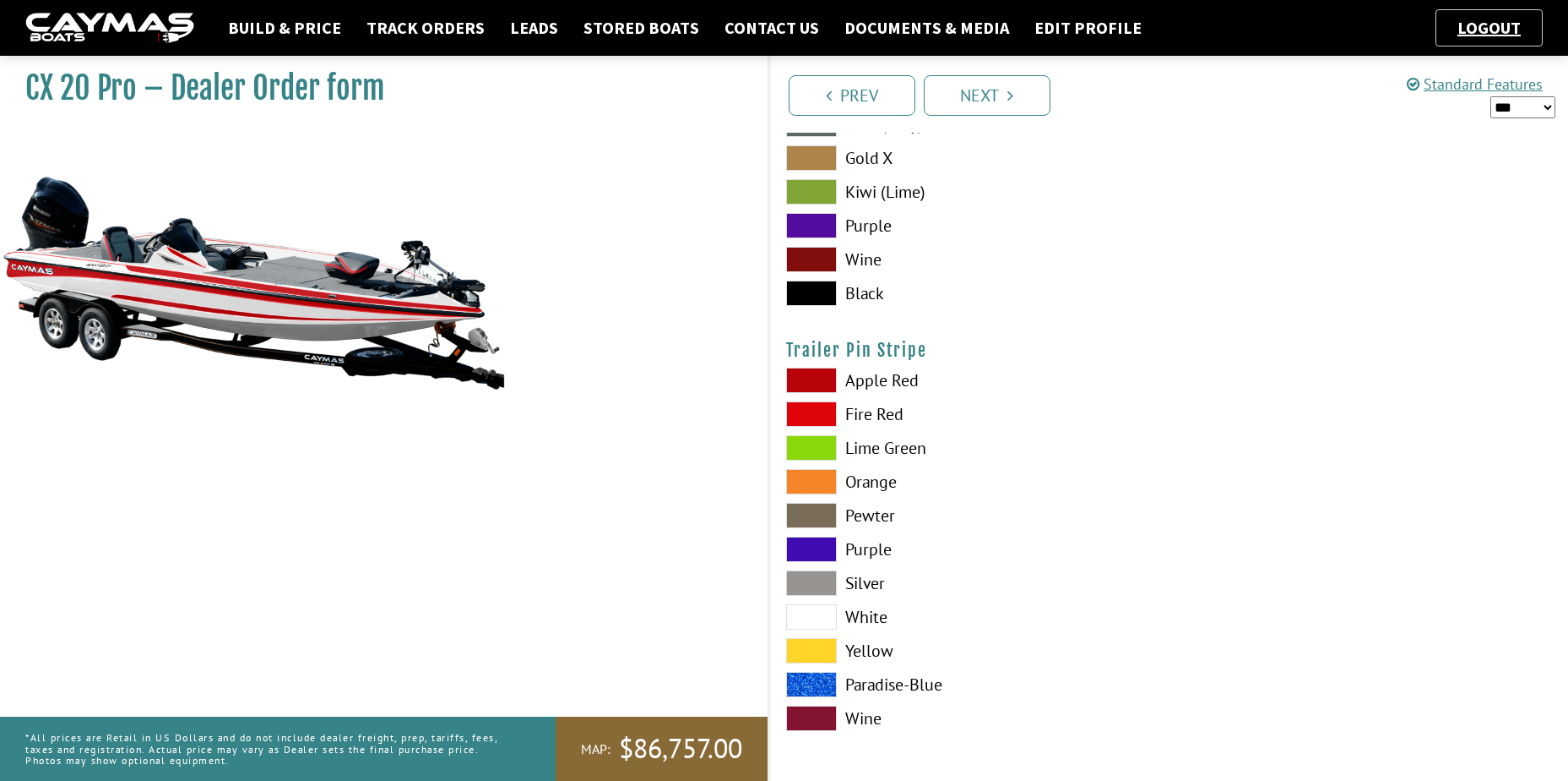
click at [814, 618] on span at bounding box center [811, 617] width 51 height 26
click at [802, 575] on span at bounding box center [811, 583] width 51 height 26
click at [820, 612] on span at bounding box center [811, 617] width 51 height 26
click at [991, 102] on link "Next" at bounding box center [987, 95] width 127 height 41
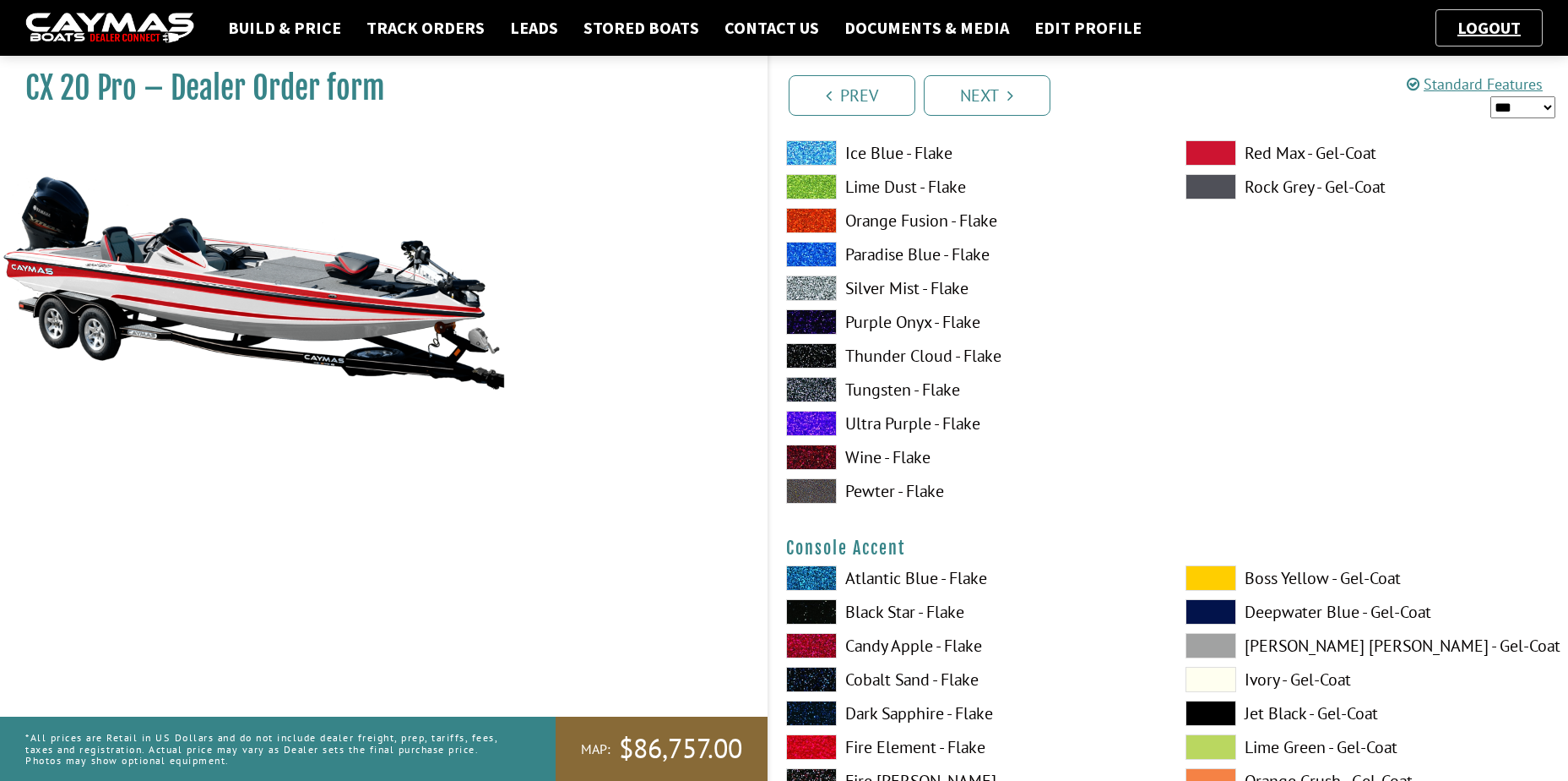
scroll to position [4346, 0]
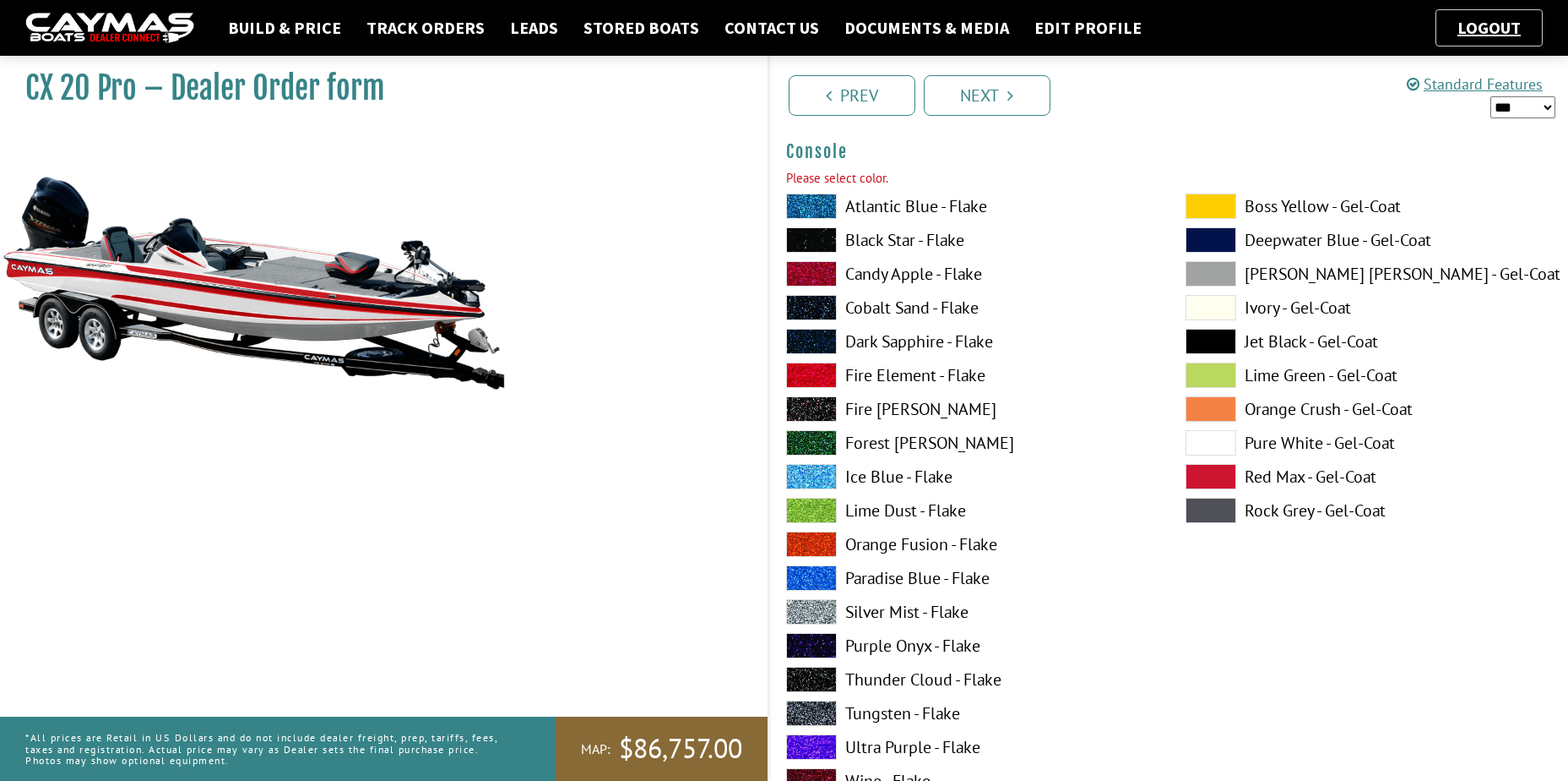
click at [1206, 472] on span at bounding box center [1211, 477] width 51 height 26
click at [1212, 441] on span at bounding box center [1211, 443] width 51 height 26
click at [988, 102] on link "Next" at bounding box center [987, 95] width 127 height 41
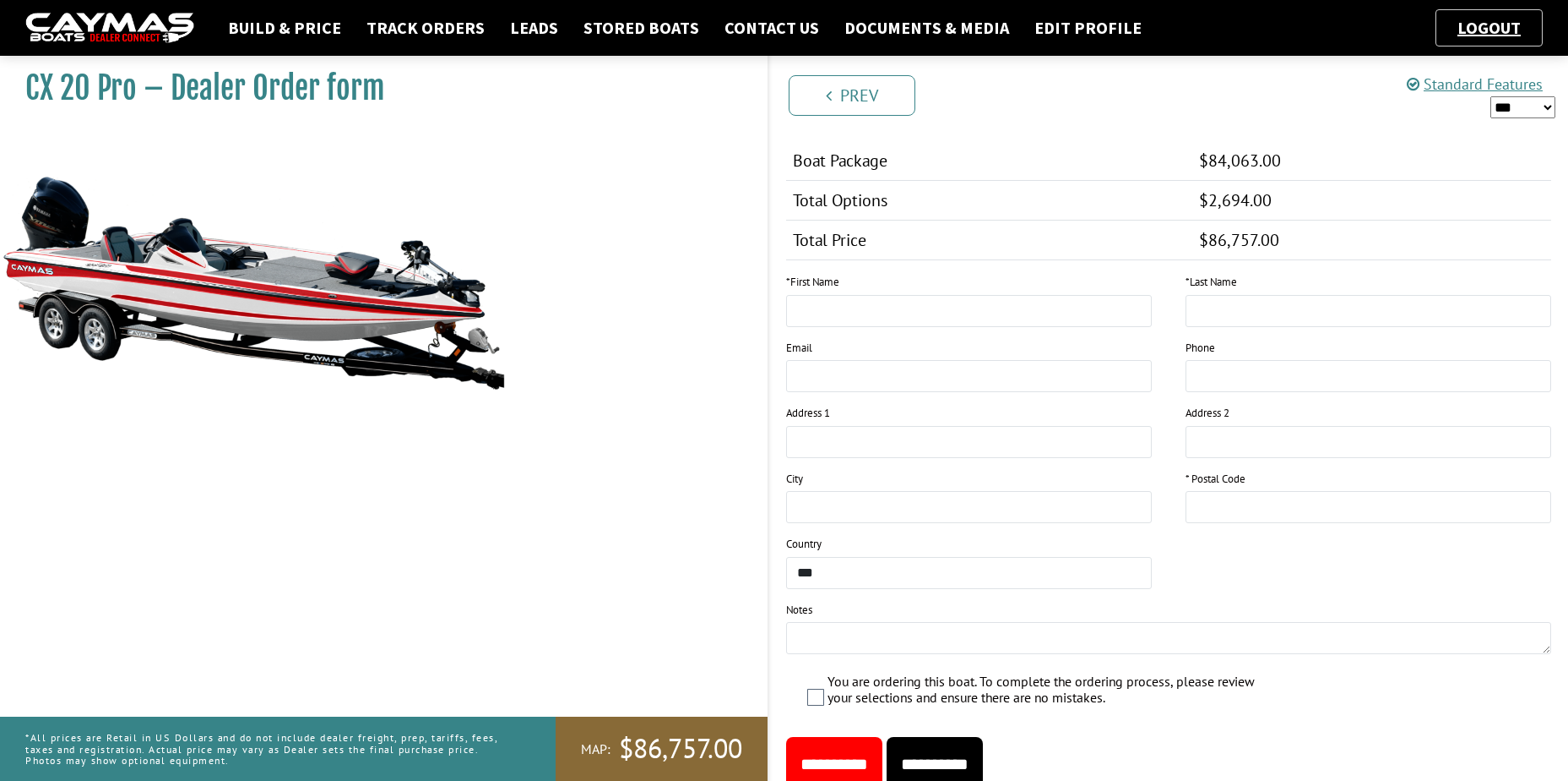
scroll to position [1690, 0]
